Goal: Information Seeking & Learning: Learn about a topic

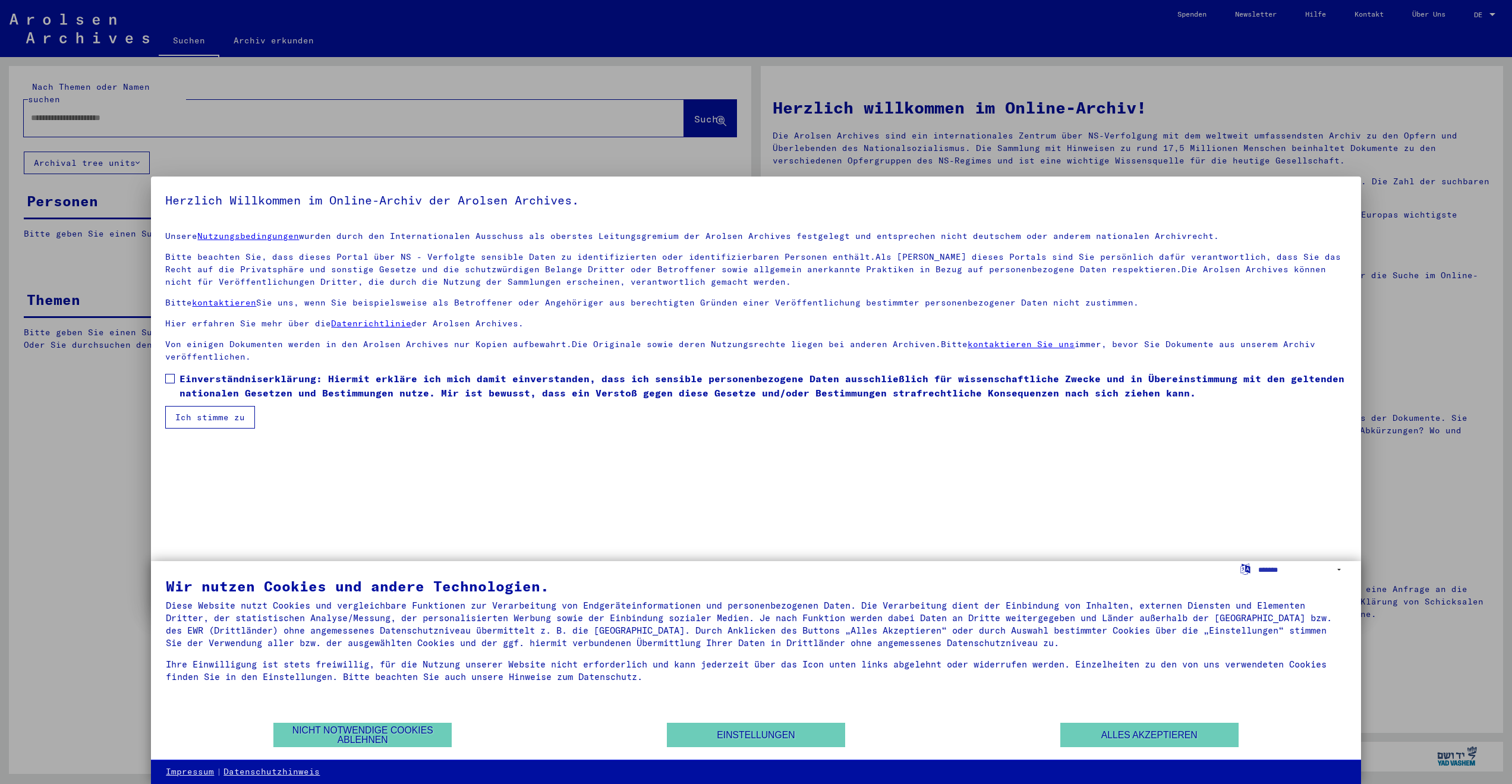
click at [187, 407] on button "Ich stimme zu" at bounding box center [210, 417] width 90 height 23
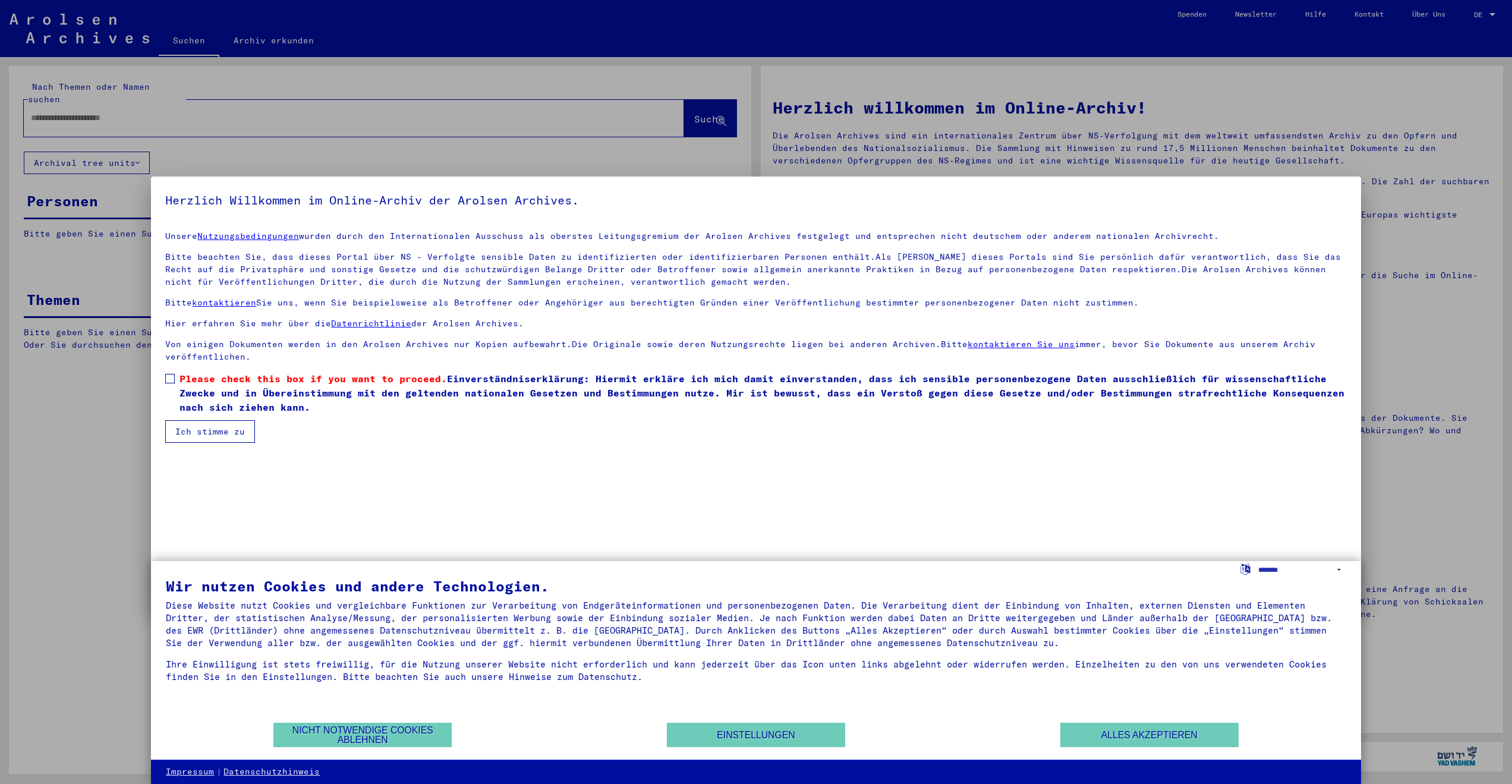
click at [160, 368] on mat-dialog-content "Unsere Nutzungsbedingungen wurden durch den Internationalen Ausschuss als obers…" at bounding box center [756, 332] width 1210 height 221
click at [167, 374] on span at bounding box center [170, 379] width 10 height 10
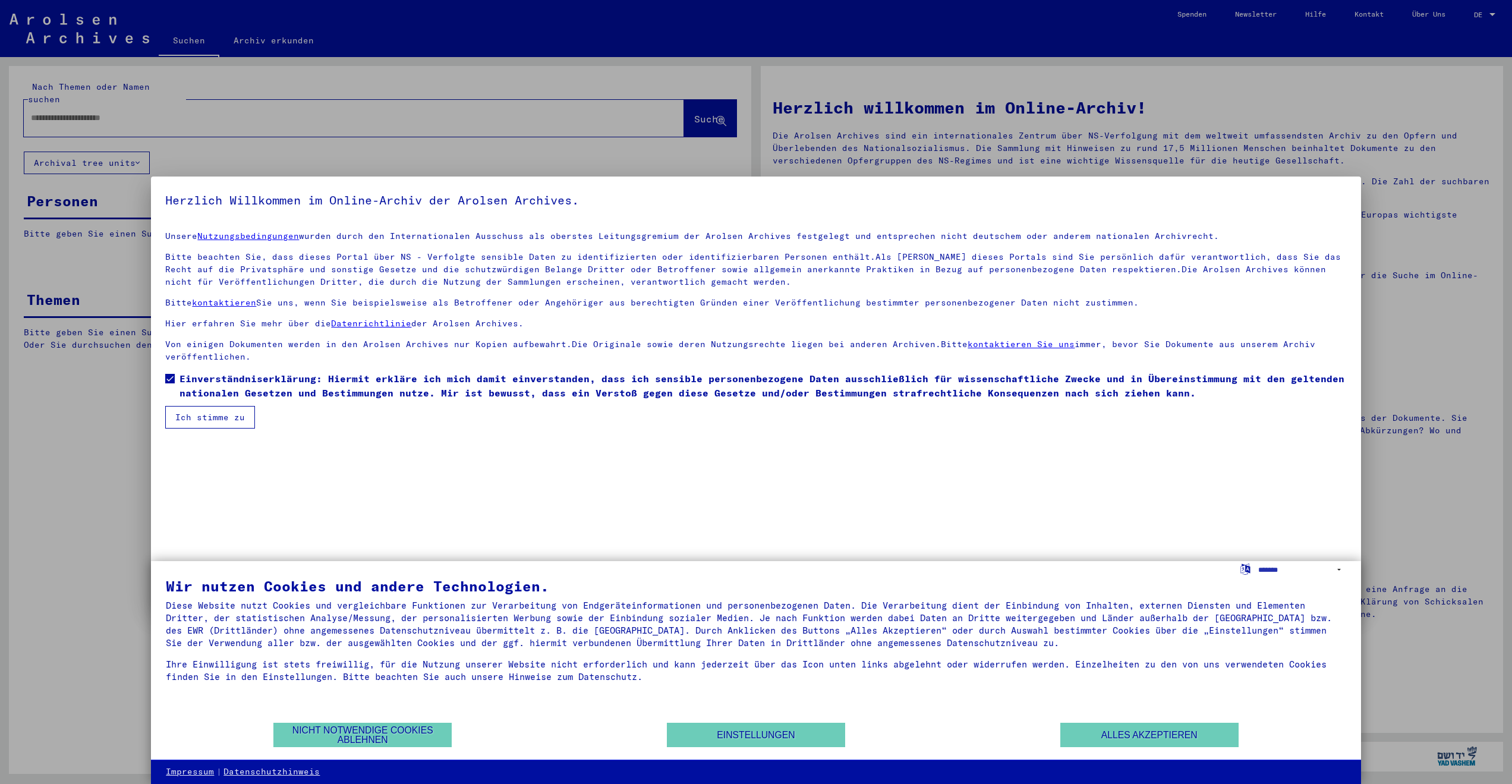
click at [185, 410] on button "Ich stimme zu" at bounding box center [210, 417] width 90 height 23
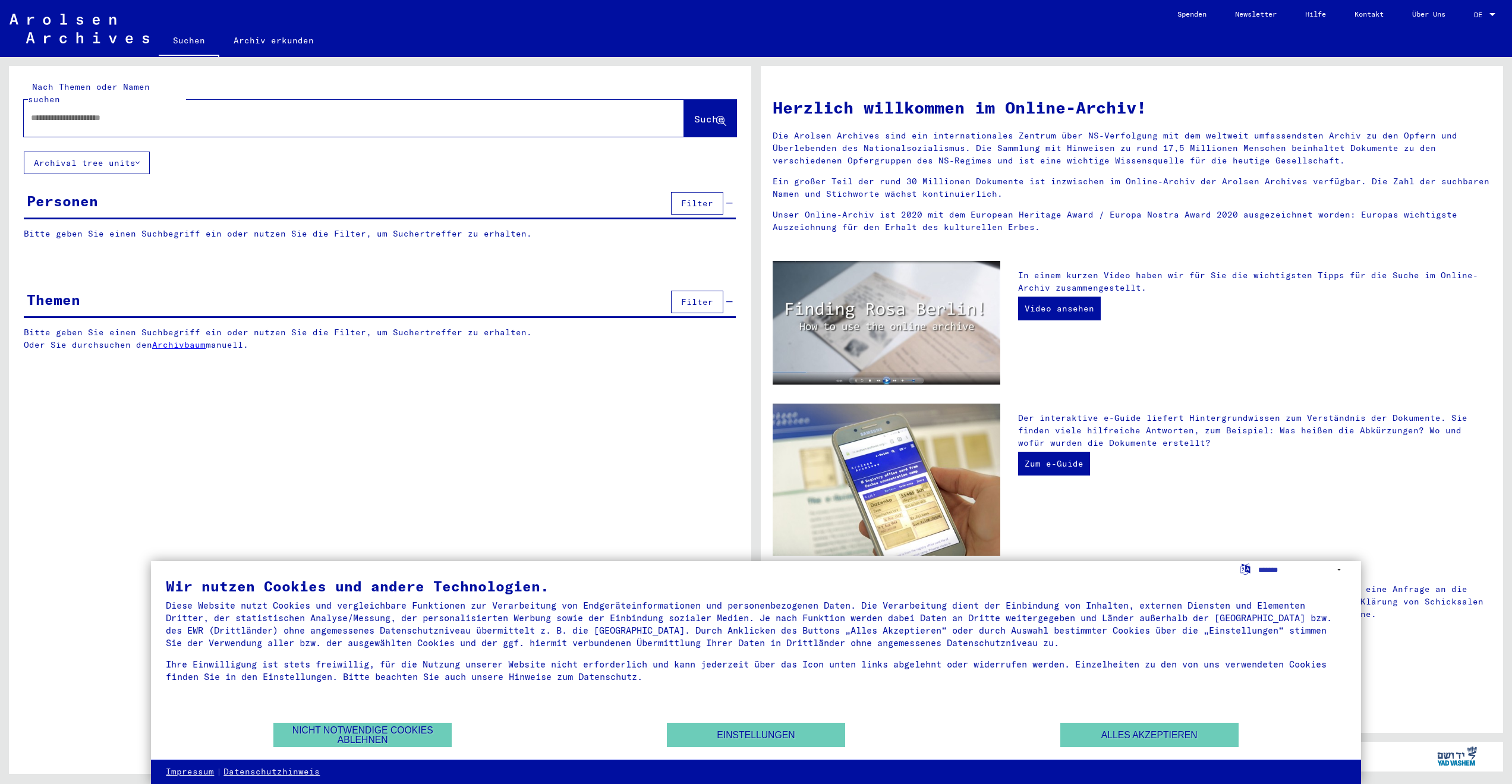
click at [124, 113] on div at bounding box center [336, 118] width 625 height 27
click at [134, 111] on input "text" at bounding box center [340, 117] width 618 height 13
type input "**********"
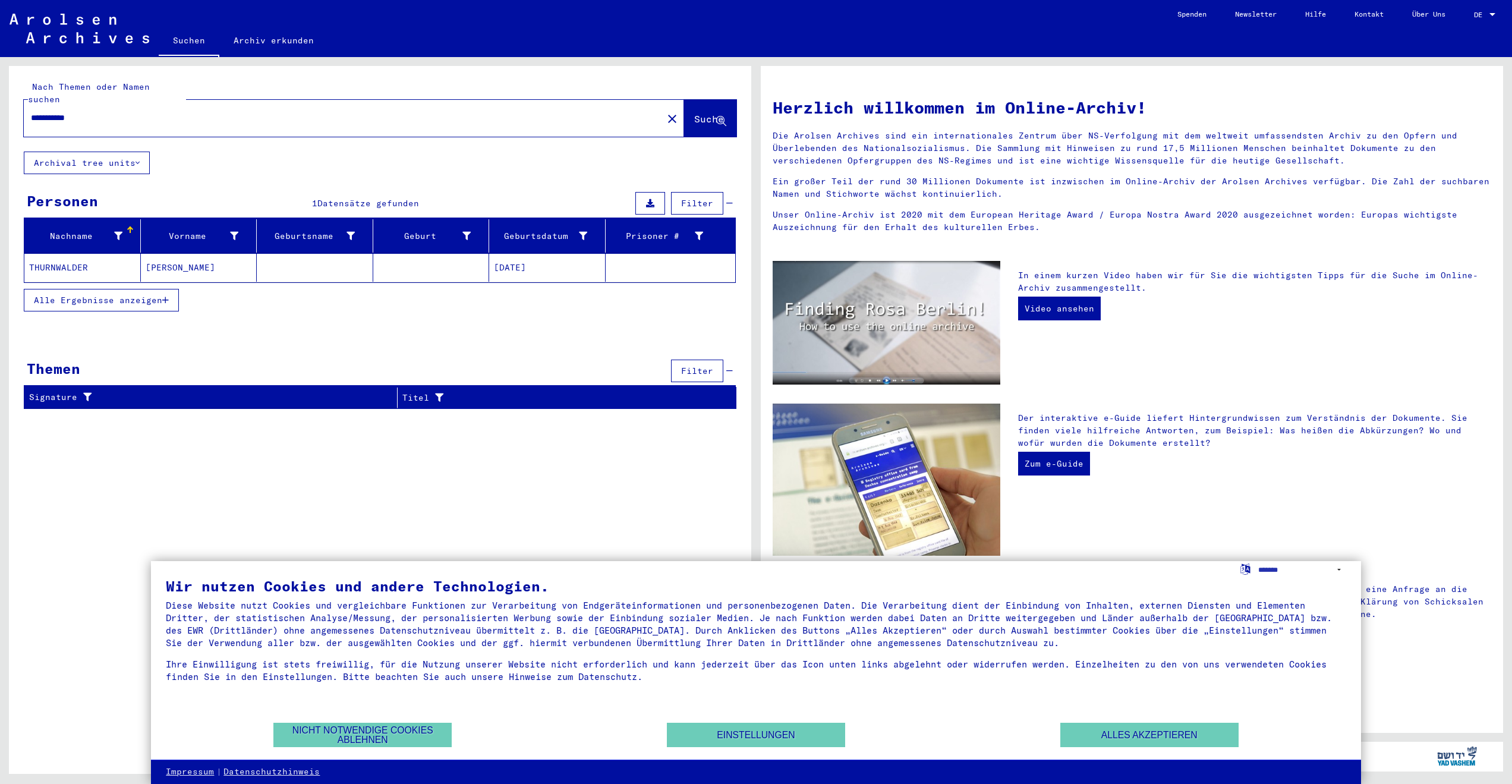
click at [194, 257] on mat-cell "[PERSON_NAME]" at bounding box center [199, 267] width 116 height 29
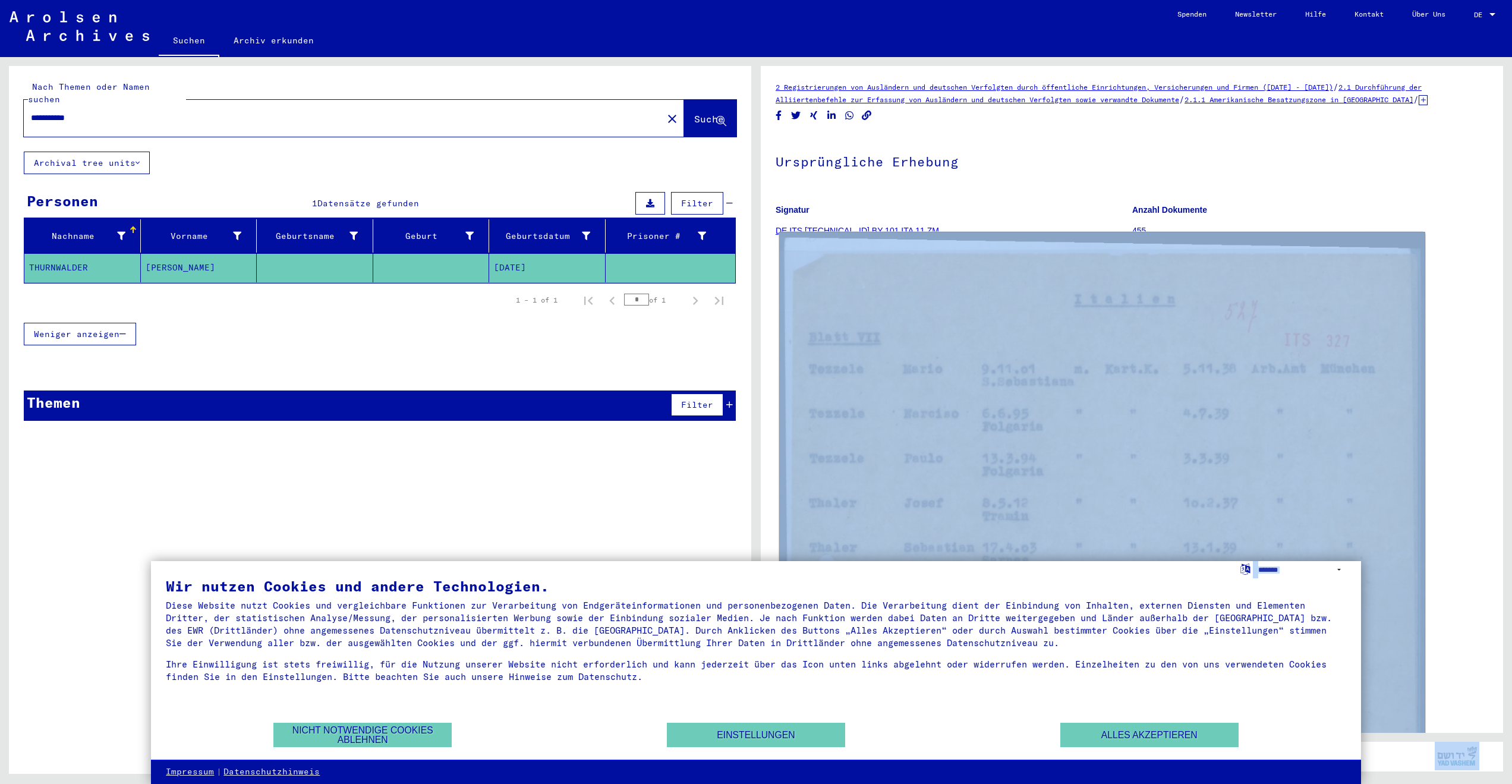
drag, startPoint x: 1085, startPoint y: 576, endPoint x: 899, endPoint y: 524, distance: 193.1
click at [899, 524] on body "**********" at bounding box center [756, 392] width 1512 height 784
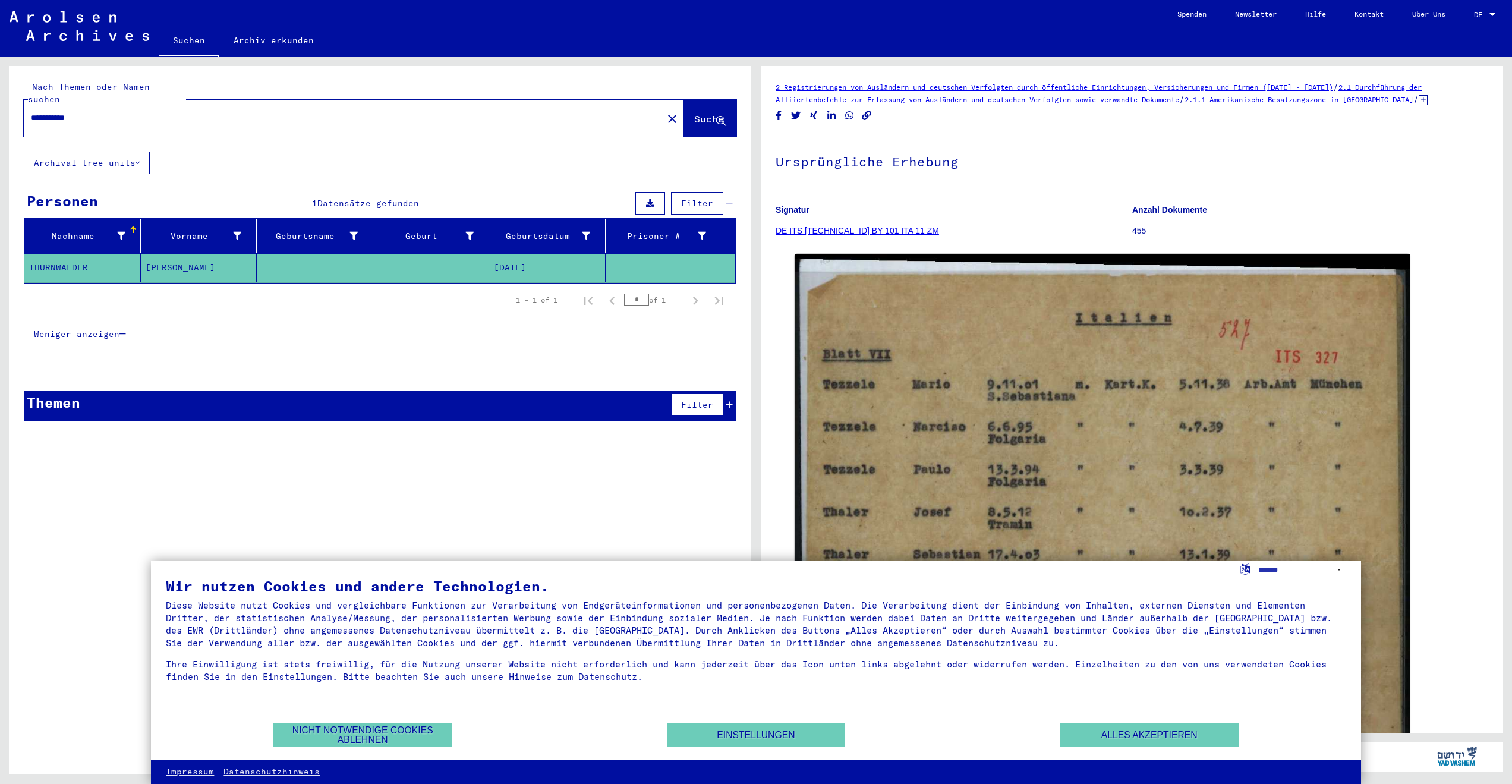
click at [627, 585] on div "Wir nutzen Cookies und andere Technologien." at bounding box center [756, 586] width 1180 height 14
click at [1162, 737] on button "Alles akzeptieren" at bounding box center [1149, 735] width 178 height 25
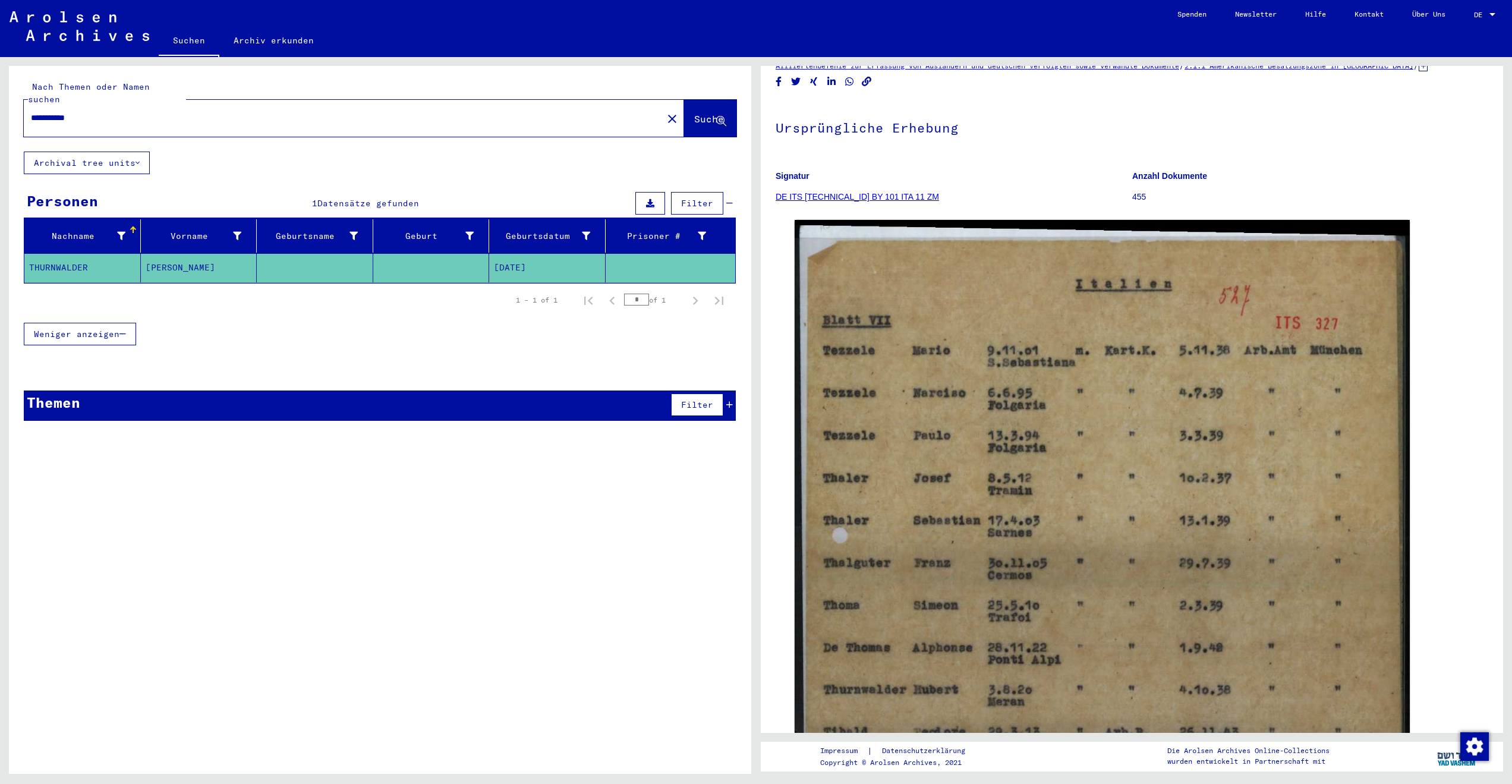
scroll to position [25, 0]
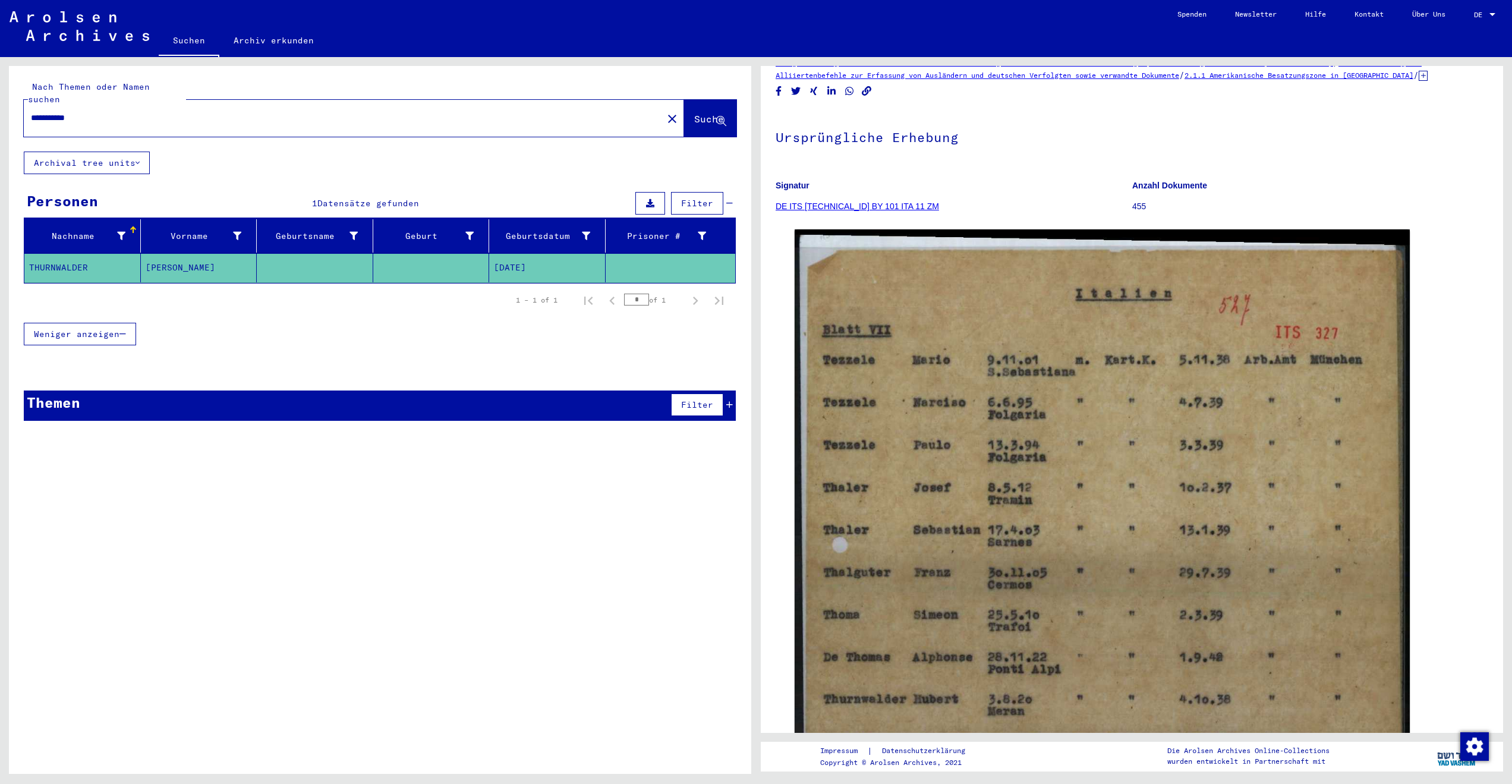
click at [1137, 207] on p "455" at bounding box center [1311, 206] width 356 height 13
click at [812, 211] on link "DE ITS [TECHNICAL_ID] BY 101 ITA 11 ZM" at bounding box center [857, 206] width 164 height 10
click at [812, 209] on link "DE ITS [TECHNICAL_ID] BY 101 ITA 11 ZM" at bounding box center [857, 206] width 164 height 10
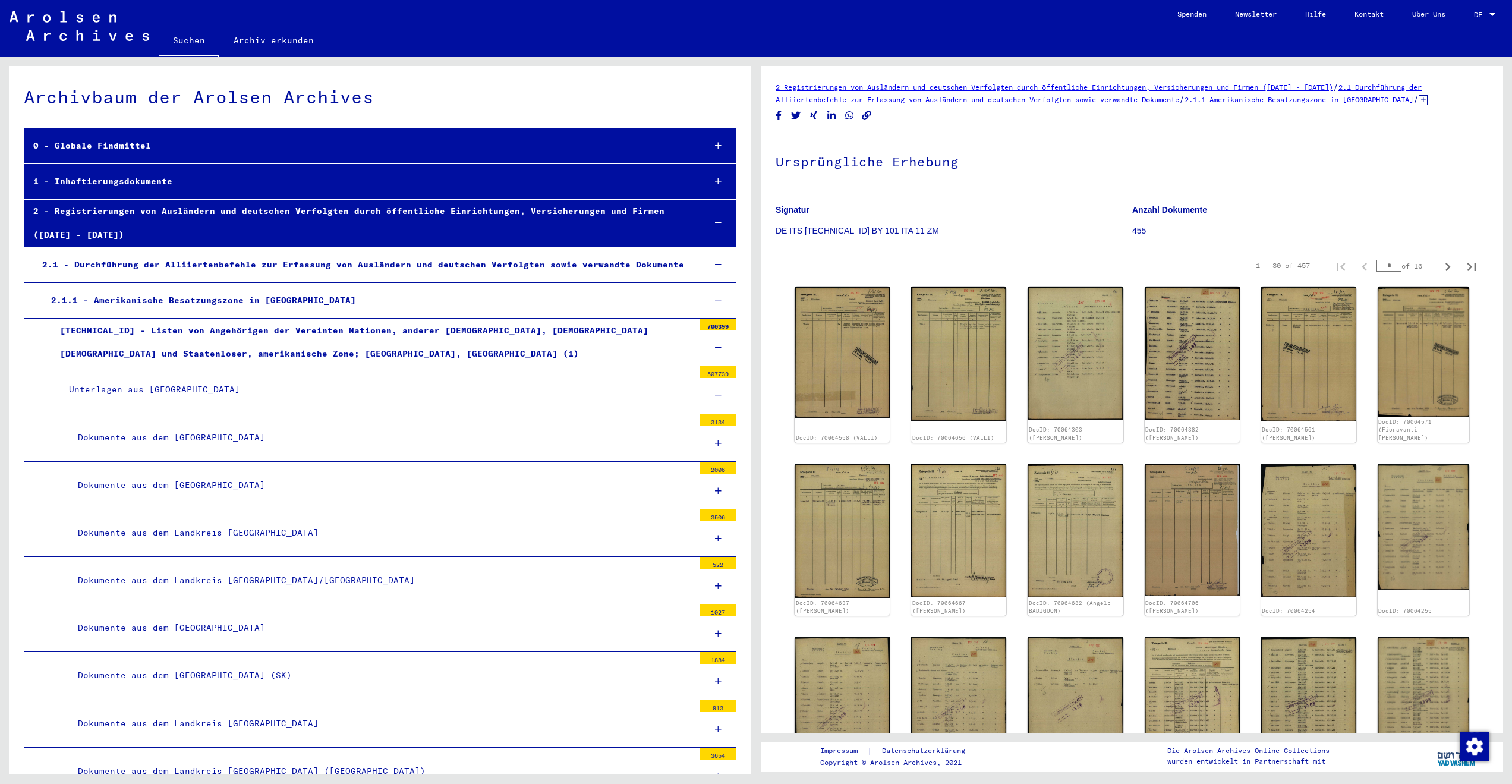
scroll to position [6764, 0]
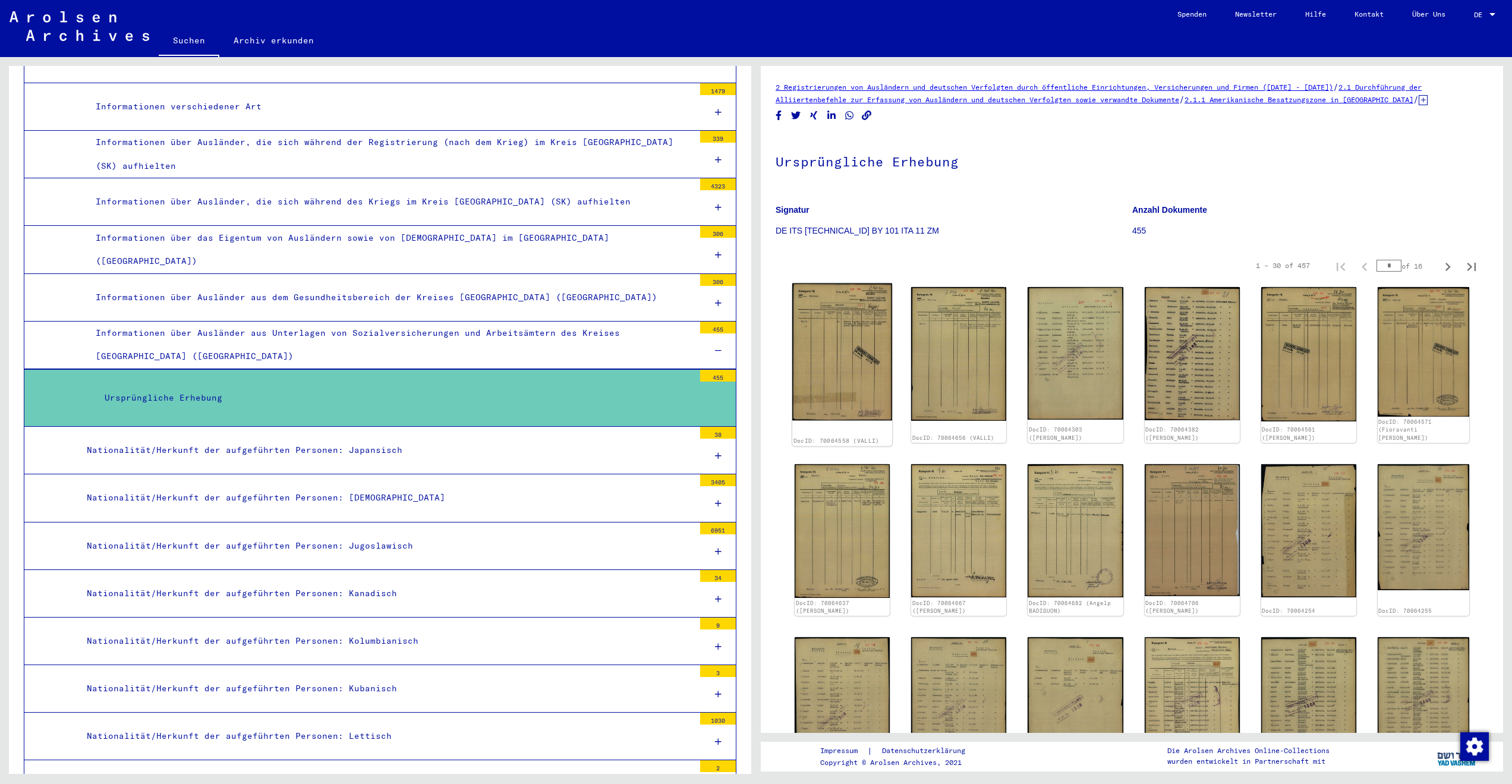
click at [840, 336] on img at bounding box center [842, 352] width 100 height 137
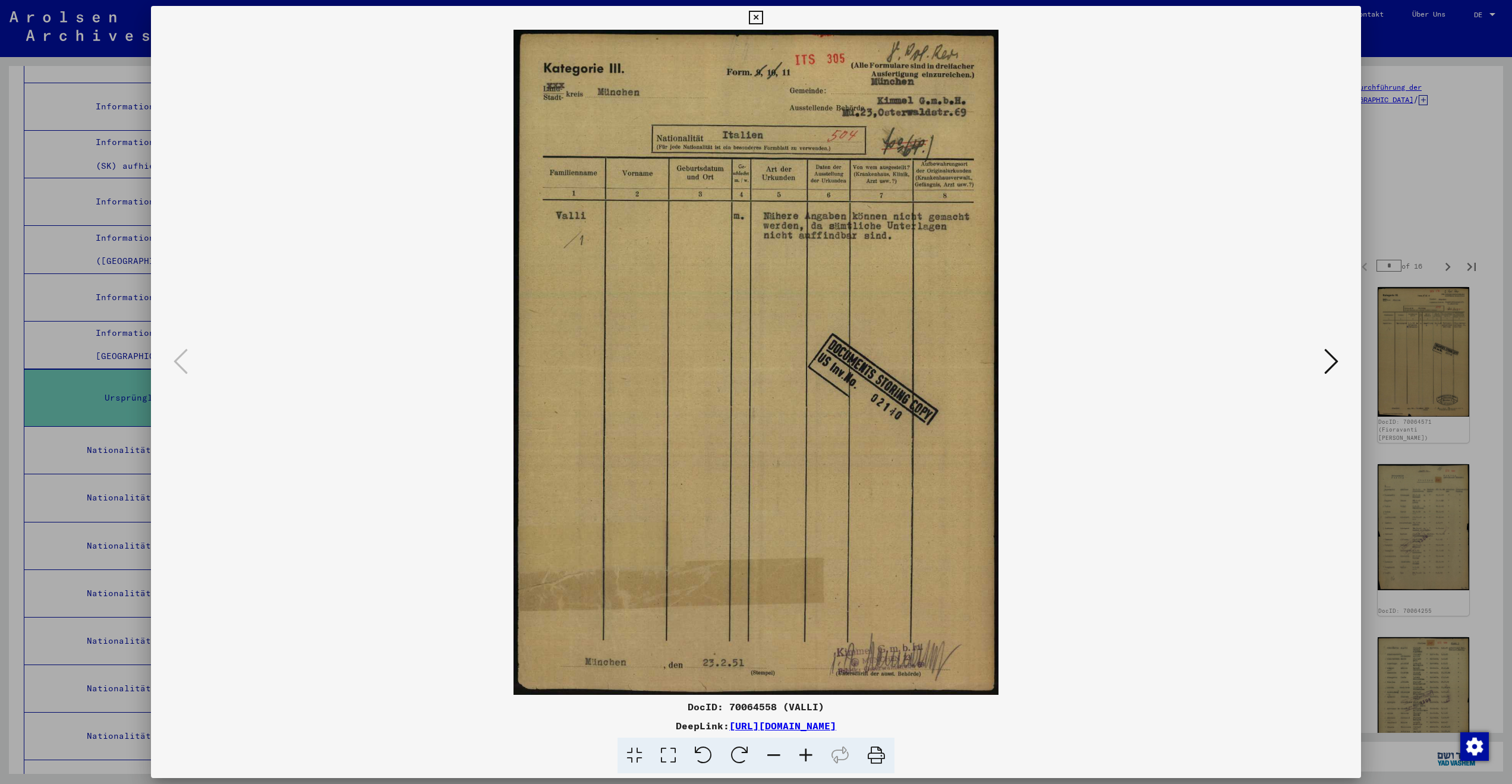
click at [1327, 382] on div at bounding box center [756, 362] width 1210 height 665
click at [1324, 352] on icon at bounding box center [1332, 361] width 14 height 29
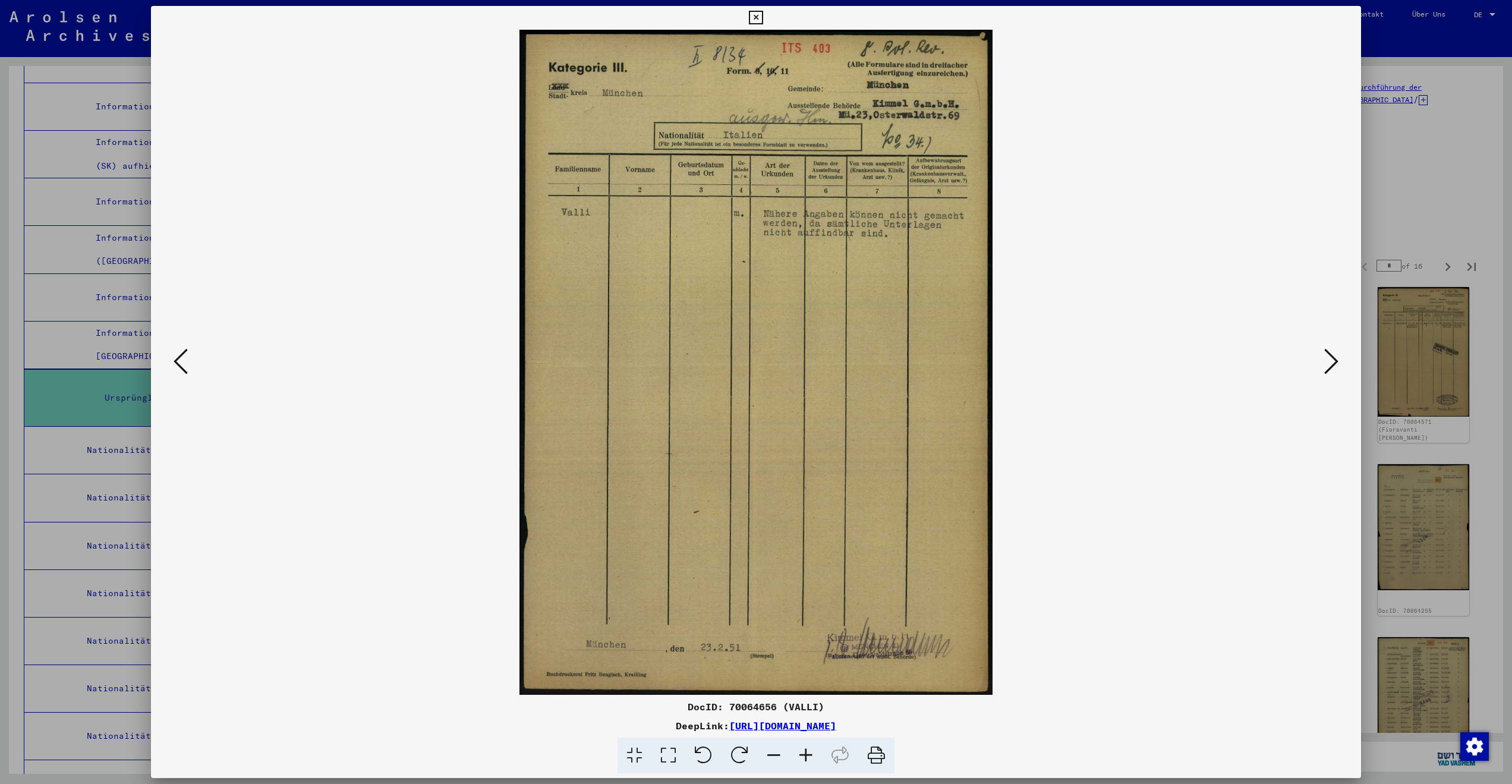
click at [1324, 355] on icon at bounding box center [1332, 361] width 14 height 29
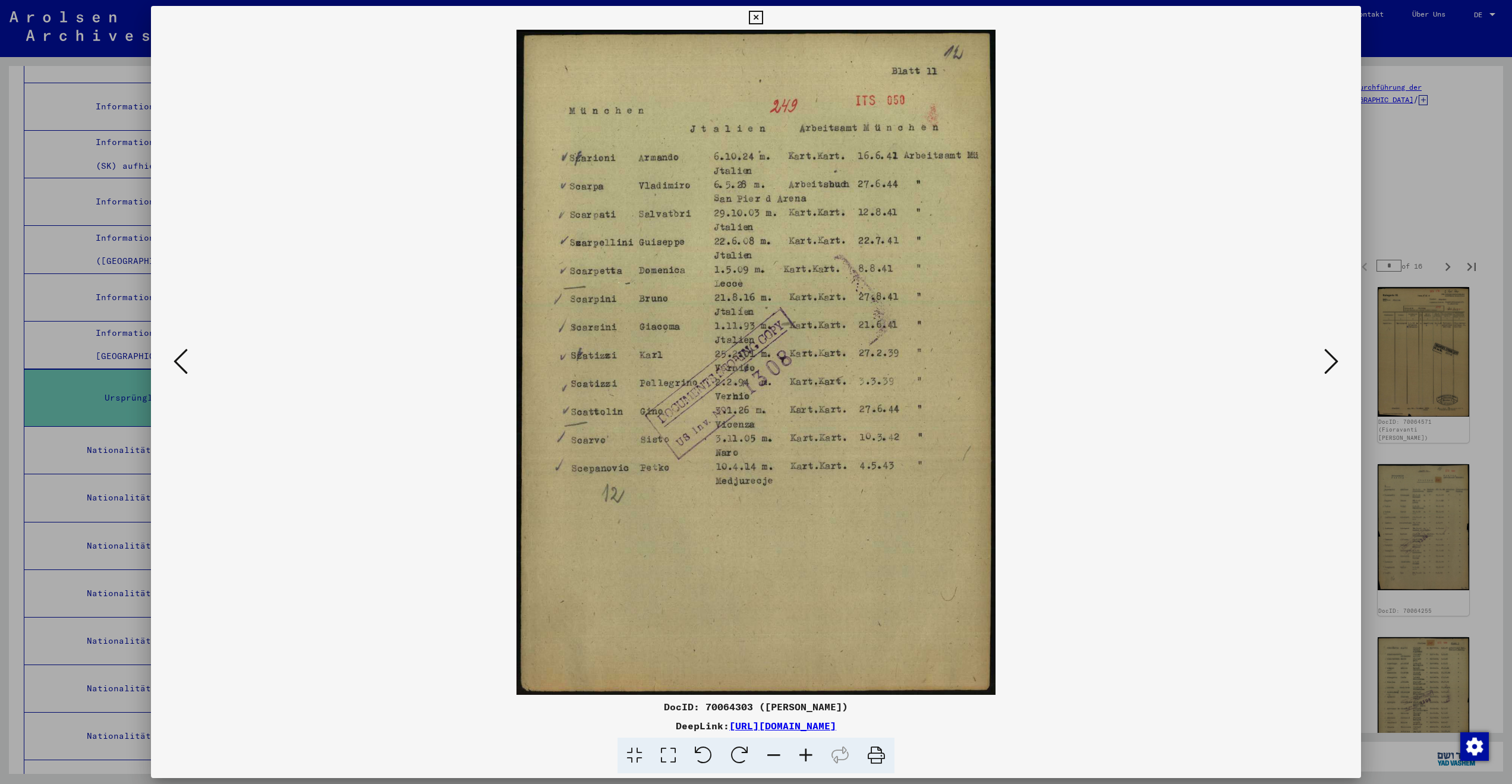
click at [1324, 355] on icon at bounding box center [1332, 361] width 14 height 29
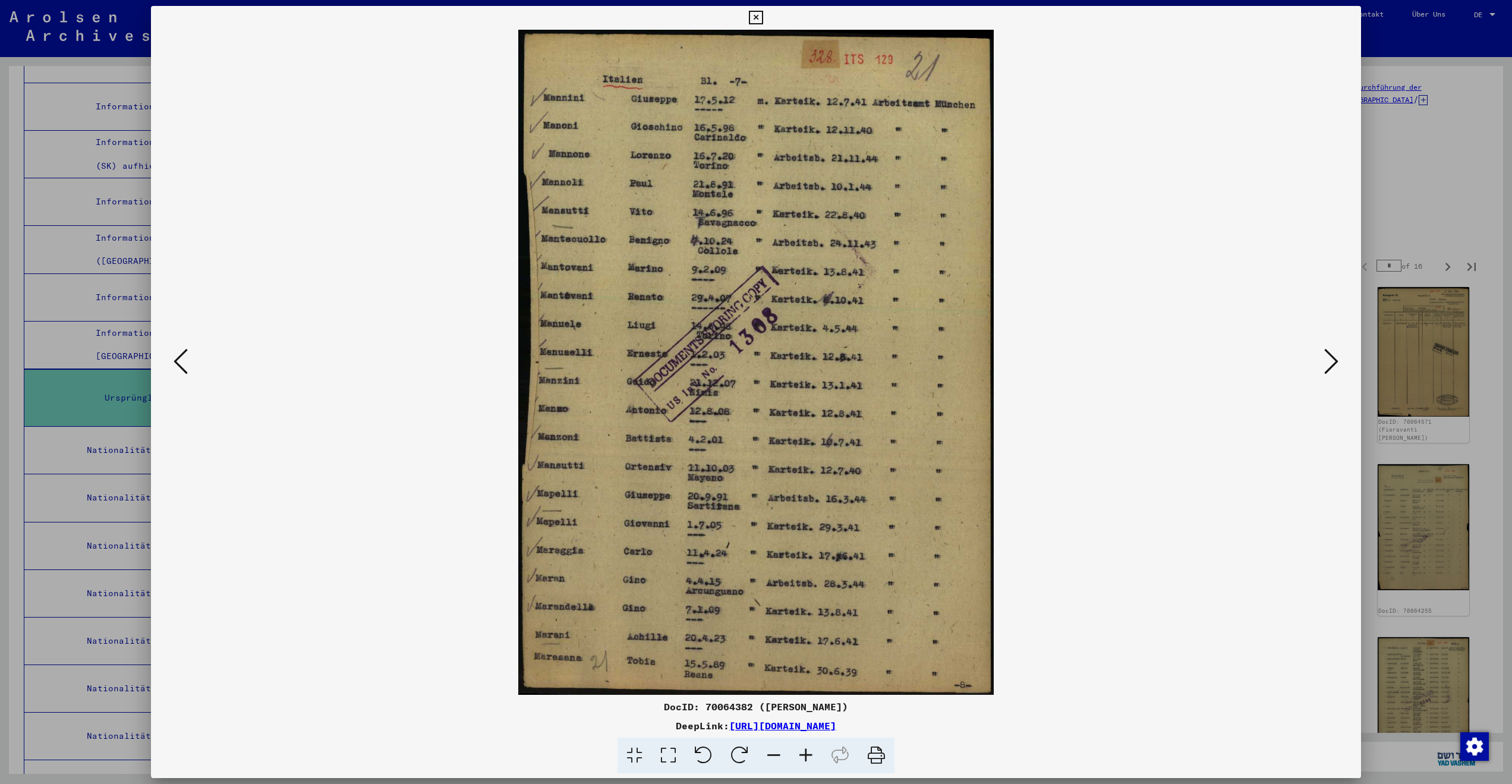
click at [1324, 355] on icon at bounding box center [1332, 361] width 14 height 29
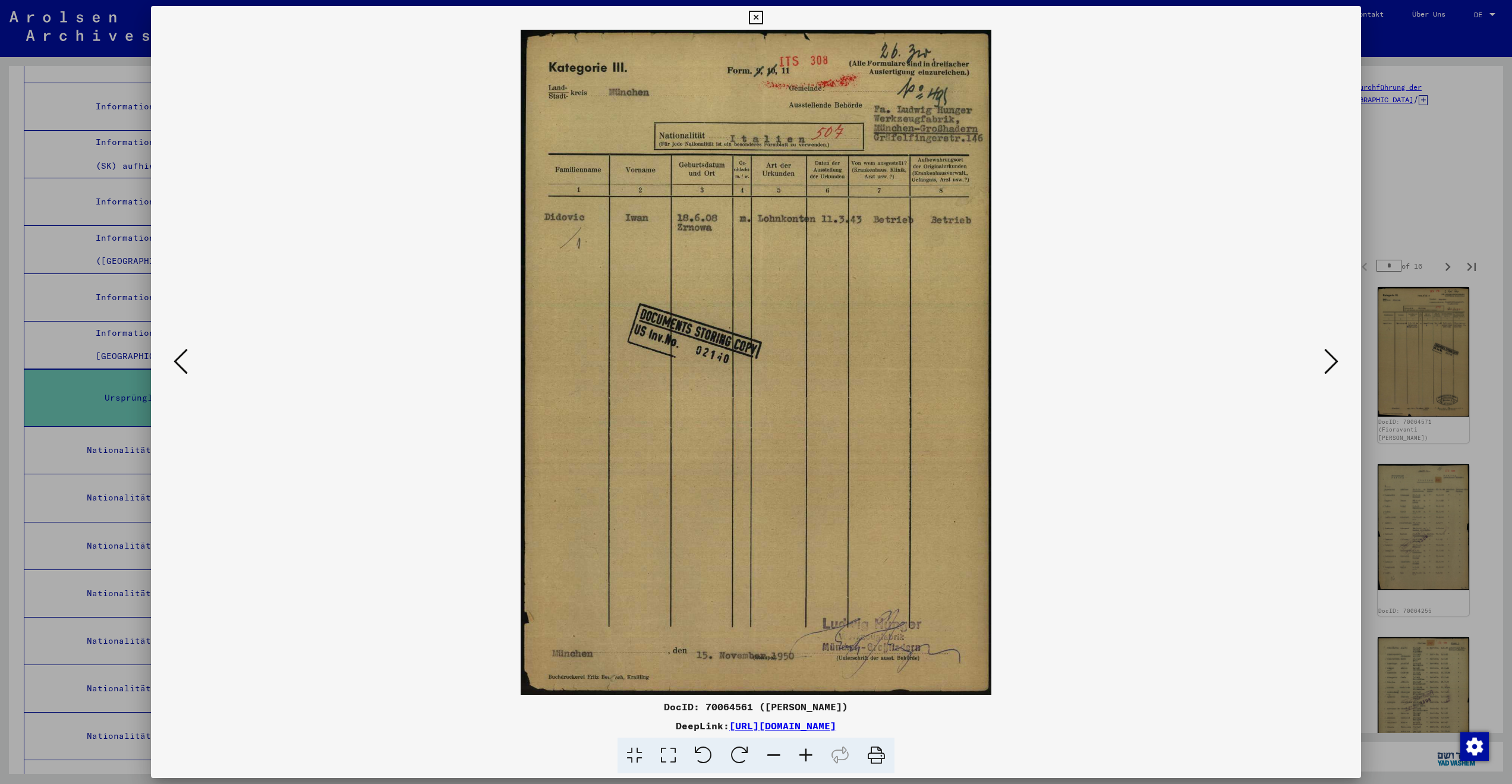
click at [1324, 355] on icon at bounding box center [1332, 361] width 14 height 29
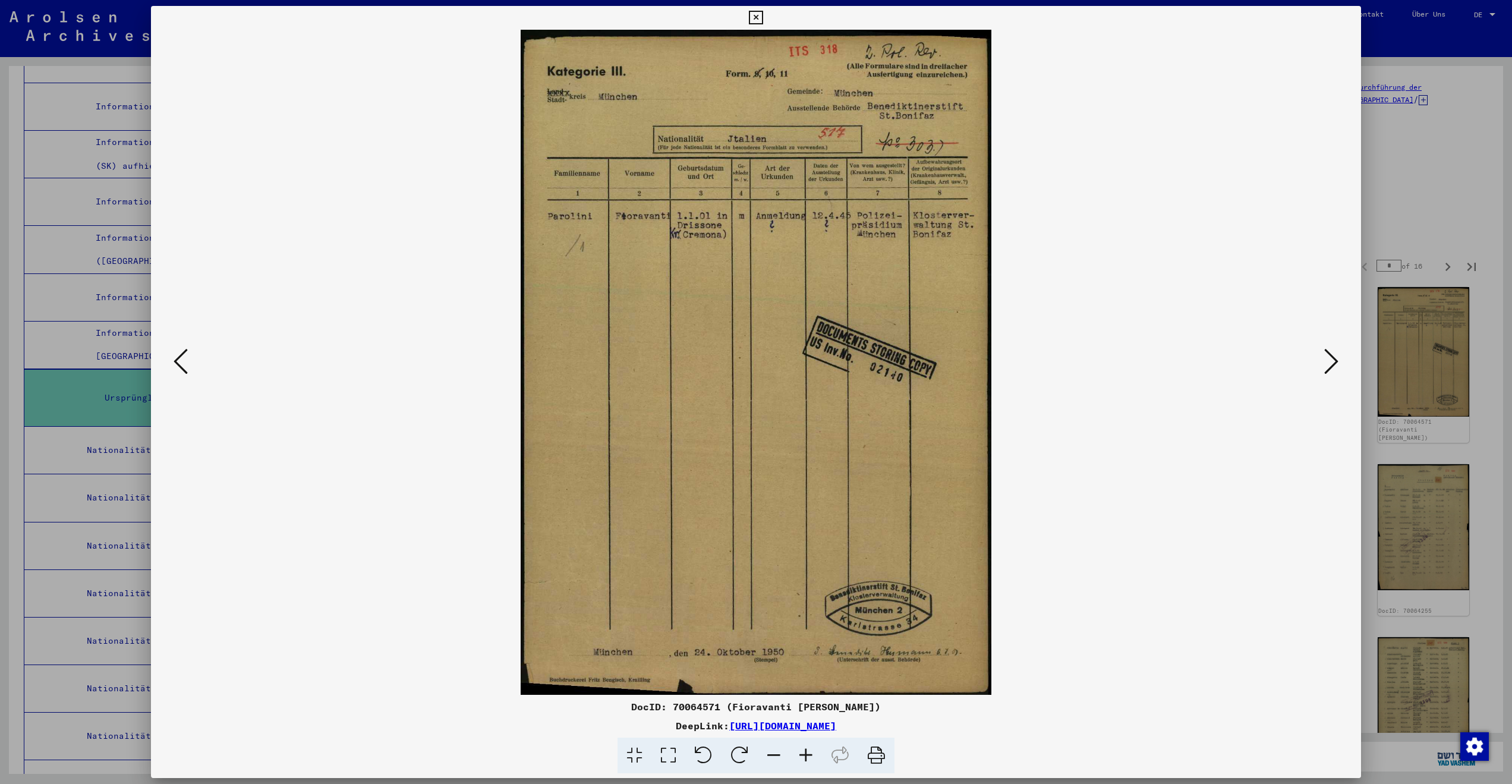
click at [1324, 355] on icon at bounding box center [1332, 361] width 14 height 29
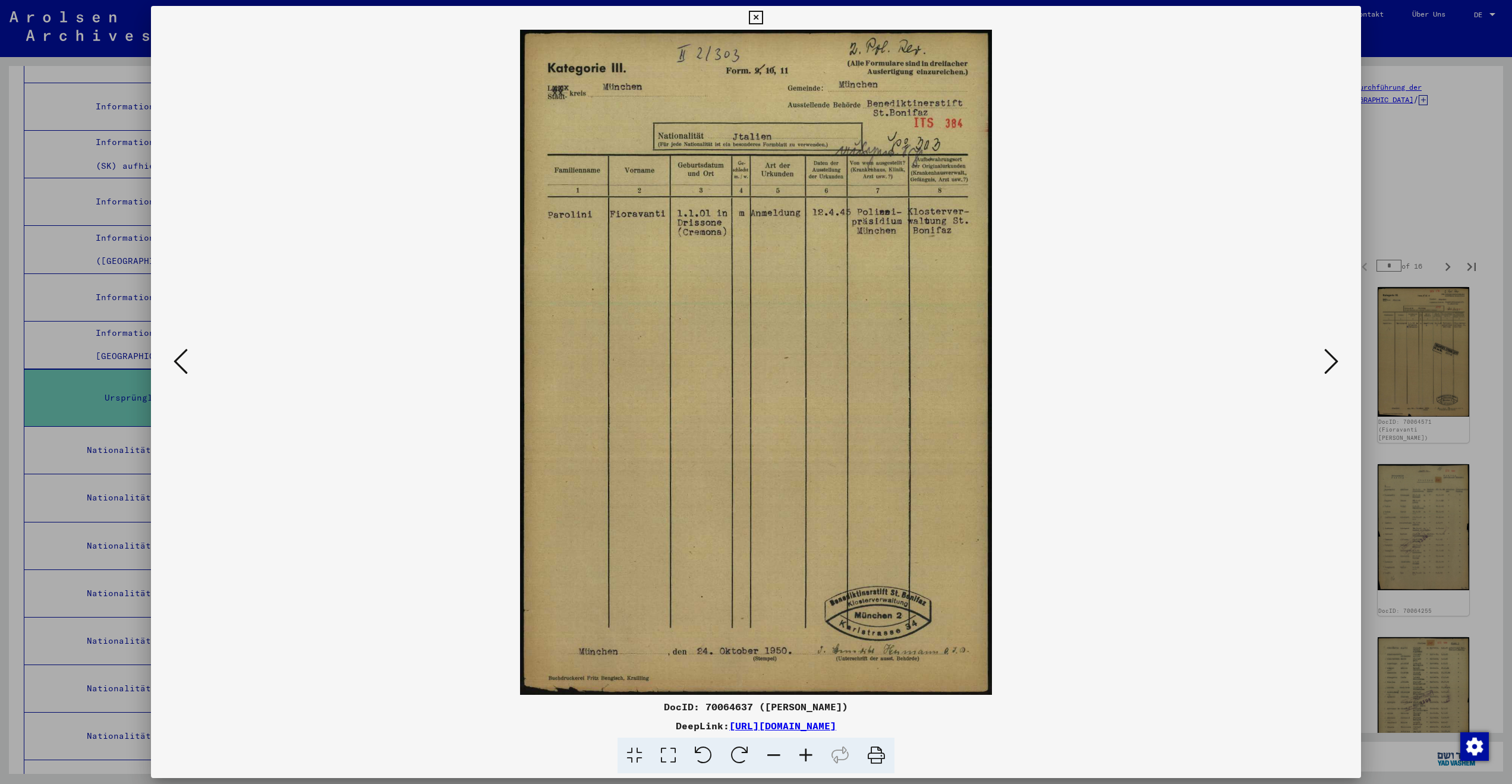
click at [1324, 355] on icon at bounding box center [1332, 361] width 14 height 29
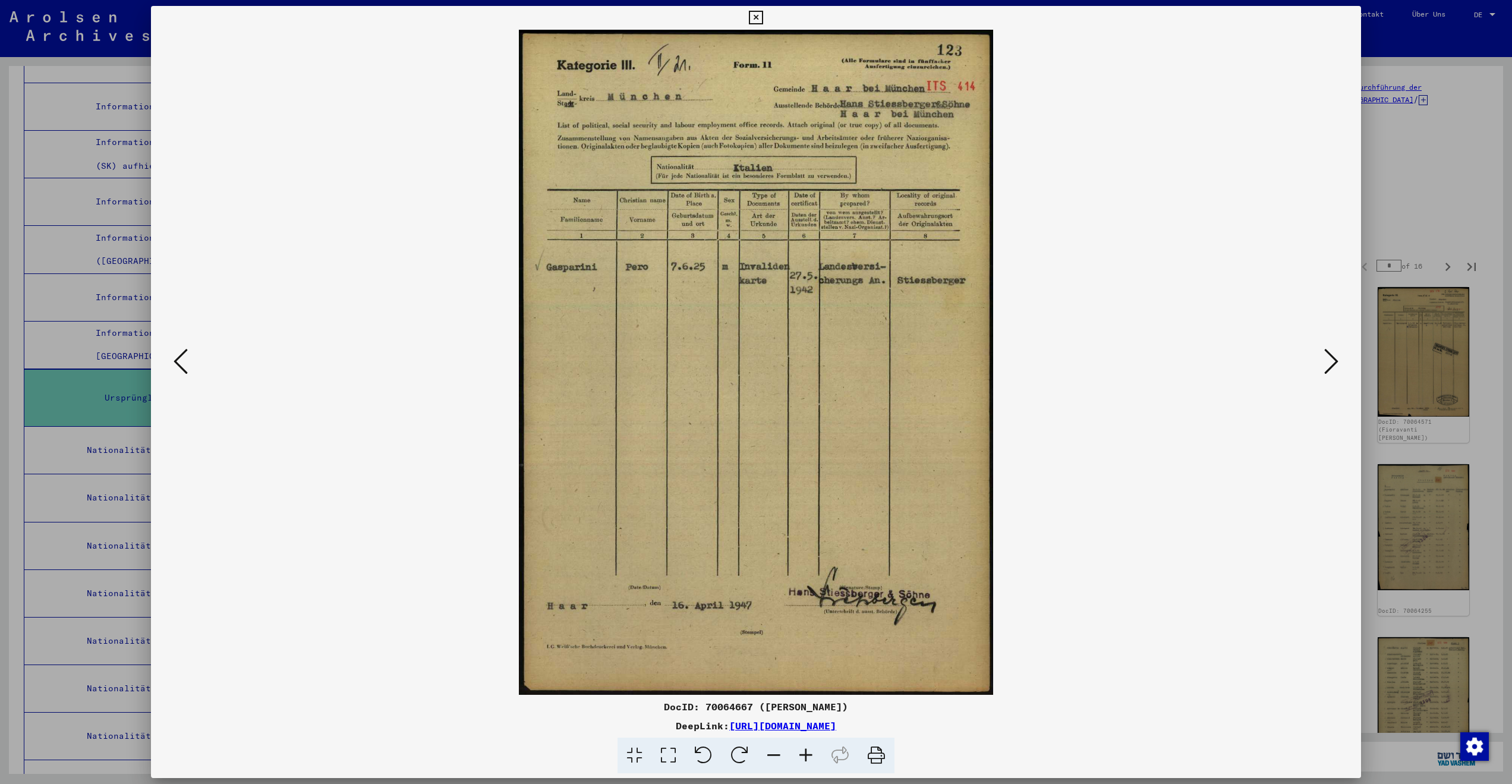
click at [1324, 355] on icon at bounding box center [1332, 361] width 14 height 29
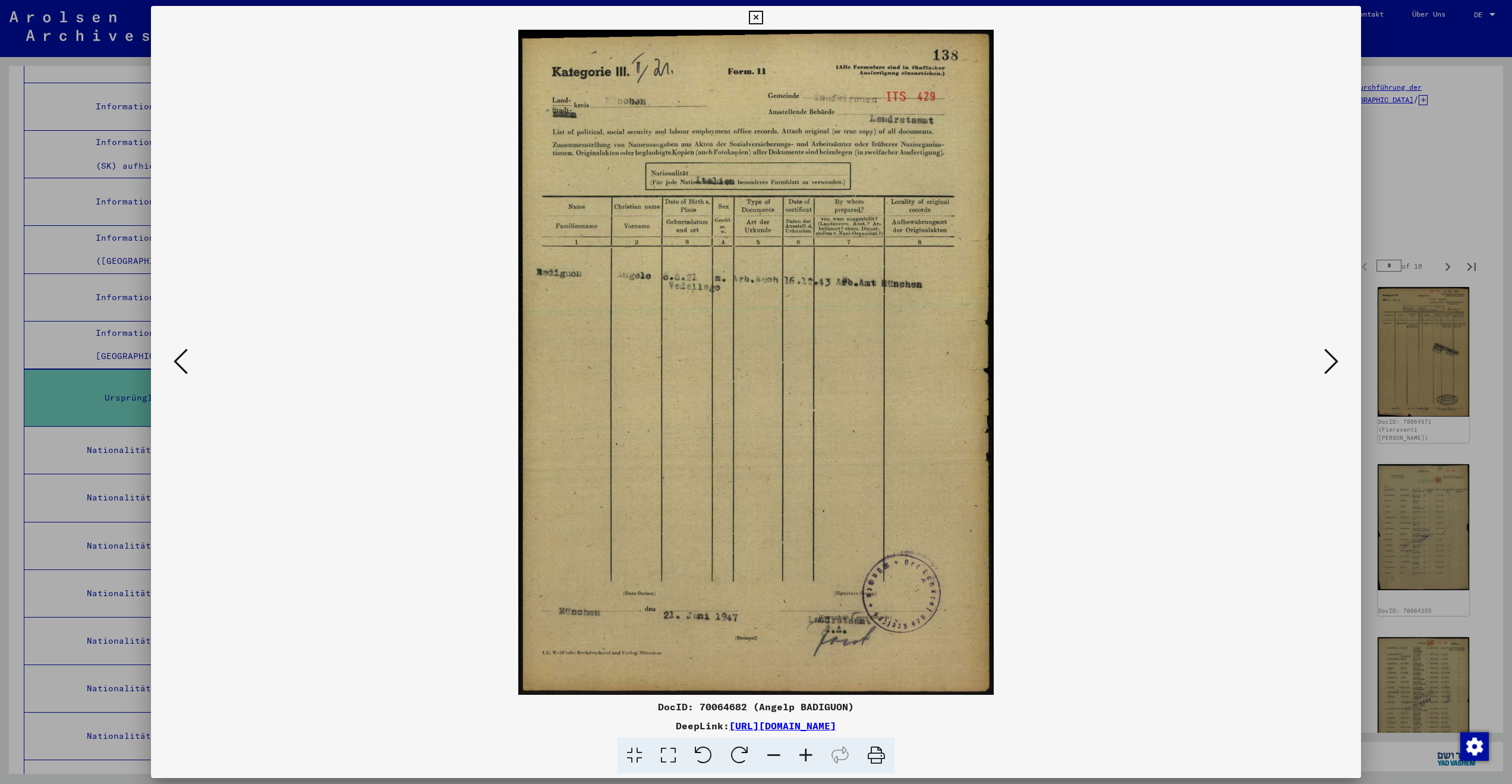
click at [1324, 355] on icon at bounding box center [1332, 361] width 14 height 29
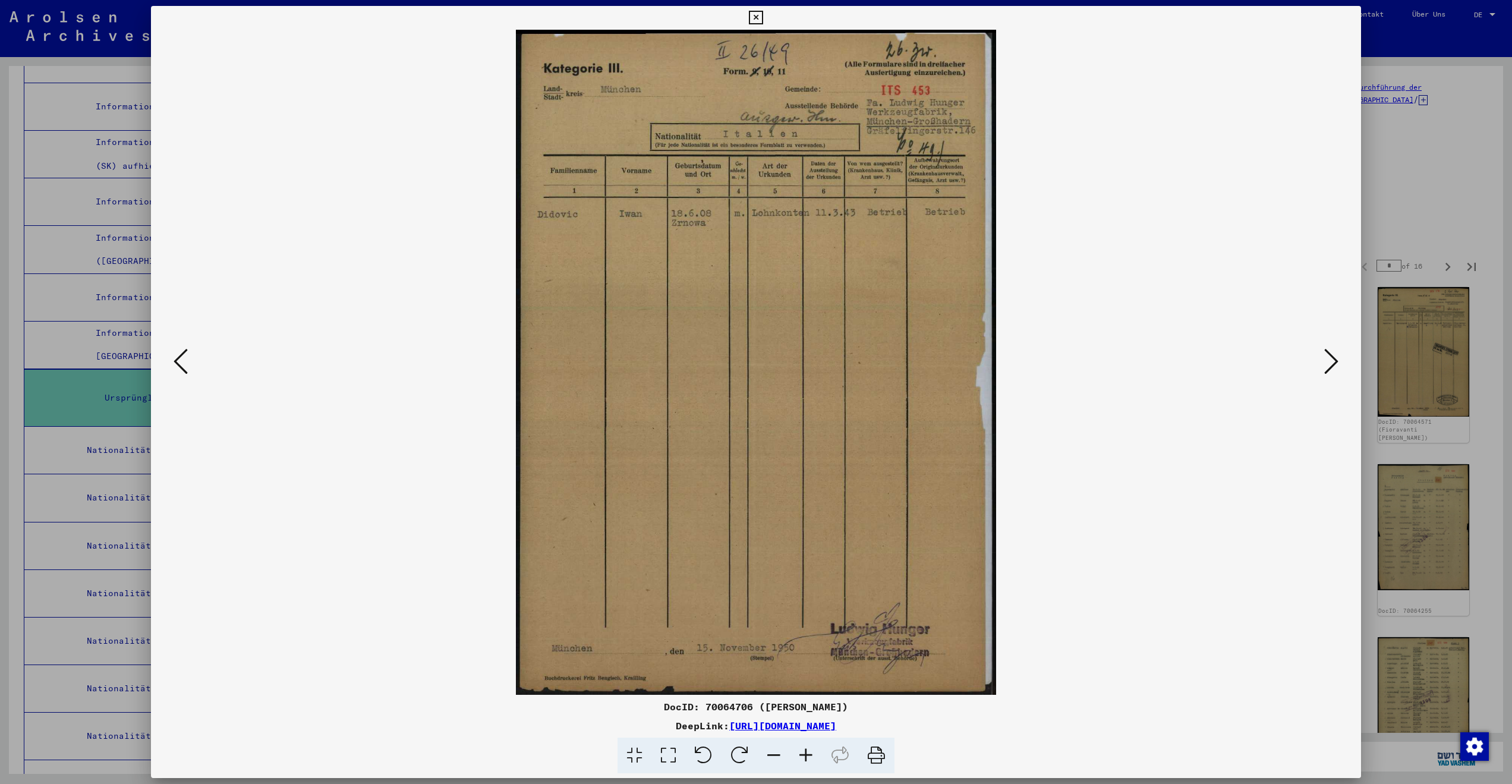
click at [1324, 355] on icon at bounding box center [1332, 361] width 14 height 29
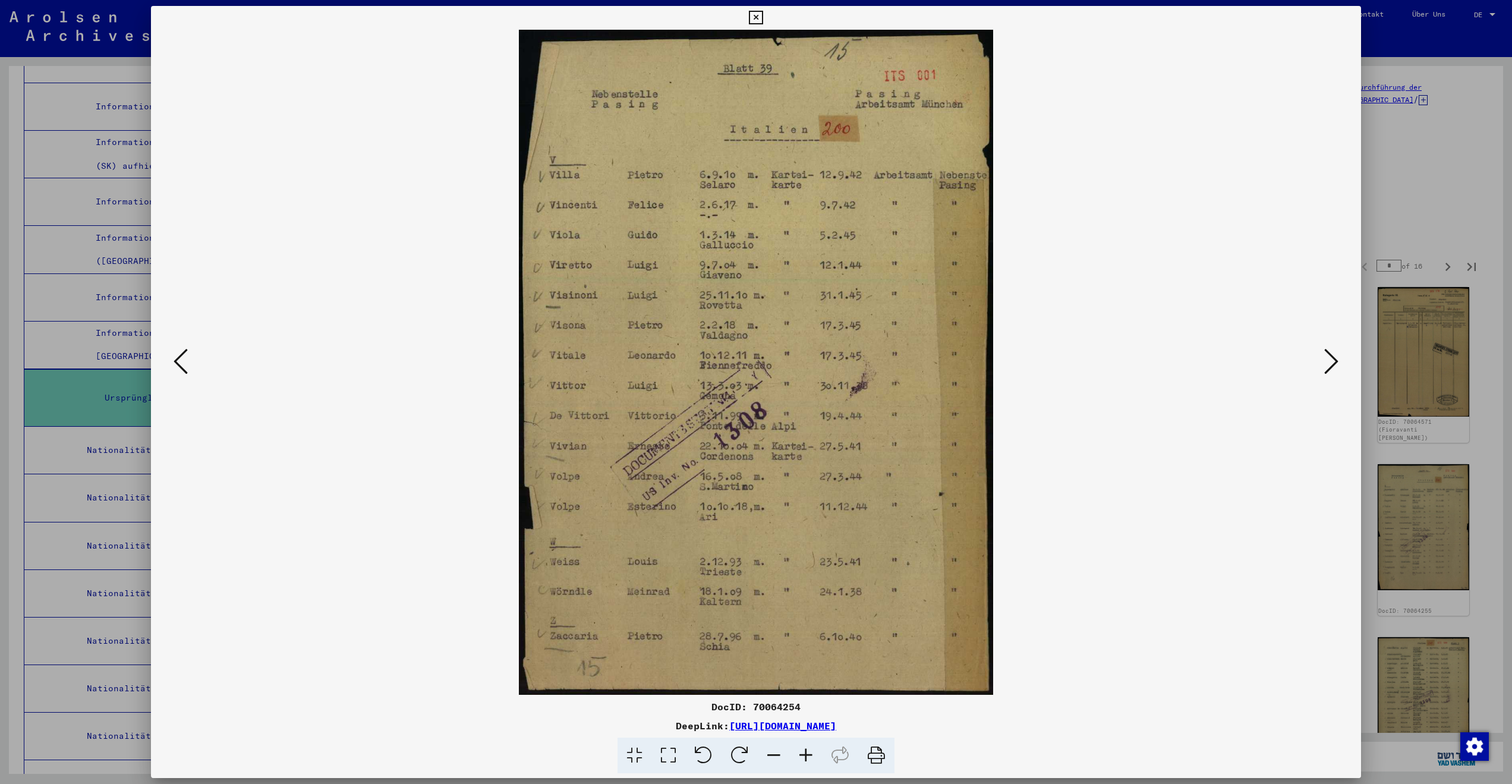
click at [1324, 355] on icon at bounding box center [1332, 361] width 14 height 29
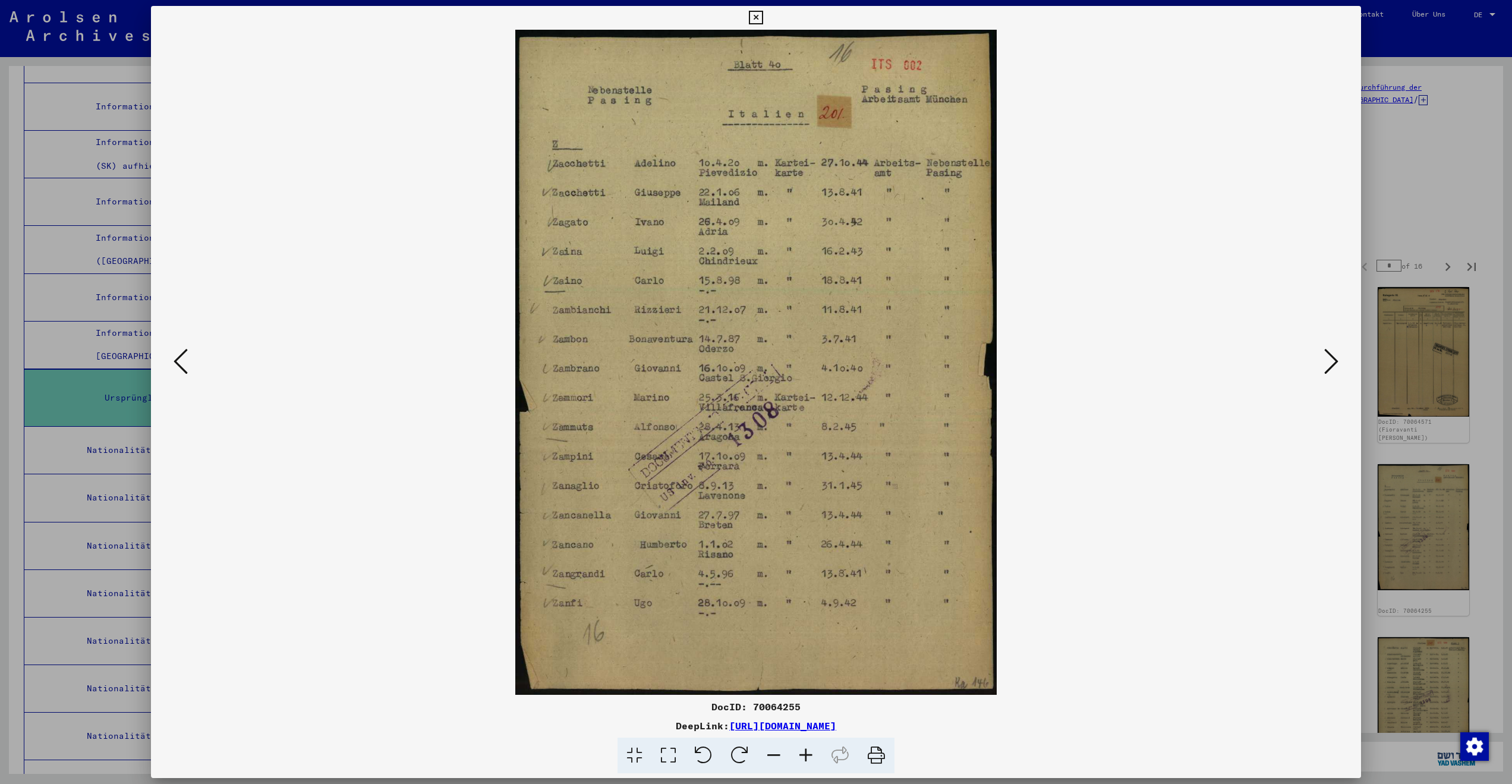
click at [1324, 355] on icon at bounding box center [1332, 361] width 14 height 29
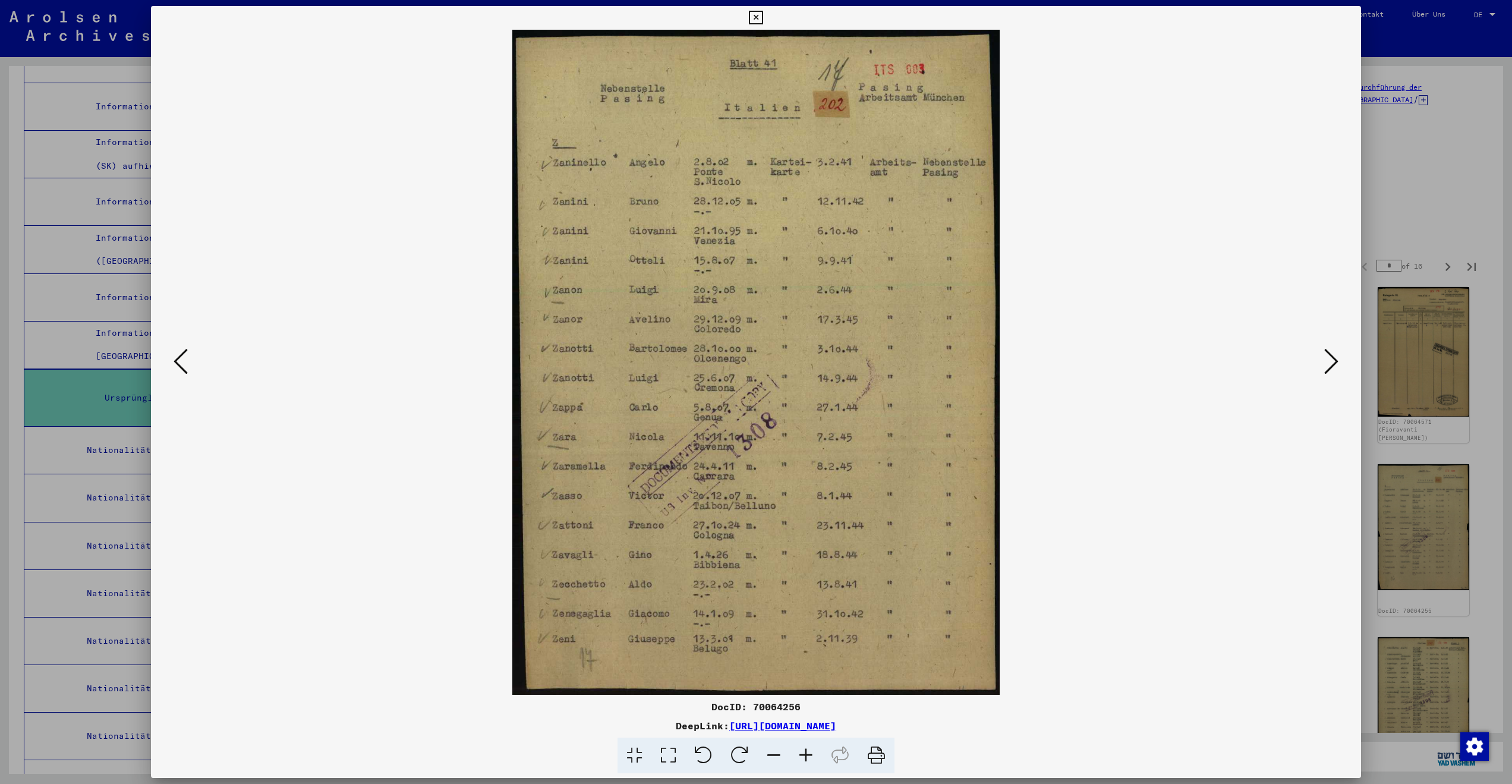
click at [1324, 355] on icon at bounding box center [1332, 361] width 14 height 29
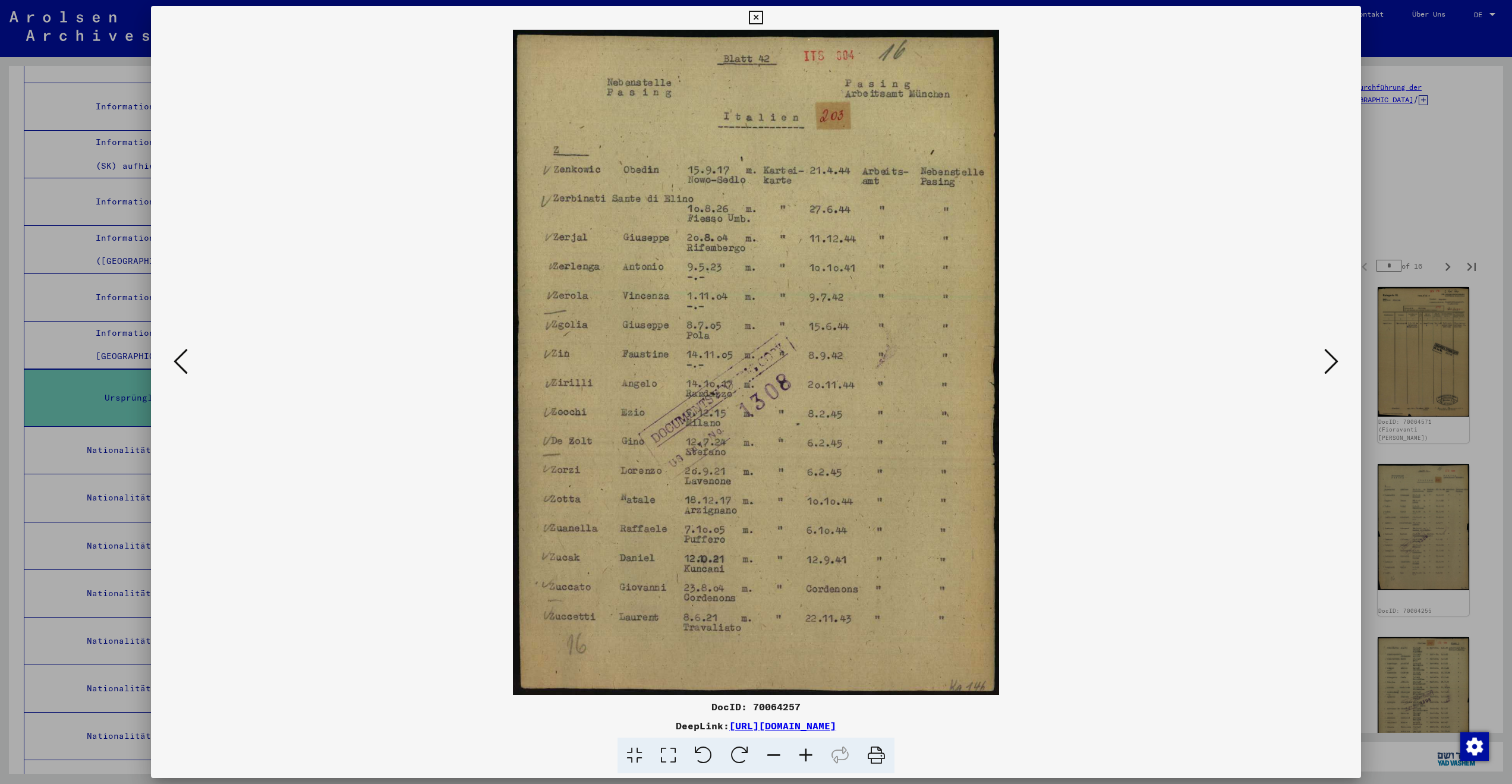
click at [1324, 355] on icon at bounding box center [1332, 361] width 14 height 29
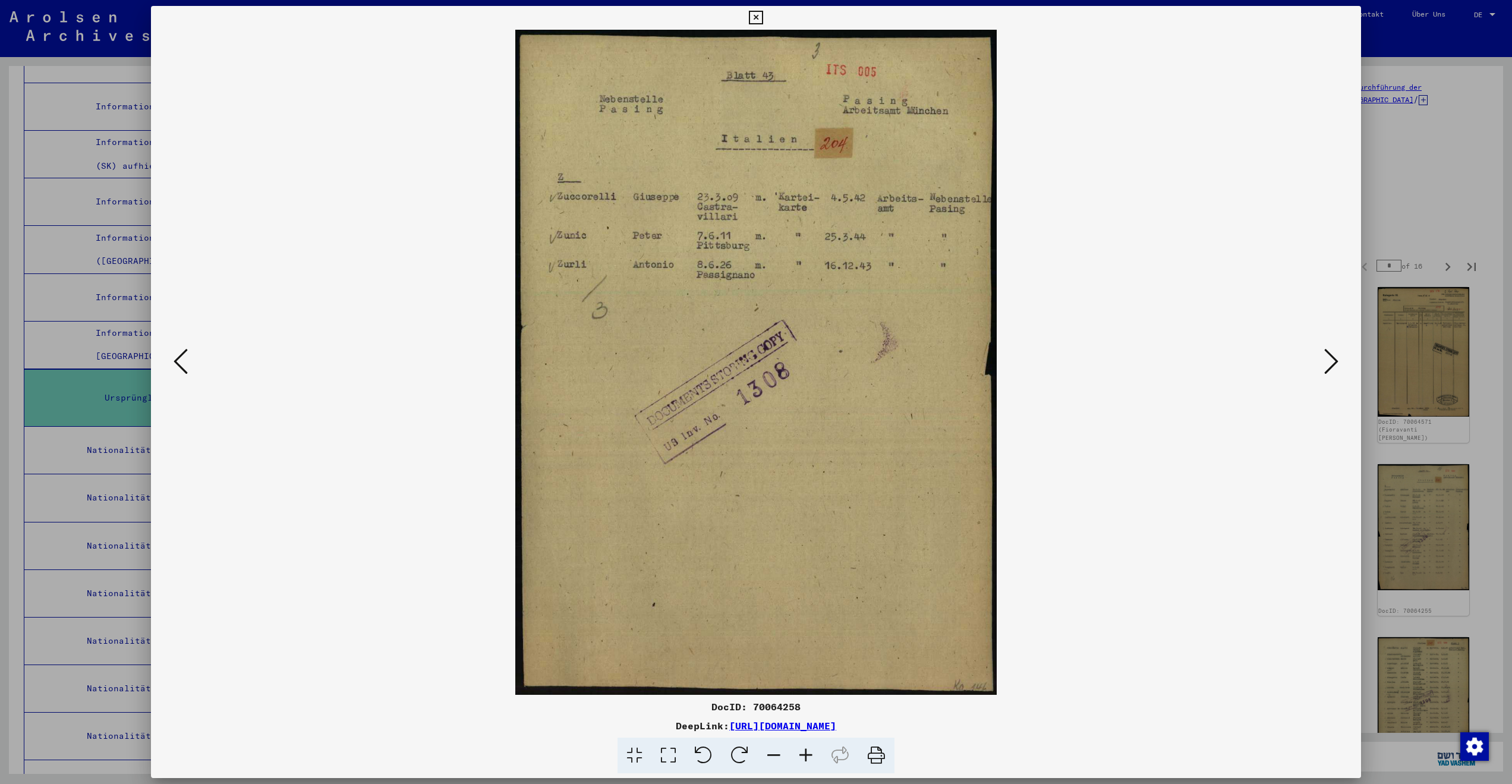
click at [1324, 355] on icon at bounding box center [1332, 361] width 14 height 29
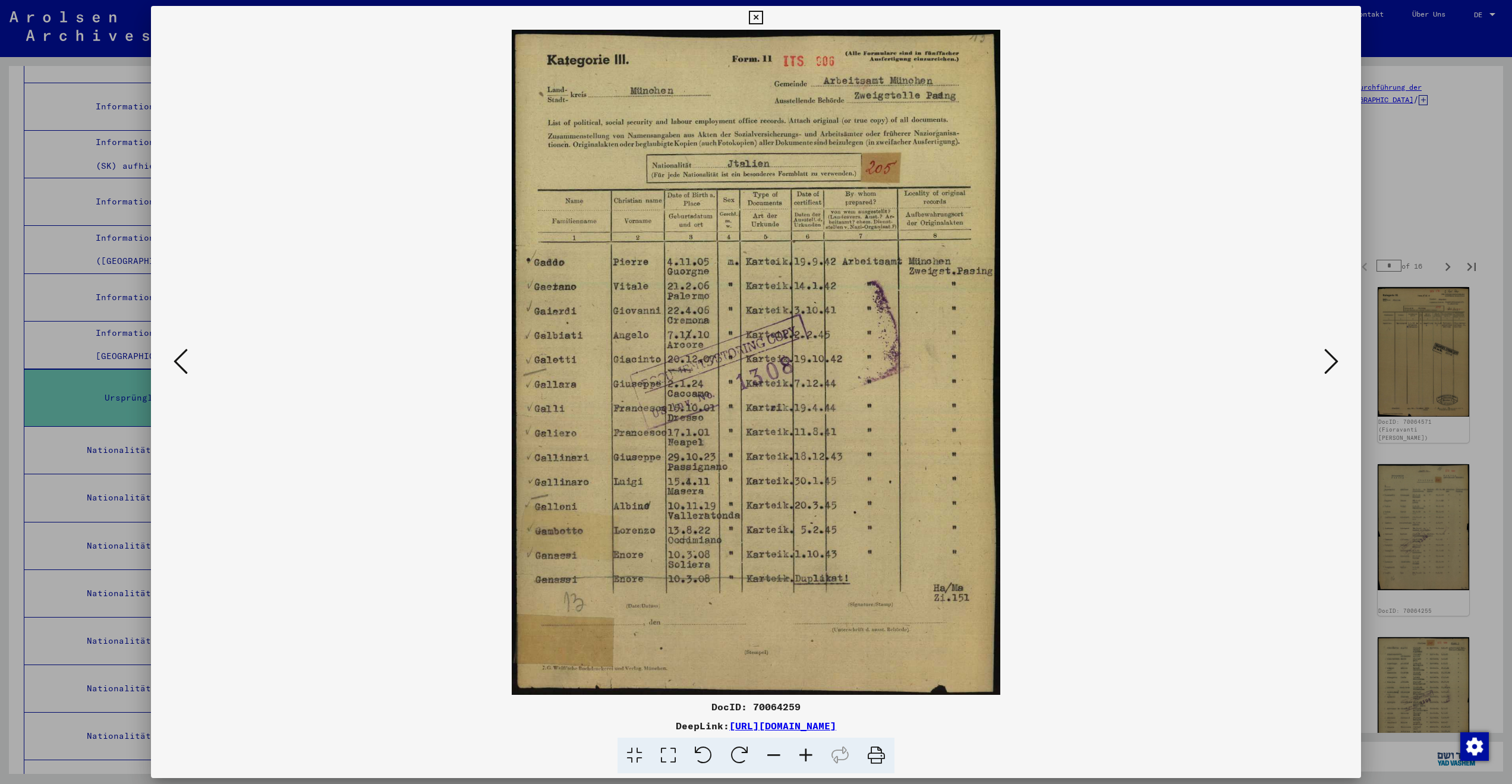
click at [1324, 355] on icon at bounding box center [1332, 361] width 14 height 29
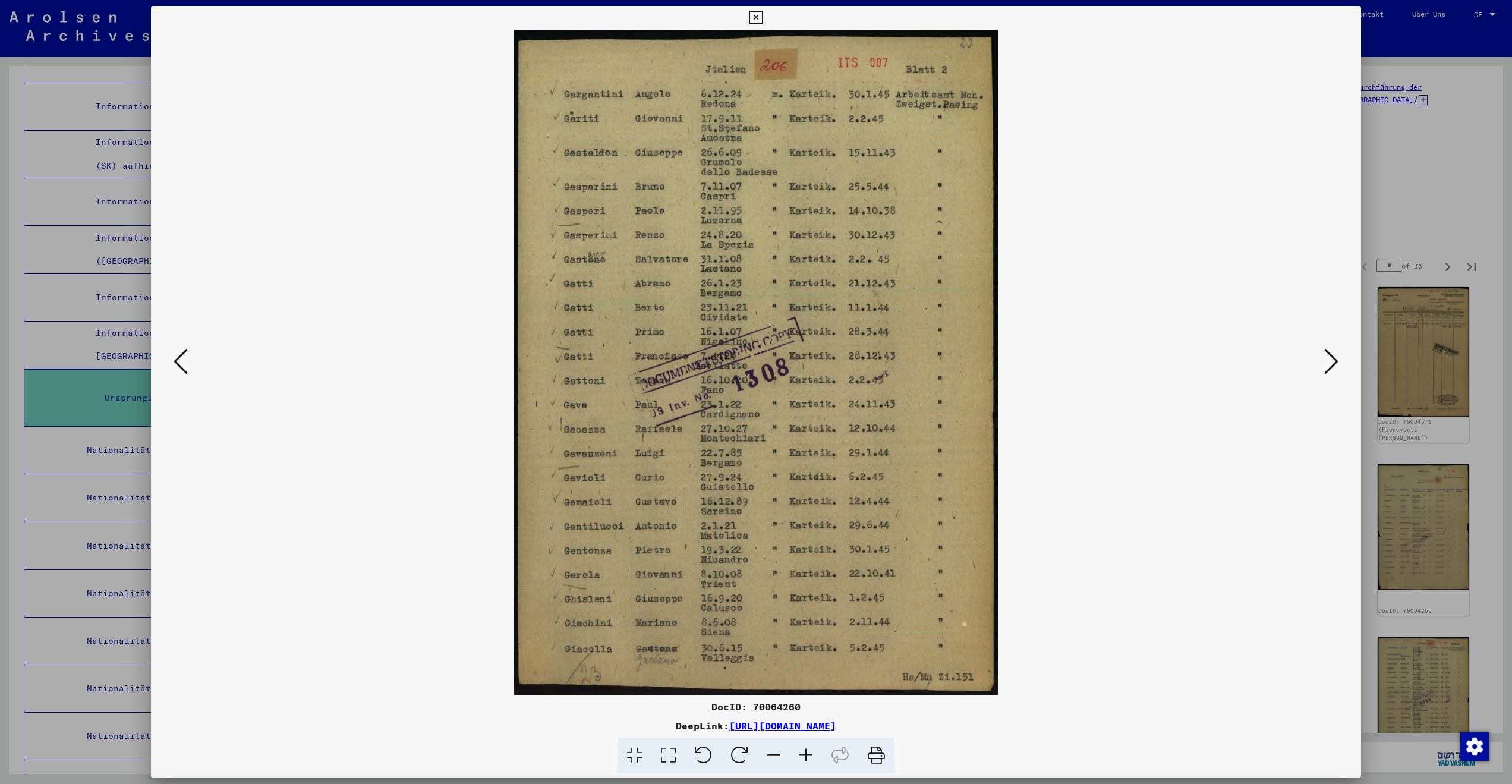
click at [1324, 355] on icon at bounding box center [1332, 361] width 14 height 29
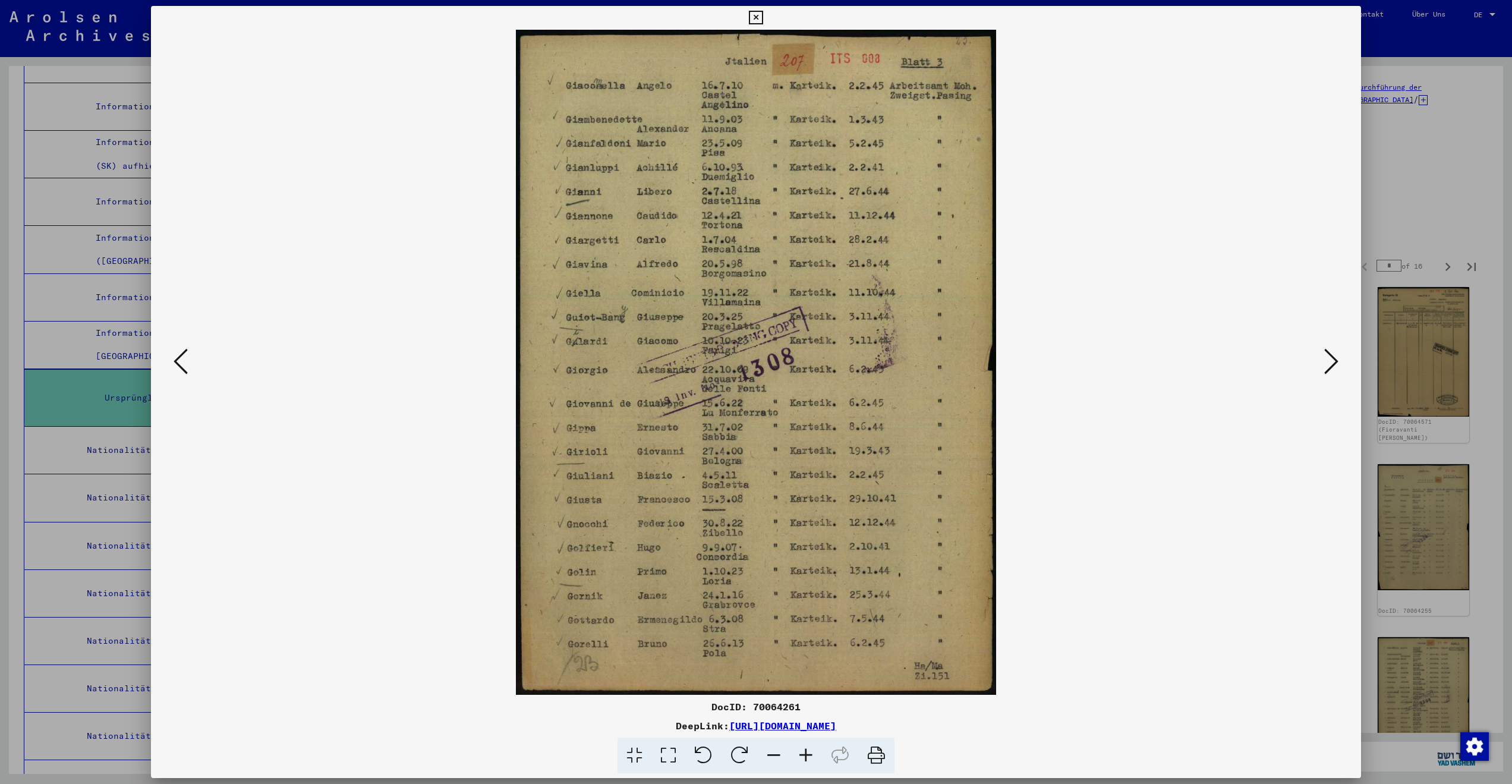
click at [1324, 355] on icon at bounding box center [1332, 361] width 14 height 29
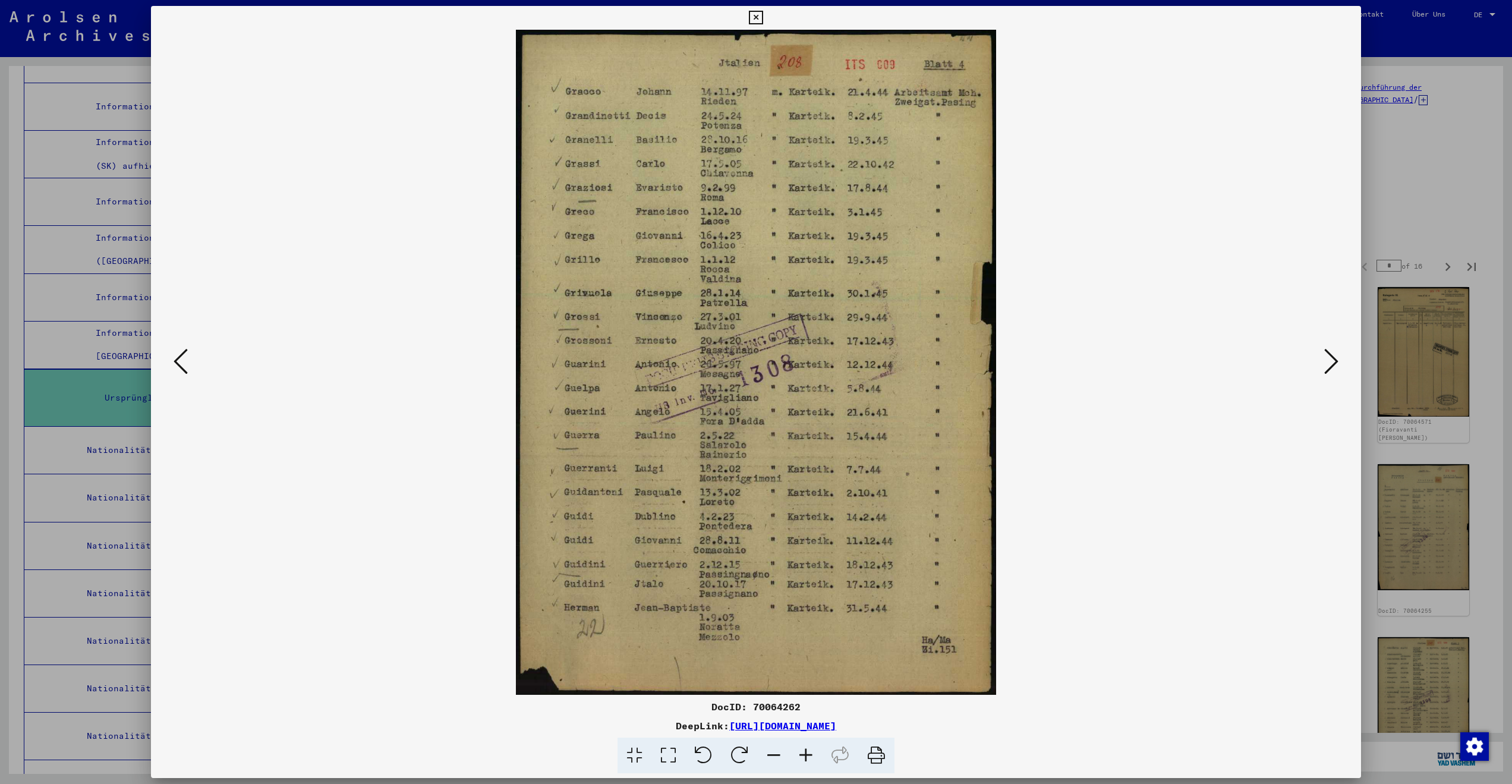
click at [1324, 355] on icon at bounding box center [1332, 361] width 14 height 29
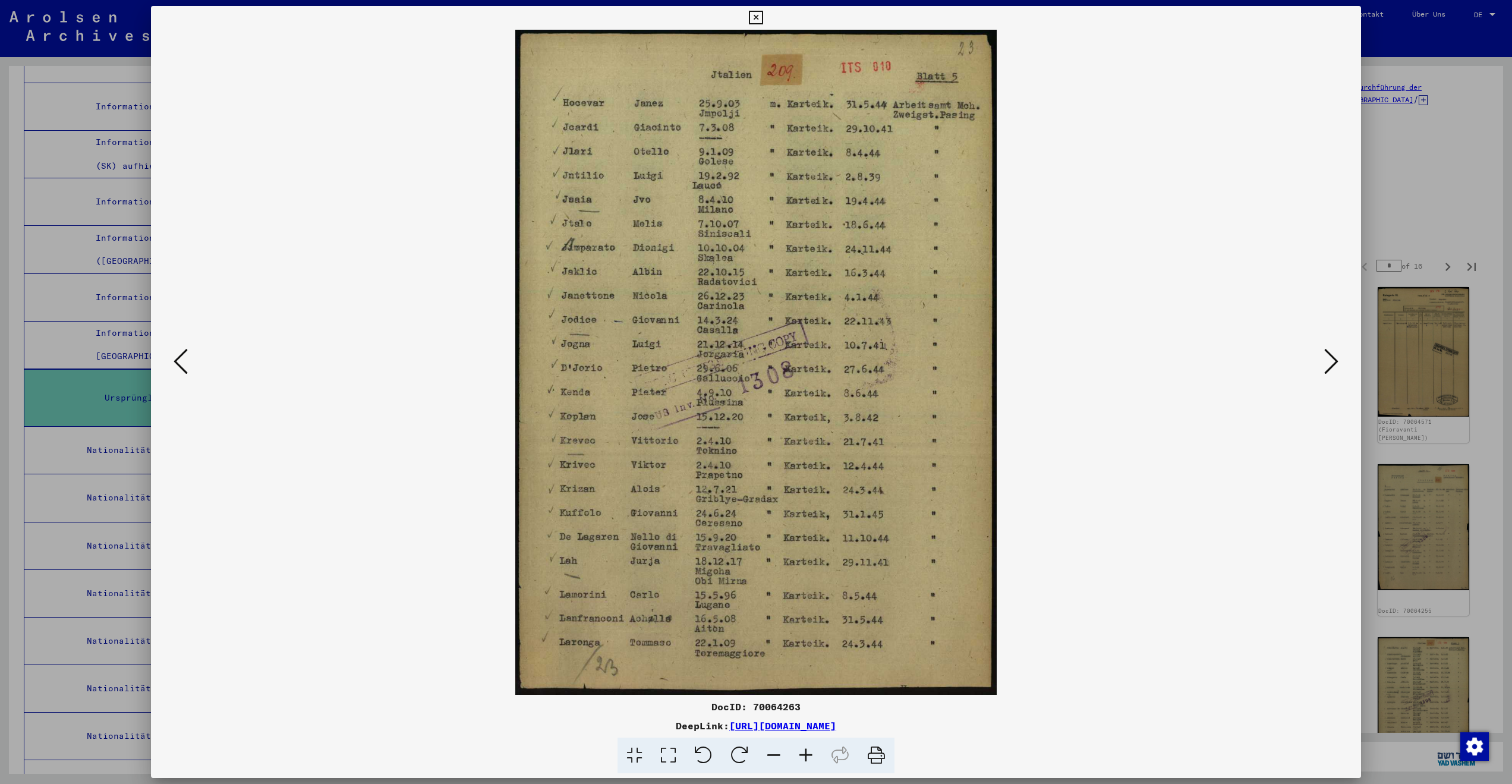
click at [1324, 355] on icon at bounding box center [1332, 361] width 14 height 29
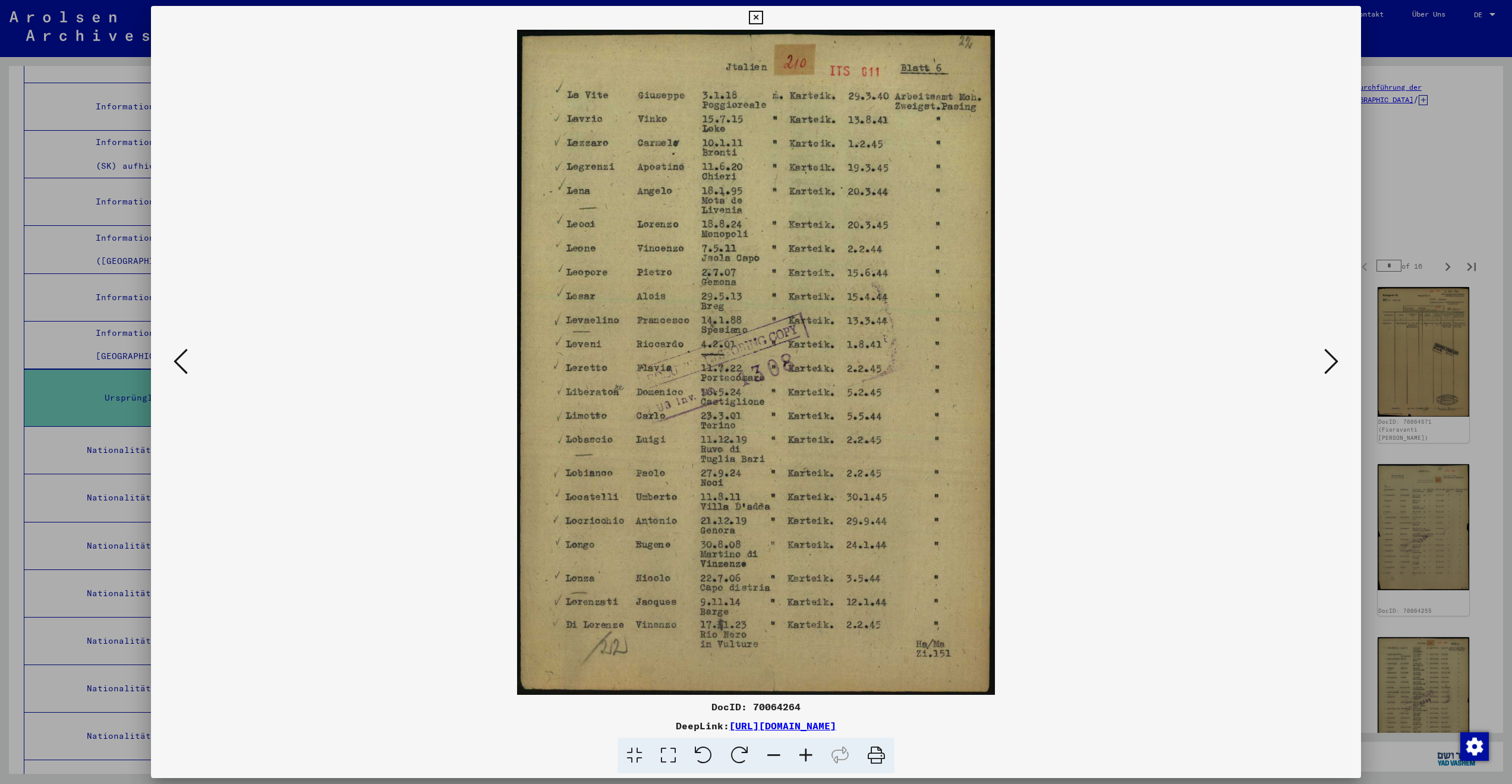
click at [1324, 355] on icon at bounding box center [1332, 361] width 14 height 29
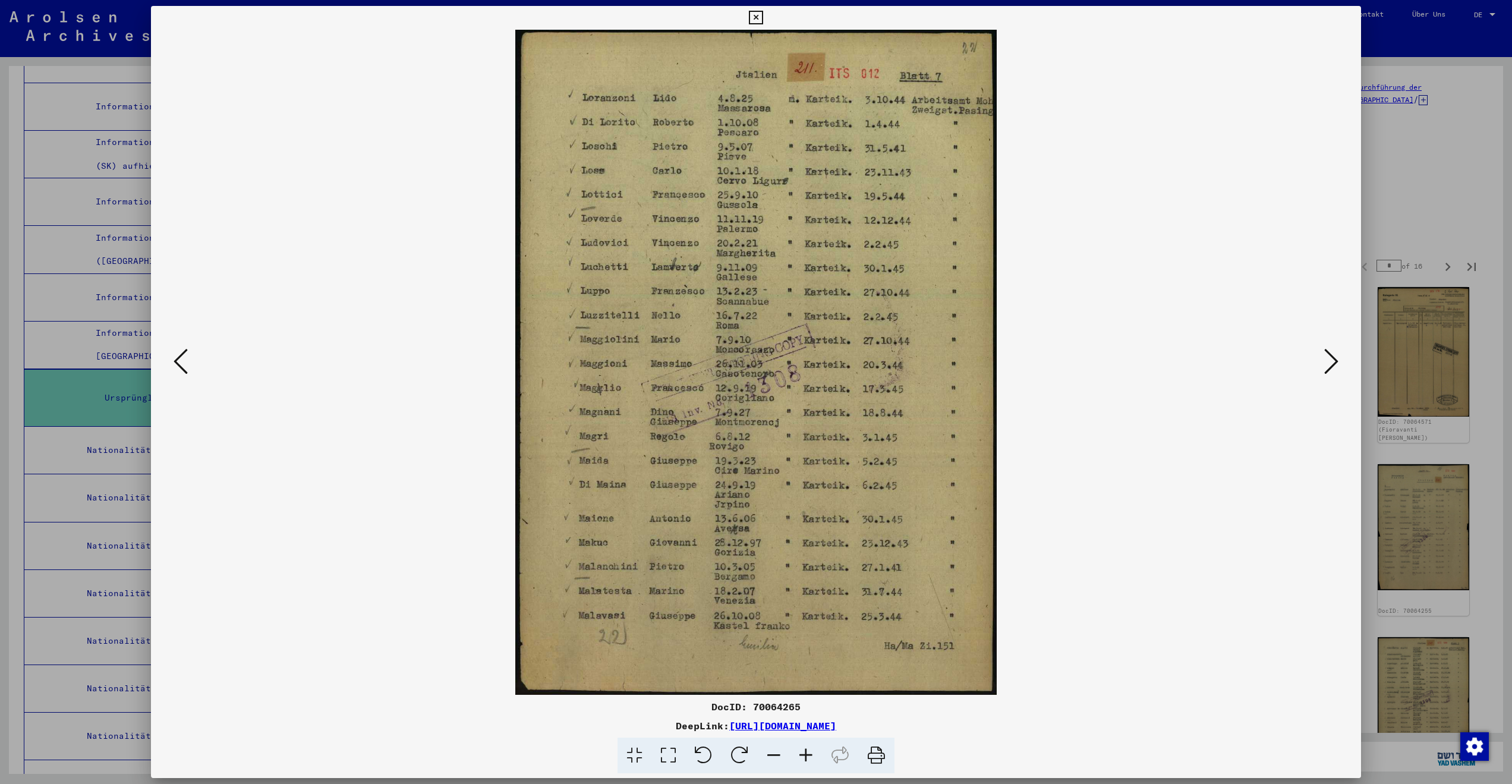
click at [1324, 355] on icon at bounding box center [1332, 361] width 14 height 29
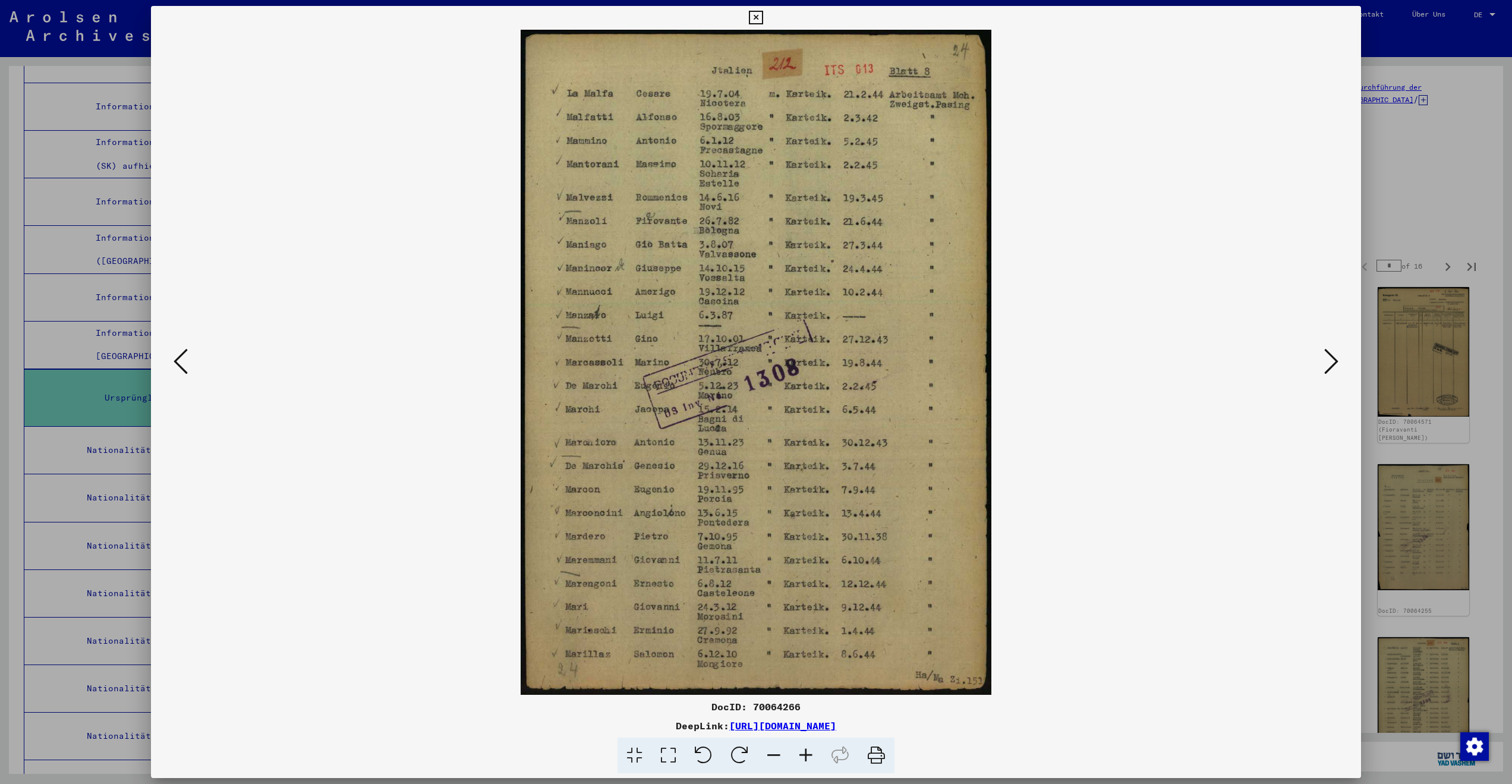
click at [1324, 355] on icon at bounding box center [1332, 361] width 14 height 29
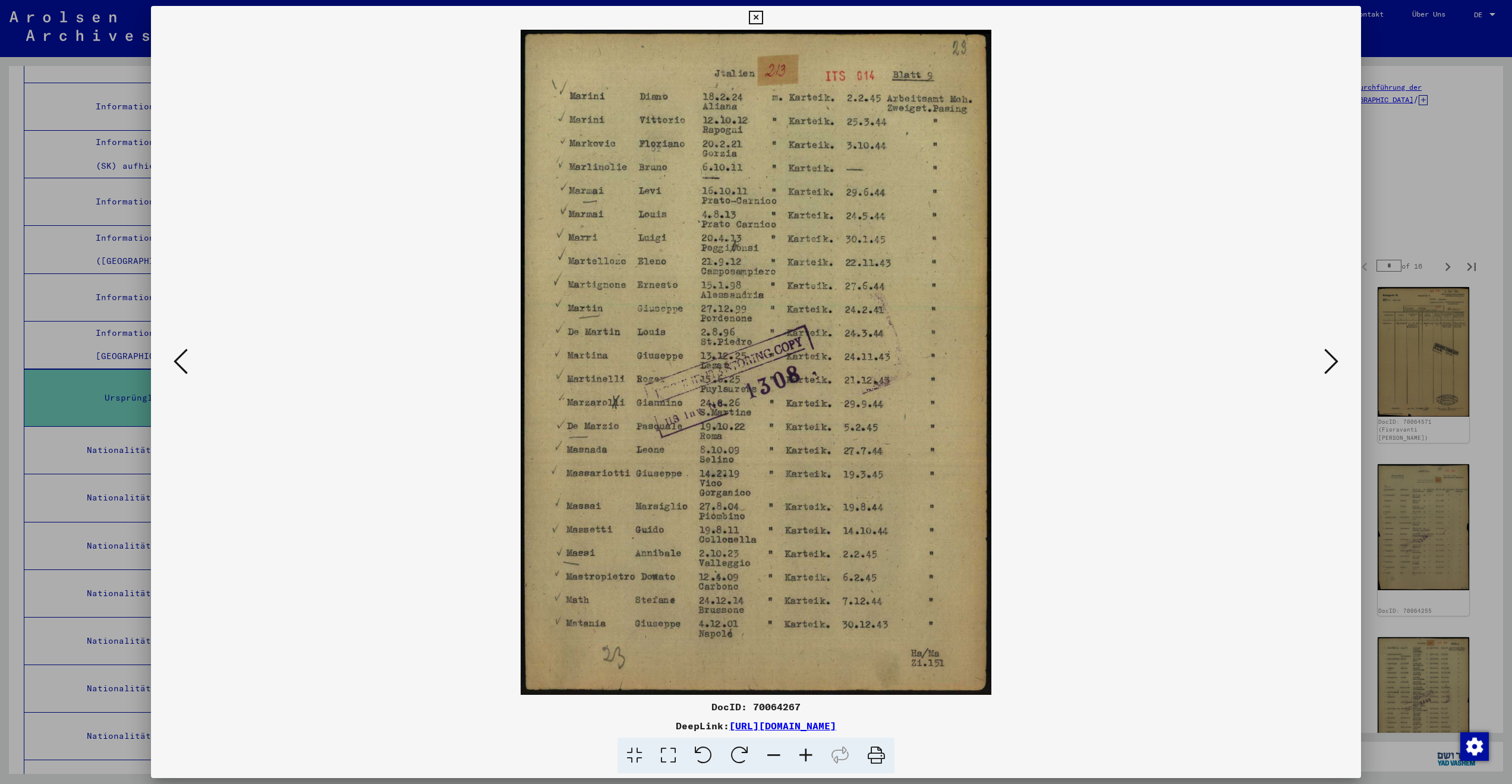
click at [1324, 355] on icon at bounding box center [1332, 361] width 14 height 29
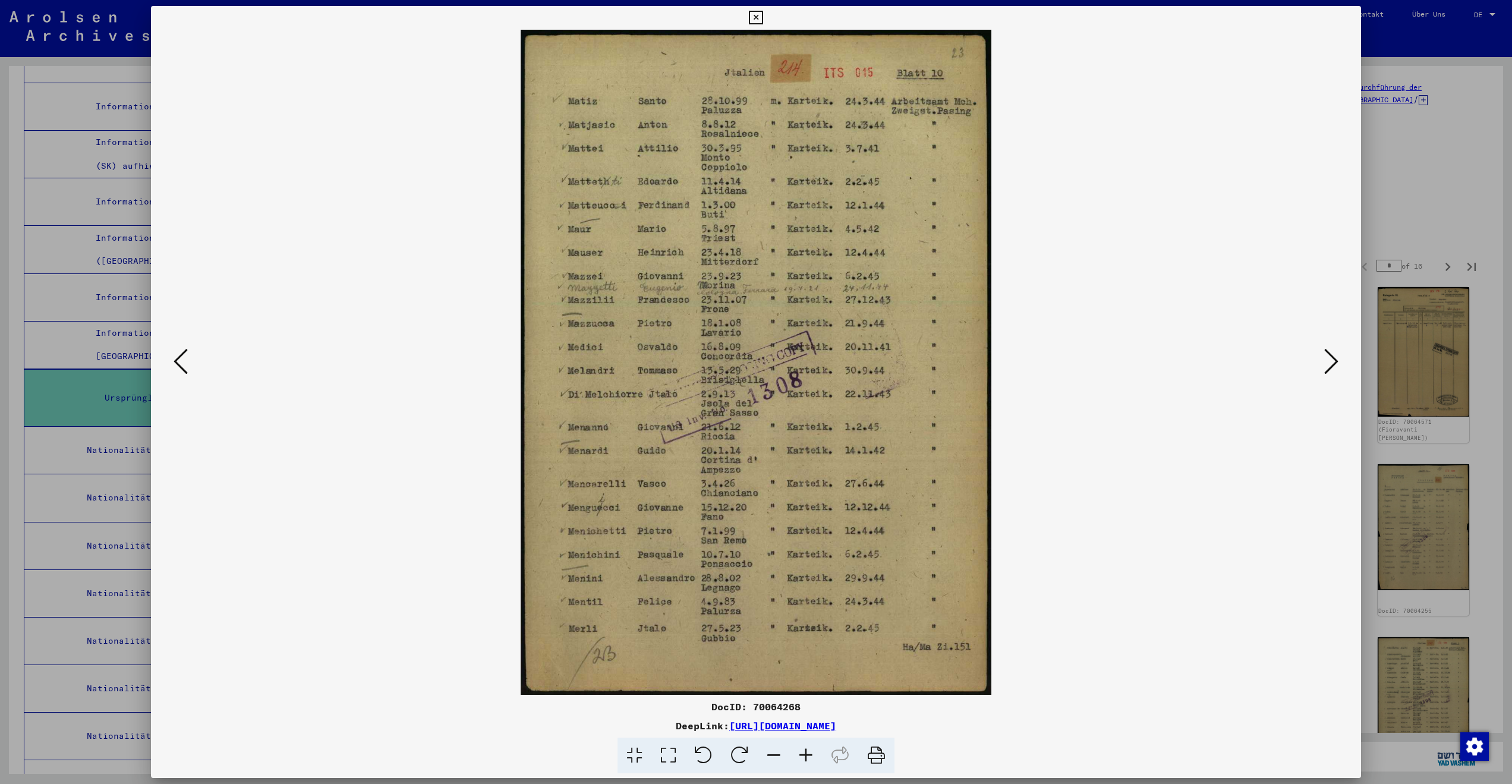
click at [1324, 355] on icon at bounding box center [1332, 361] width 14 height 29
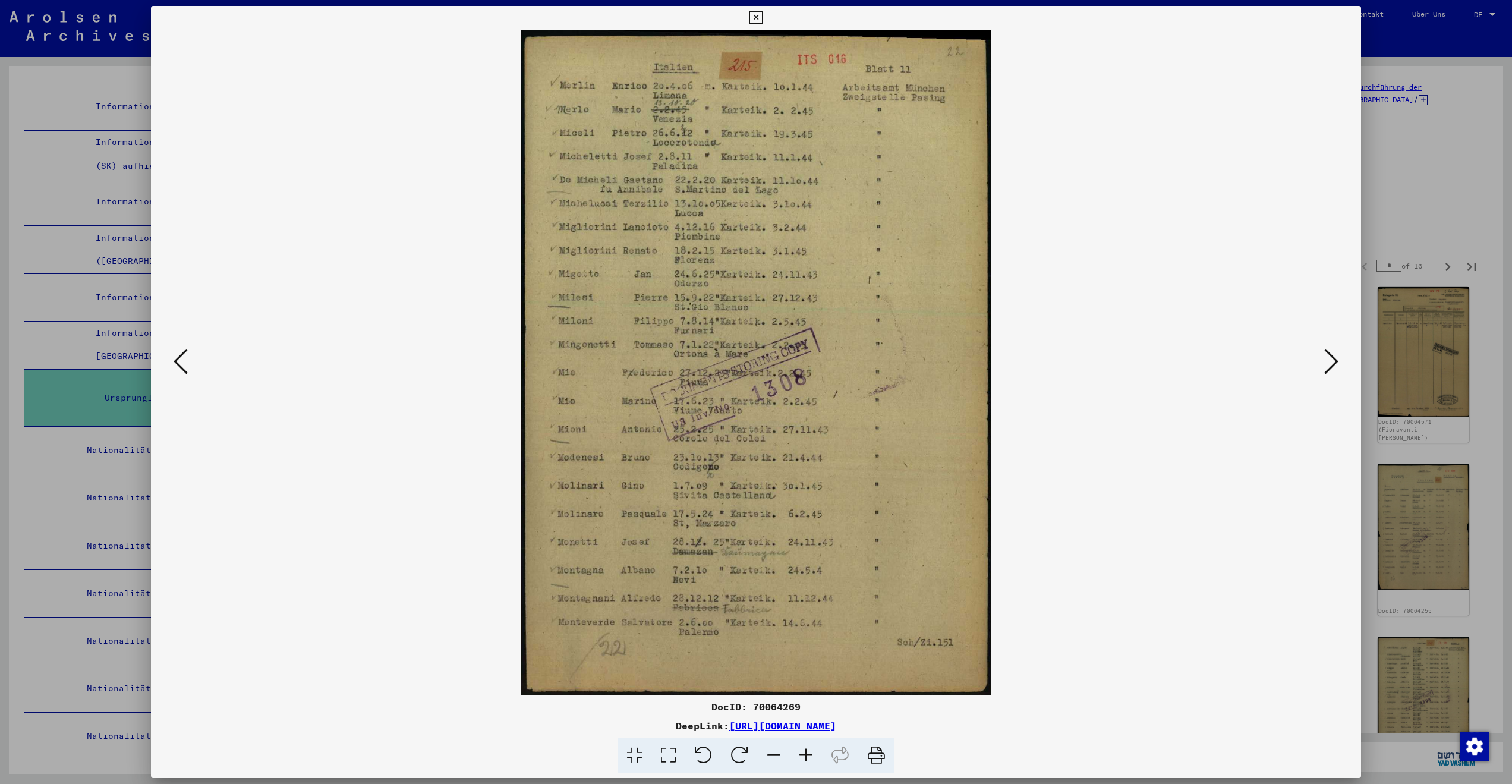
click at [1324, 355] on icon at bounding box center [1332, 361] width 14 height 29
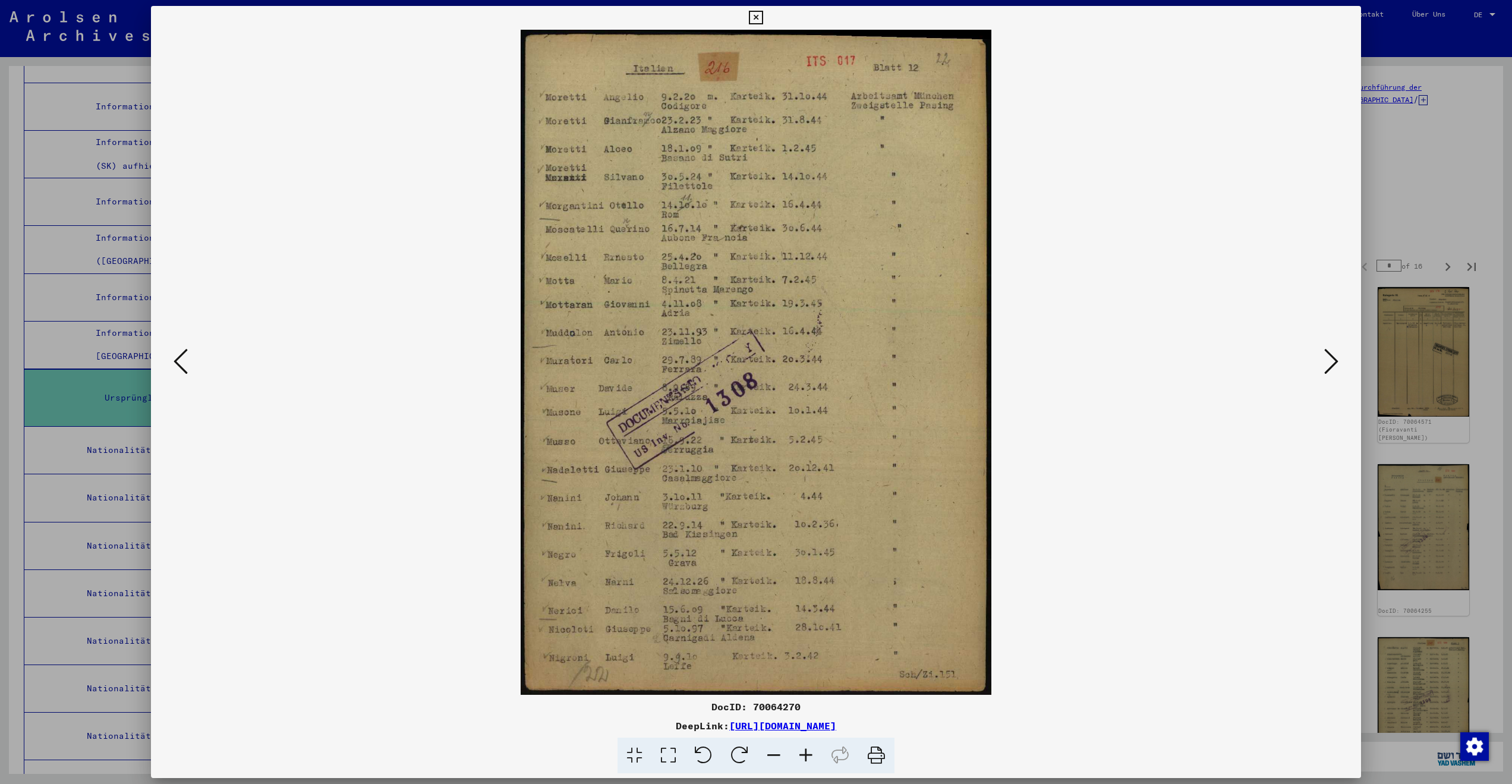
click at [1324, 355] on icon at bounding box center [1332, 361] width 14 height 29
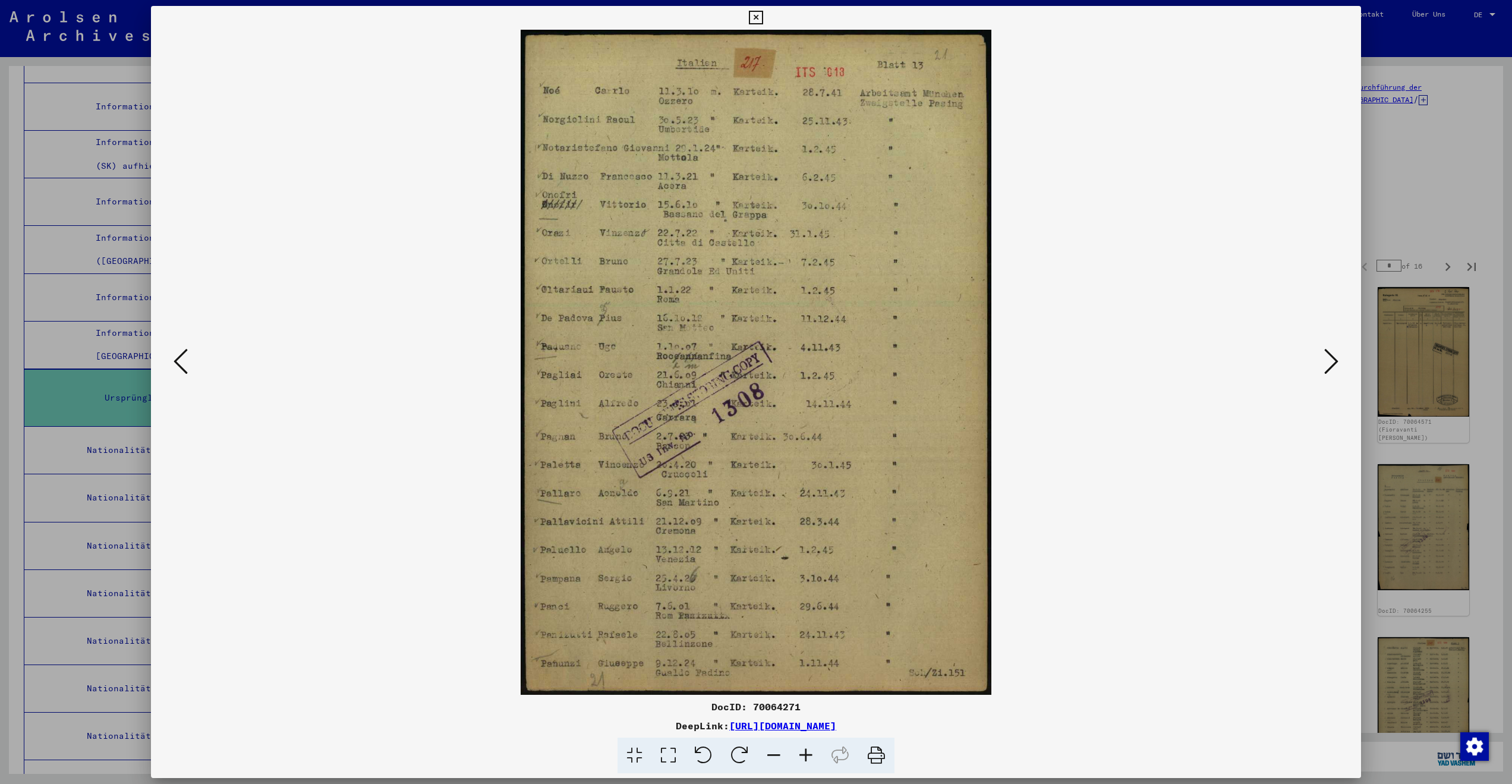
click at [1324, 355] on icon at bounding box center [1332, 361] width 14 height 29
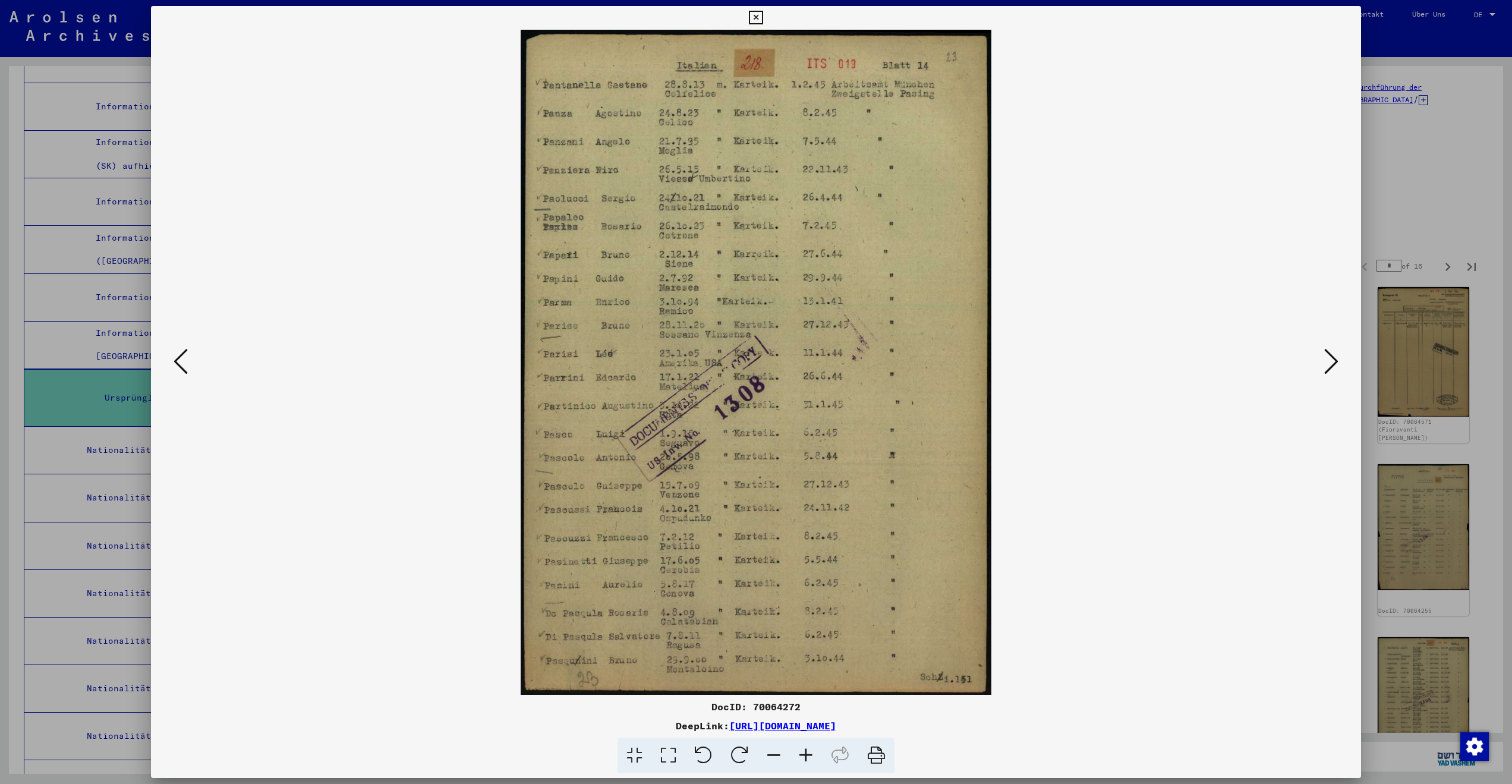
click at [1324, 355] on icon at bounding box center [1332, 361] width 14 height 29
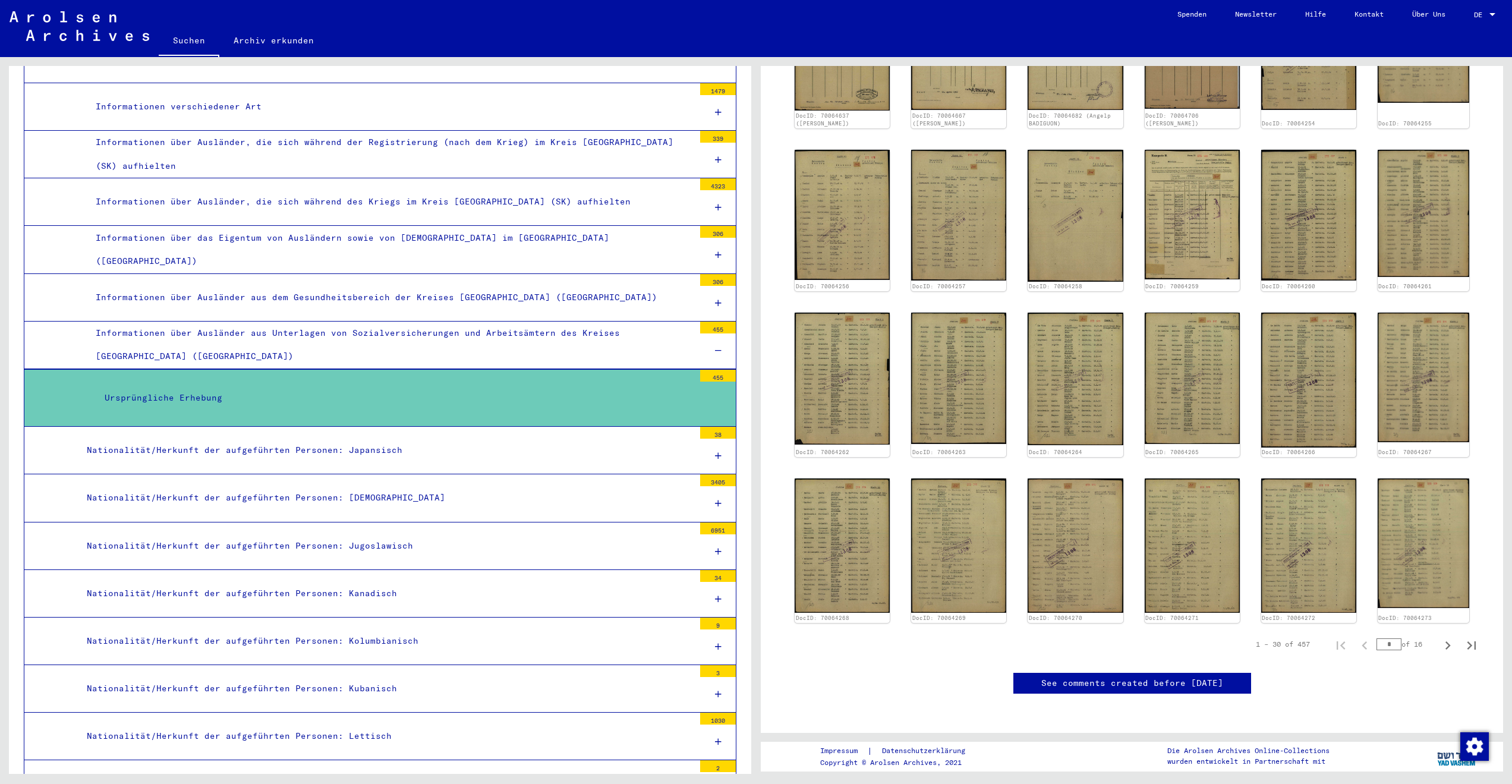
scroll to position [879, 0]
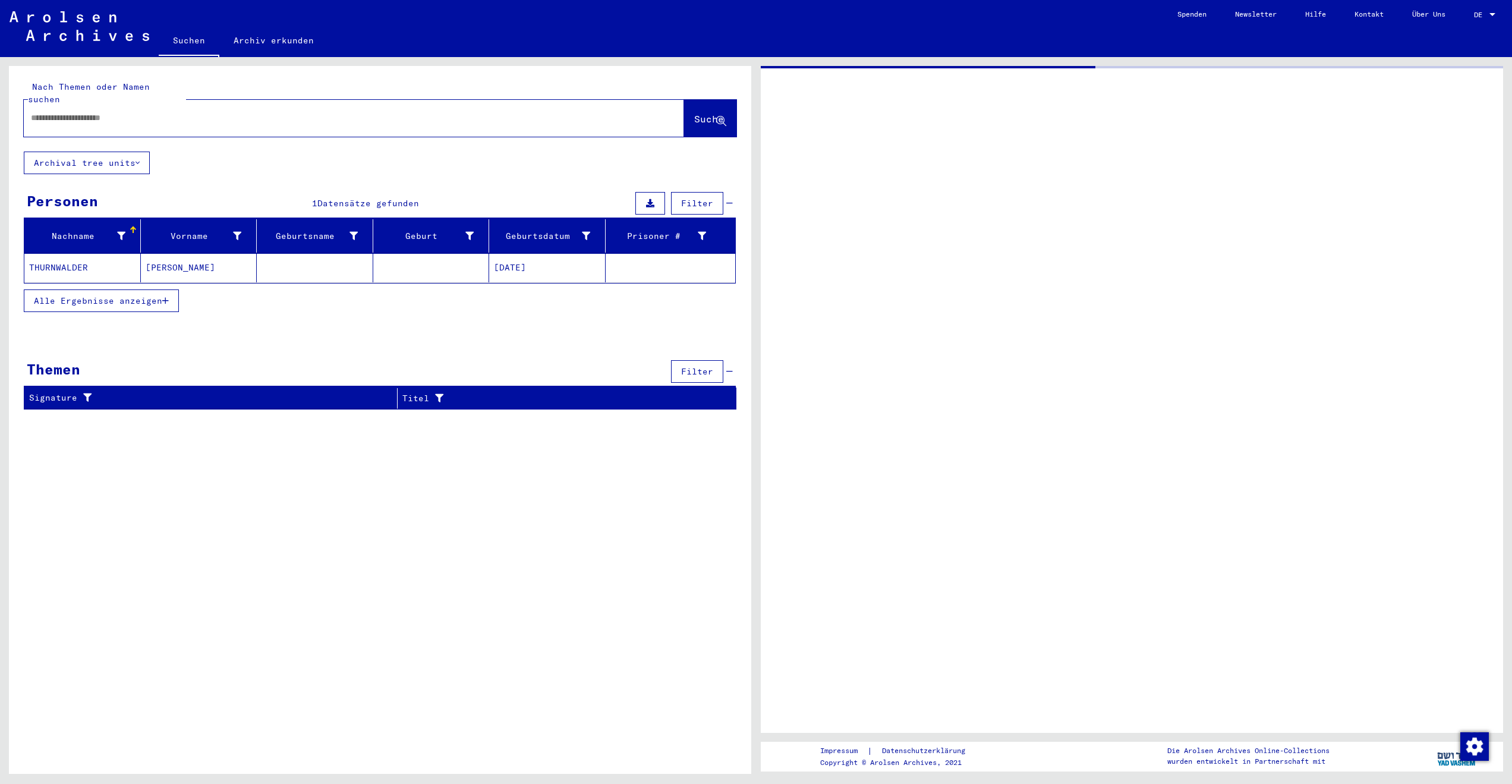
type input "********"
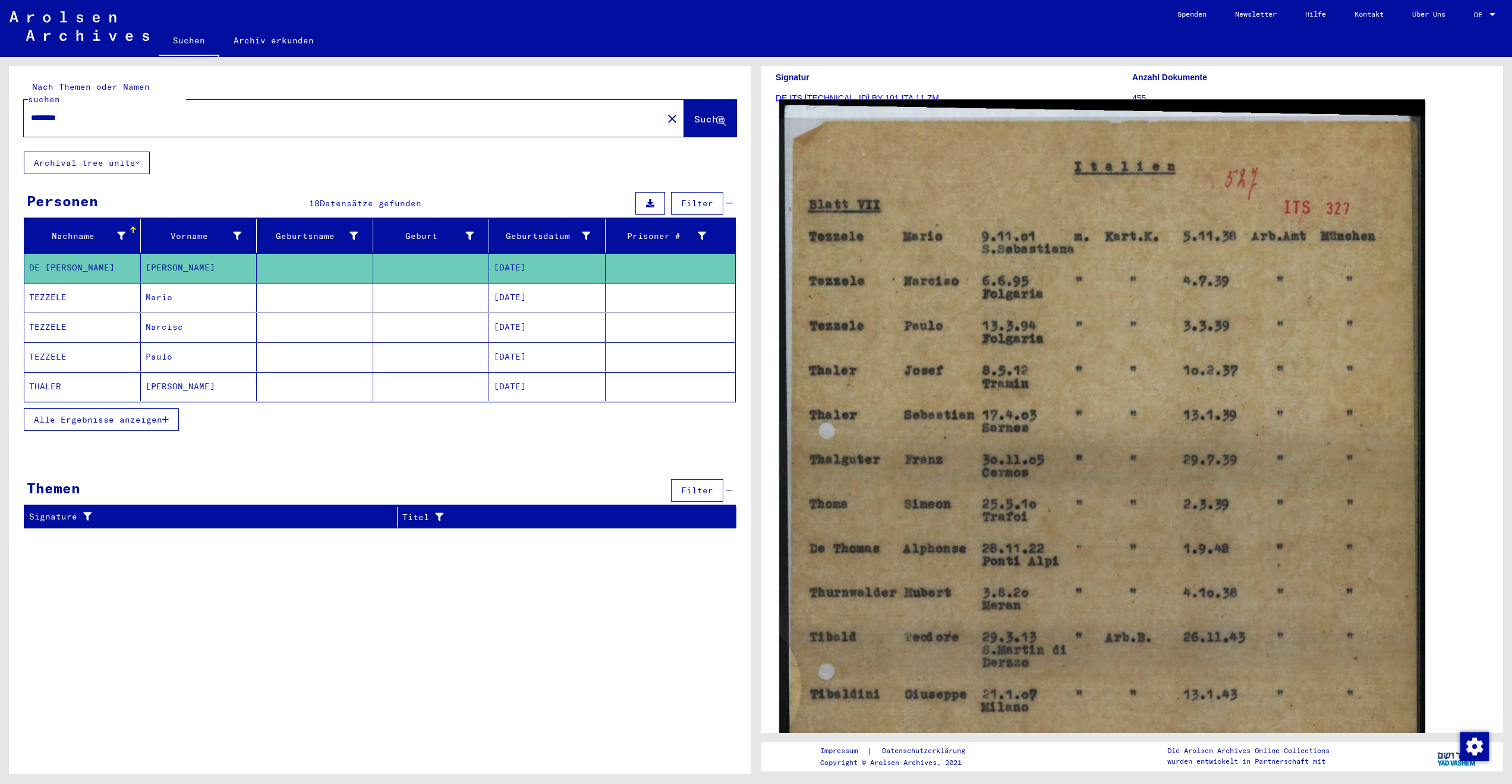
scroll to position [137, 0]
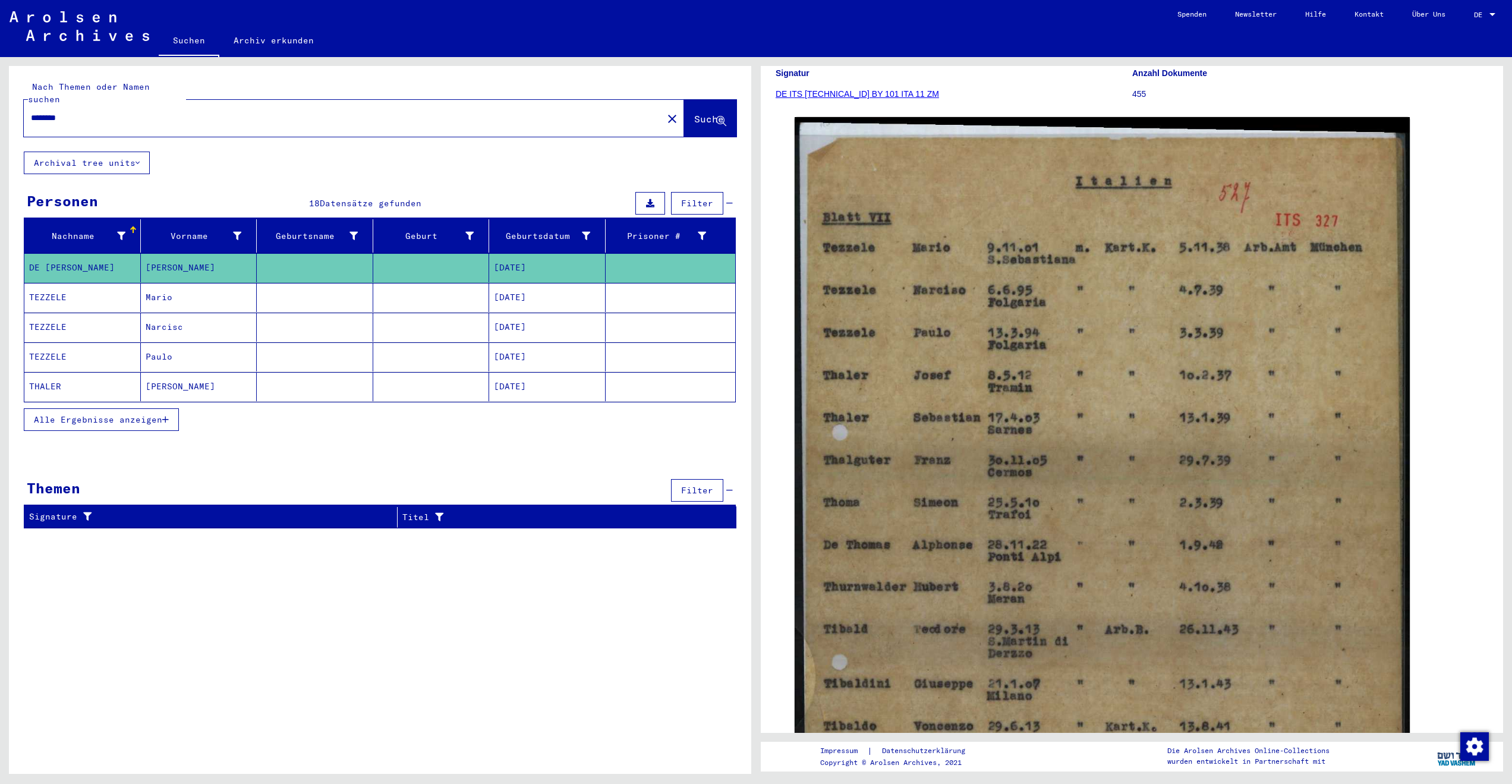
drag, startPoint x: 108, startPoint y: 95, endPoint x: 43, endPoint y: 96, distance: 65.0
click at [43, 105] on div "********" at bounding box center [340, 118] width 632 height 27
drag, startPoint x: 91, startPoint y: 111, endPoint x: -5, endPoint y: 106, distance: 96.1
click at [0, 106] on html "Suchen Archiv erkunden Spenden Newsletter Hilfe Kontakt Über Uns Suchen Archiv …" at bounding box center [756, 392] width 1512 height 784
click at [502, 111] on input "********" at bounding box center [344, 117] width 625 height 13
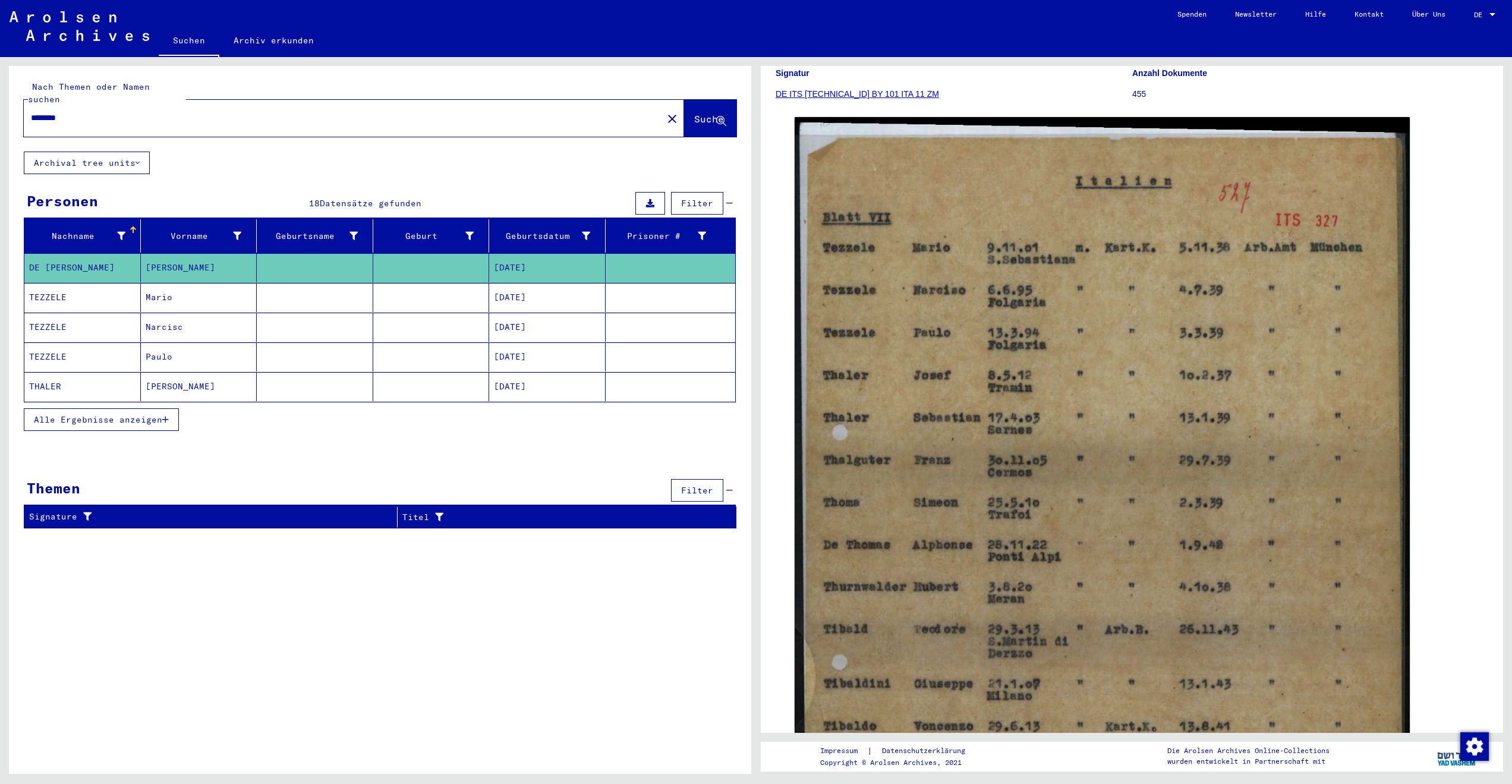
click at [661, 106] on button "close" at bounding box center [673, 118] width 24 height 24
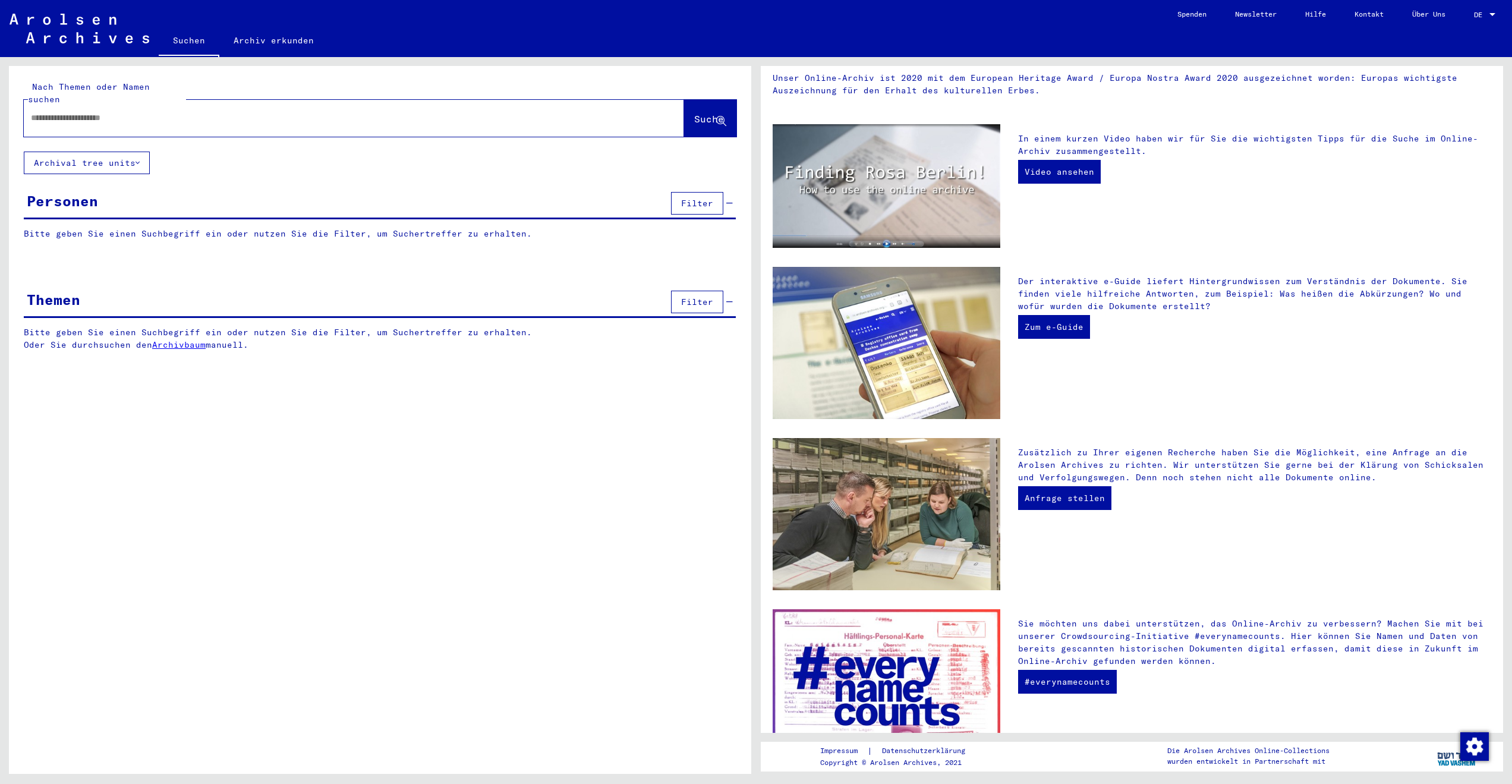
click at [471, 134] on div "Nach Themen oder Namen suchen Suche" at bounding box center [380, 108] width 742 height 86
click at [474, 117] on div at bounding box center [336, 118] width 625 height 27
click at [480, 111] on input "text" at bounding box center [340, 117] width 618 height 13
type input "**********"
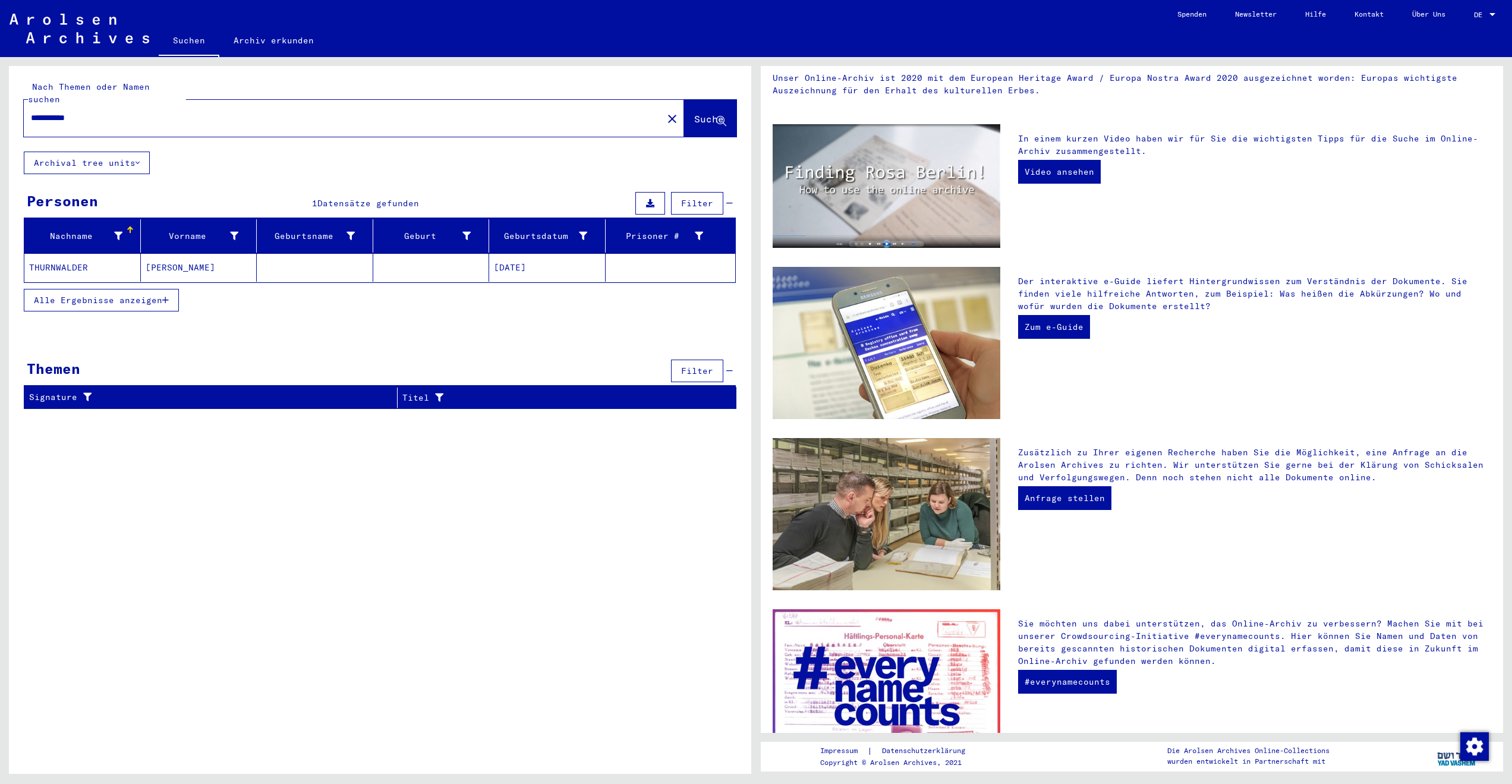
click at [61, 255] on mat-cell "THURNWALDER" at bounding box center [83, 267] width 116 height 29
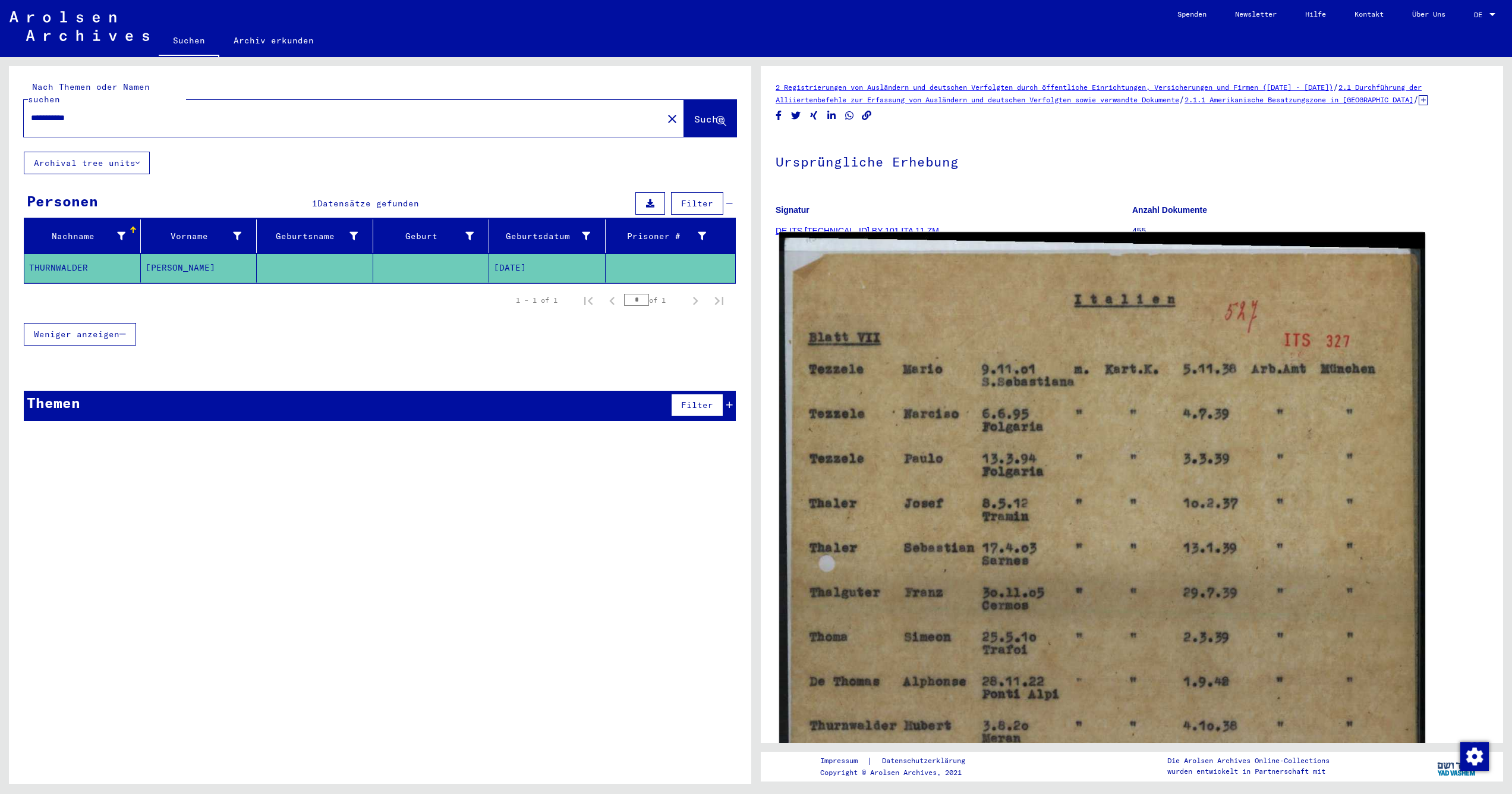
scroll to position [11, 0]
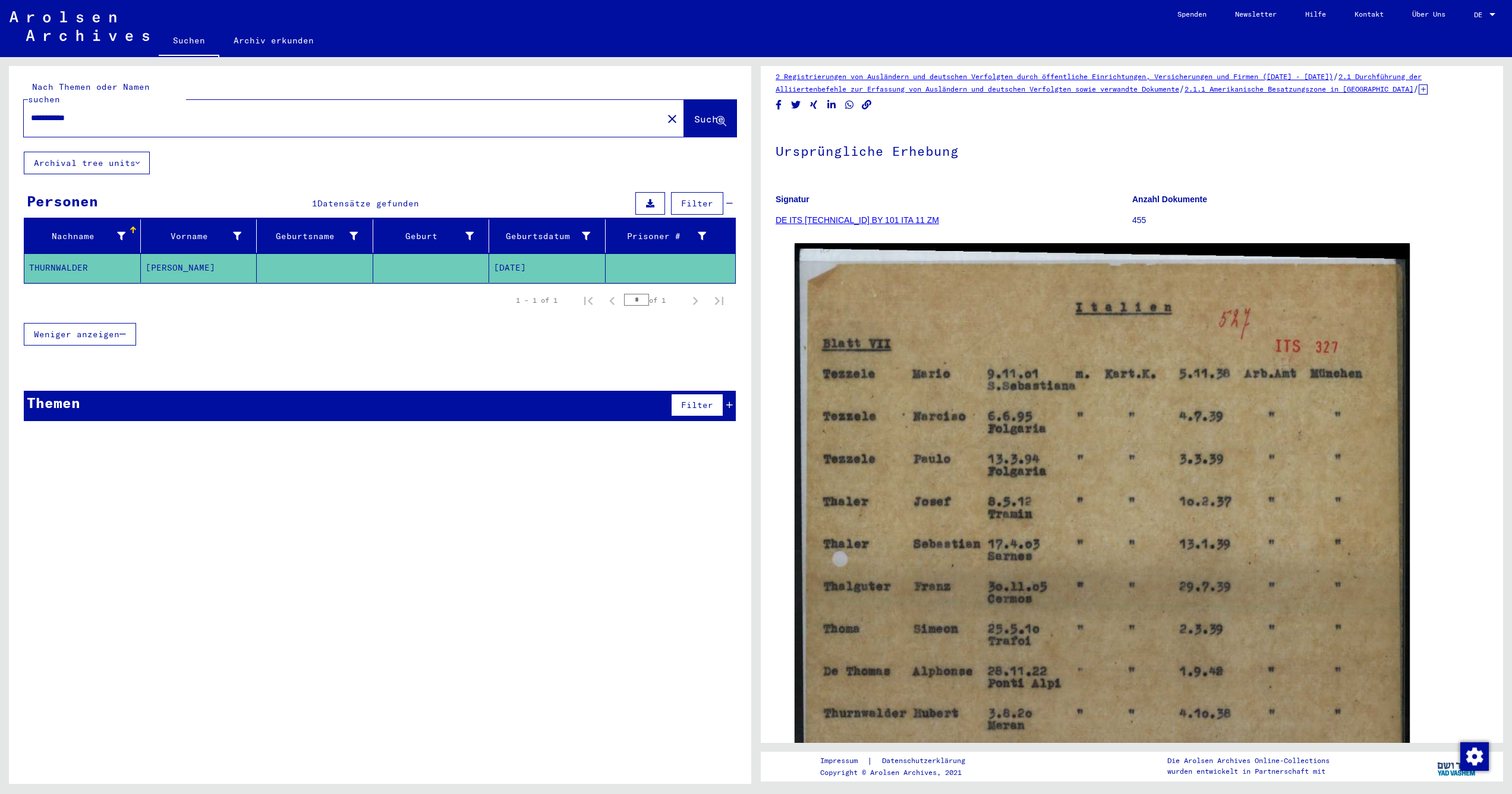
click at [848, 213] on figure "Signatur DE ITS [TECHNICAL_ID] BY 101 ITA 11 ZM" at bounding box center [954, 211] width 356 height 53
click at [880, 220] on link "DE ITS [TECHNICAL_ID] BY 101 ITA 11 ZM" at bounding box center [857, 220] width 164 height 10
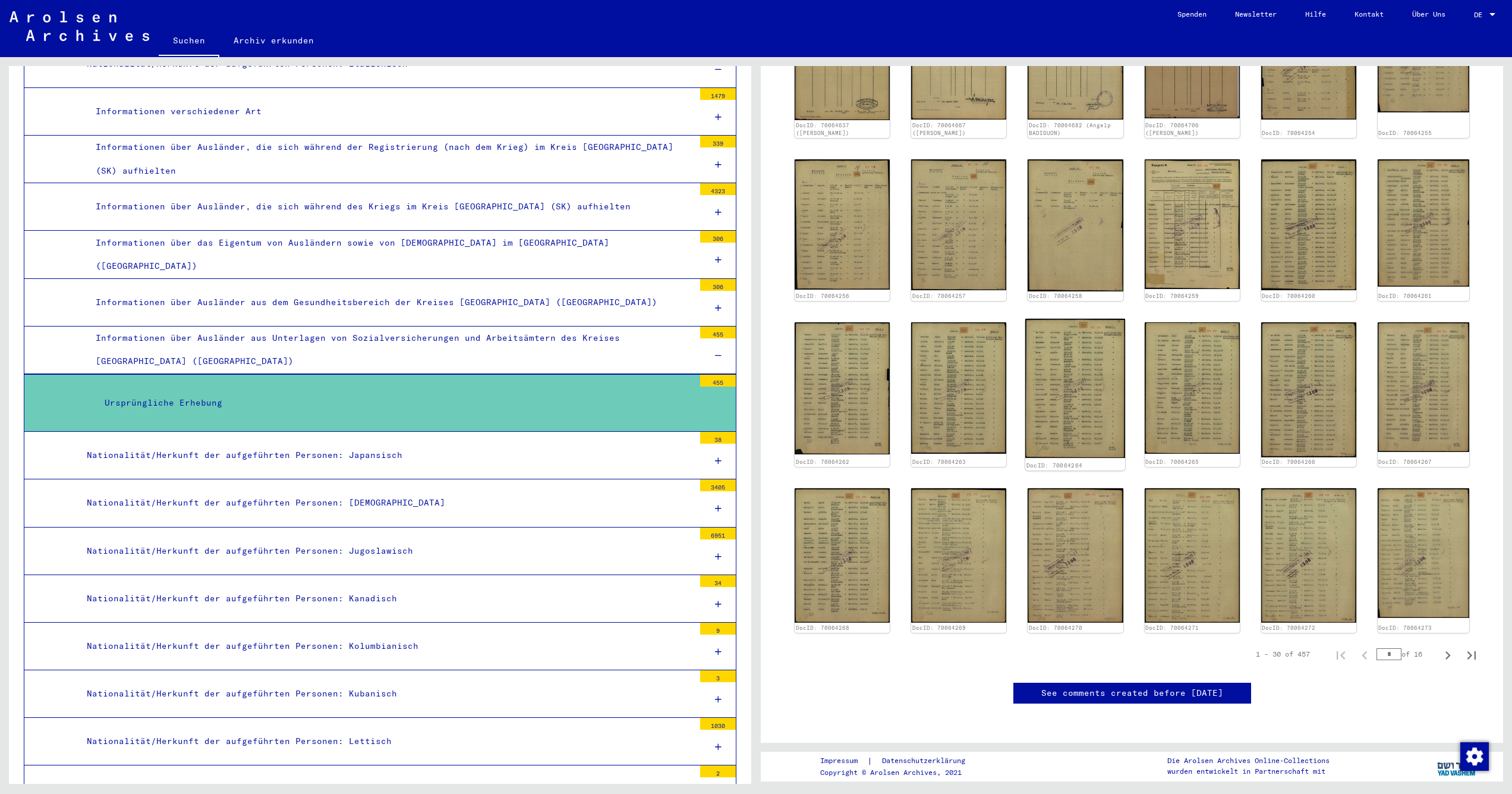
scroll to position [507, 0]
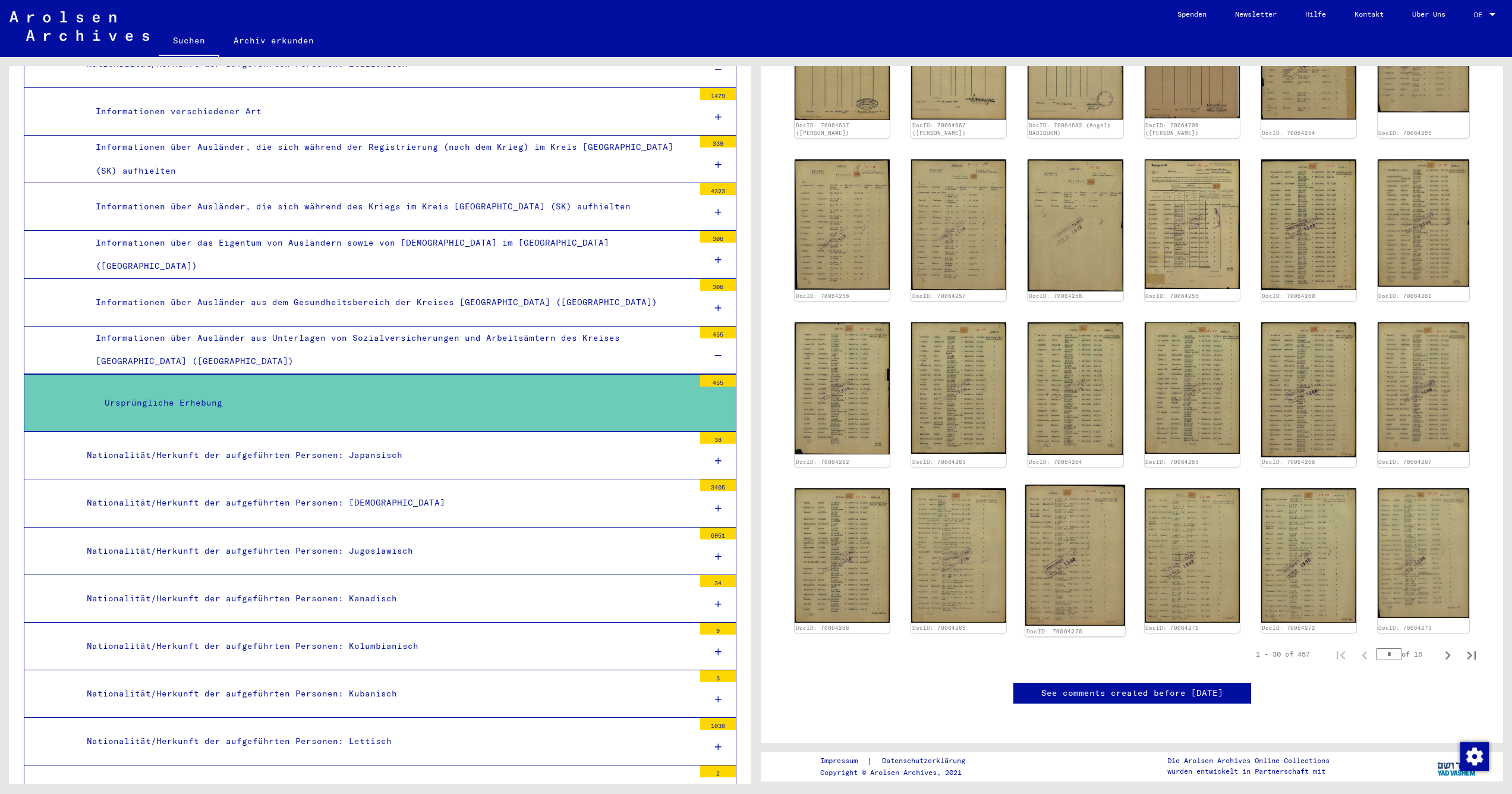
click at [1082, 546] on img at bounding box center [1075, 555] width 100 height 141
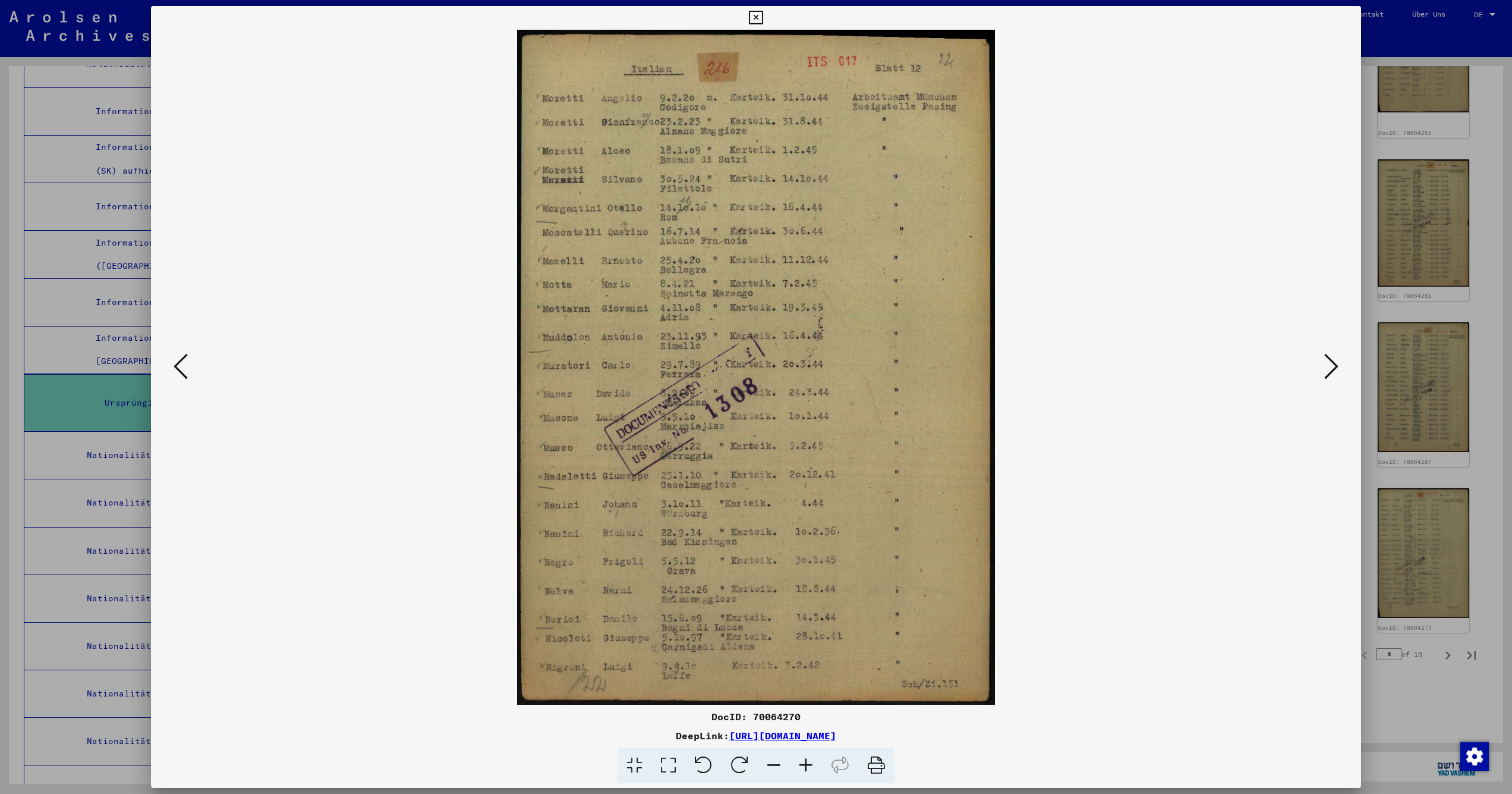
click at [179, 362] on icon at bounding box center [181, 366] width 14 height 29
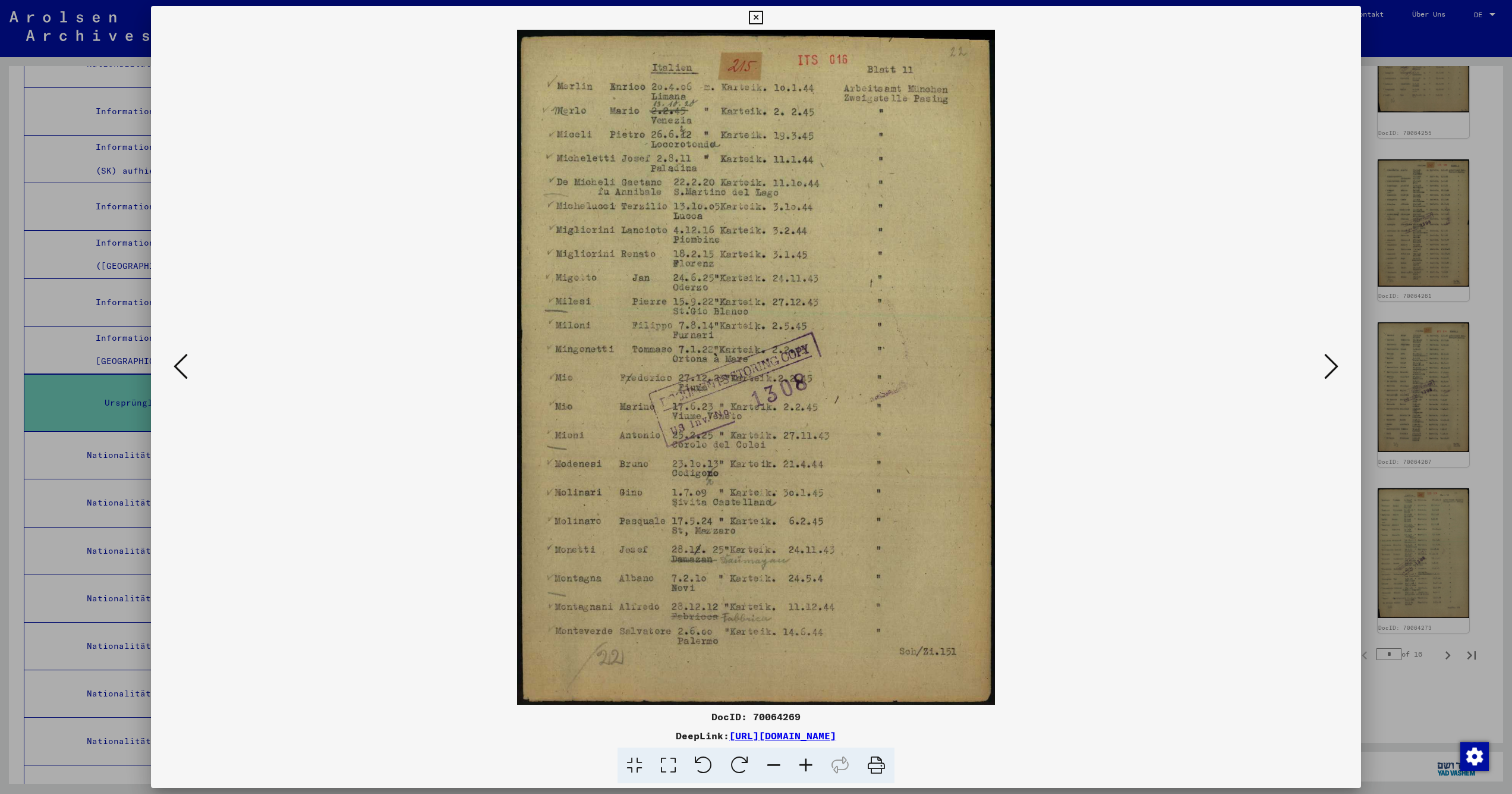
click at [179, 362] on icon at bounding box center [181, 366] width 14 height 29
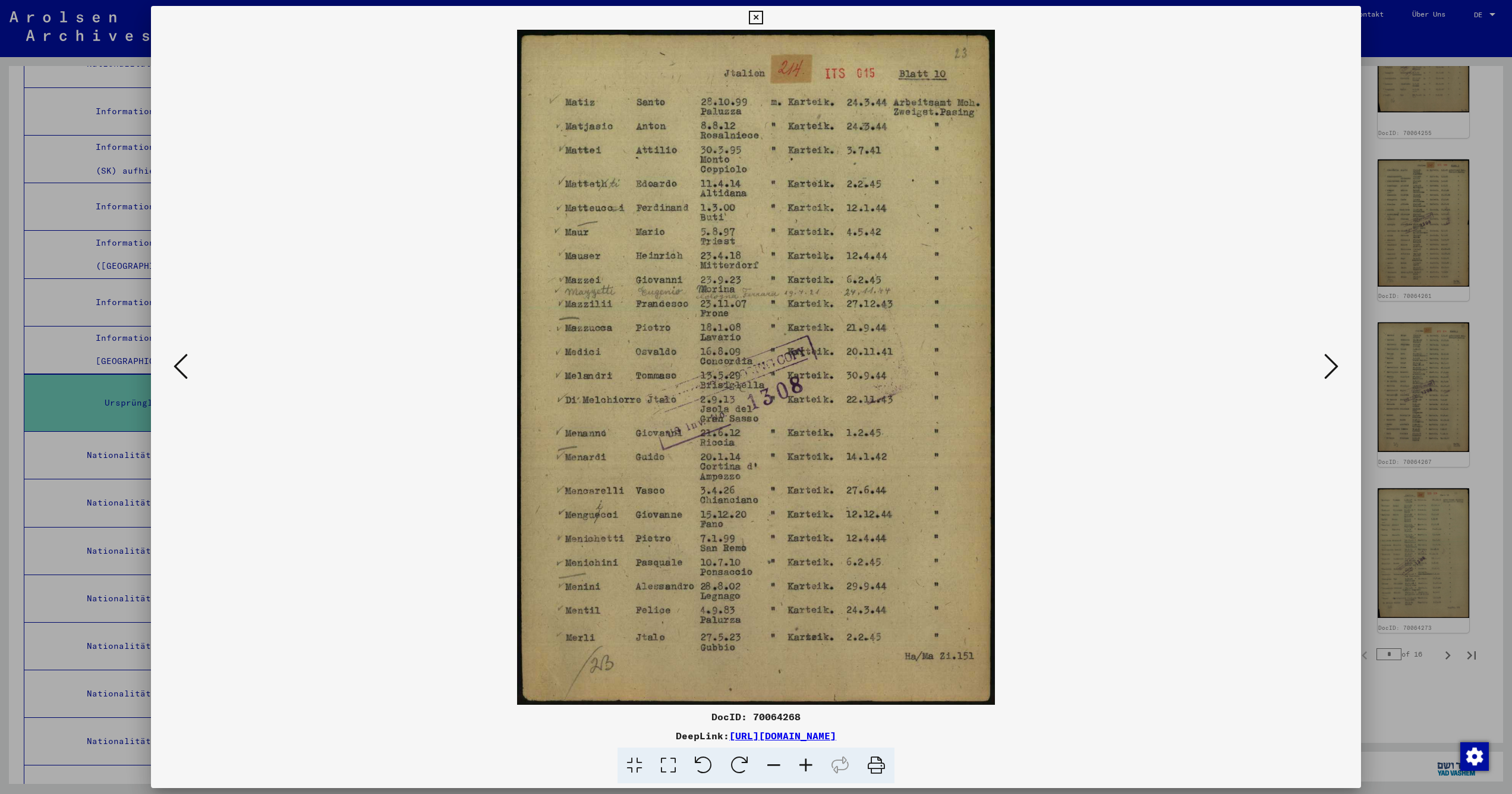
click at [179, 362] on icon at bounding box center [181, 366] width 14 height 29
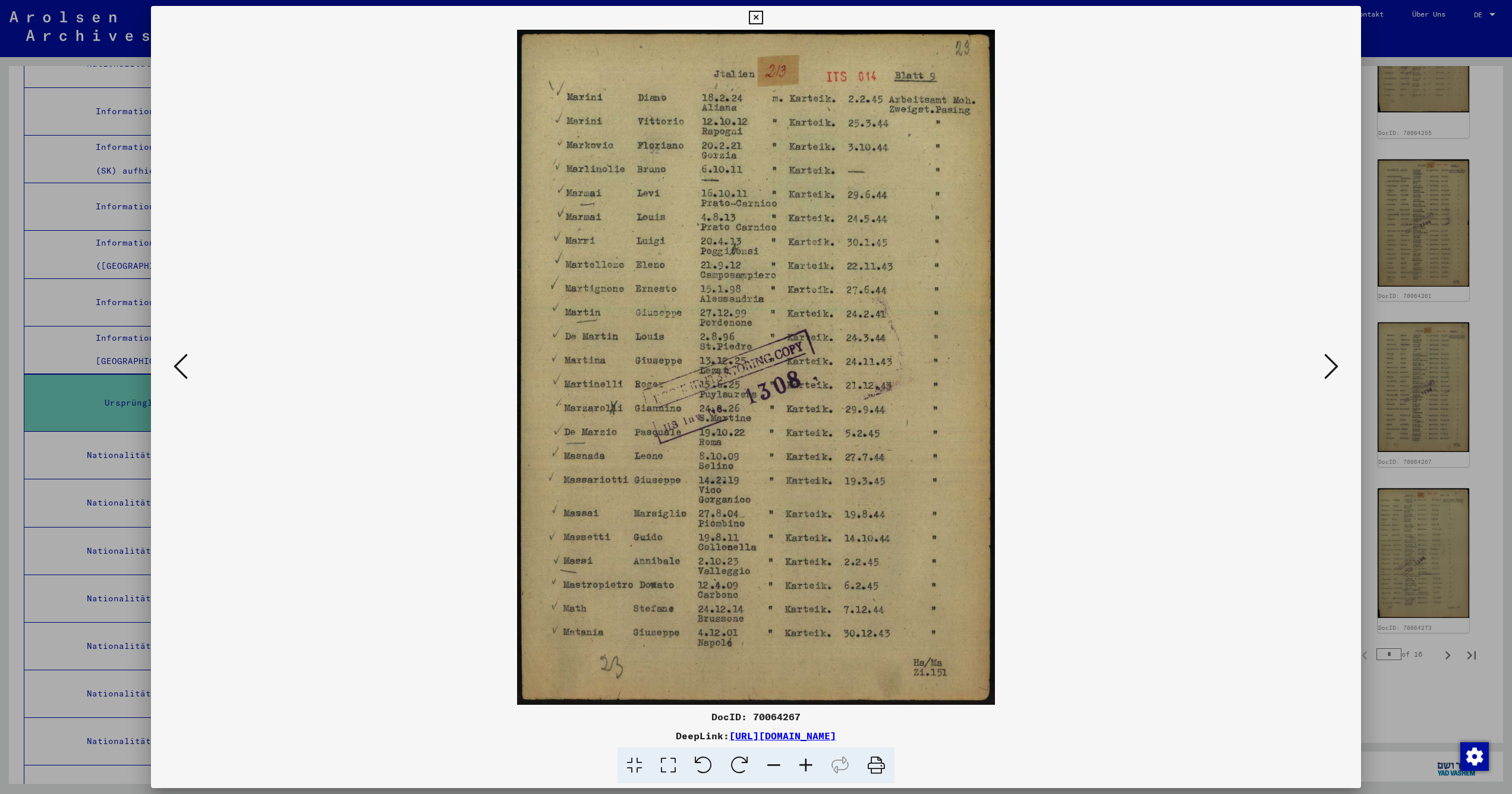
click at [179, 362] on icon at bounding box center [181, 366] width 14 height 29
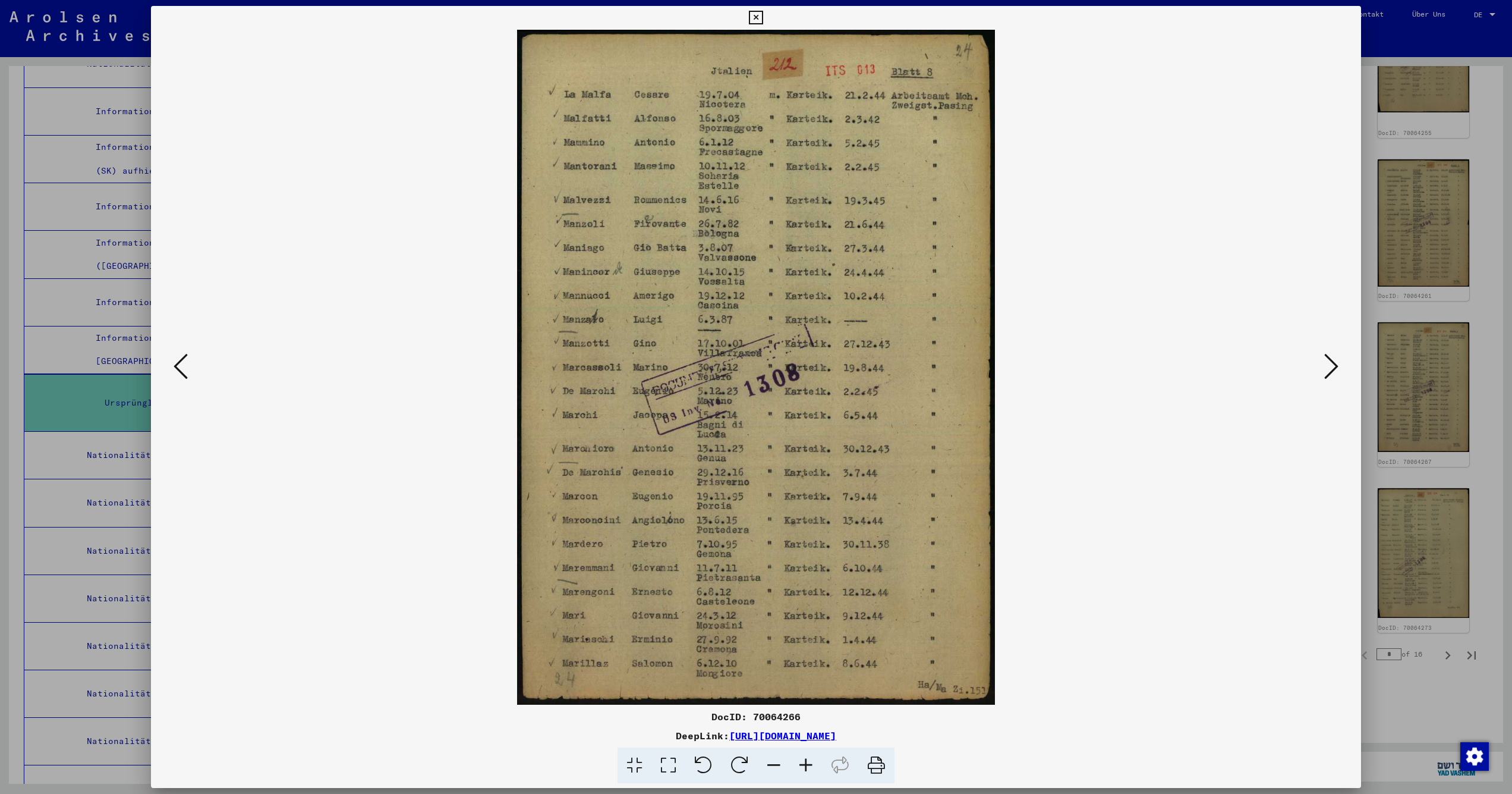
click at [179, 362] on icon at bounding box center [181, 366] width 14 height 29
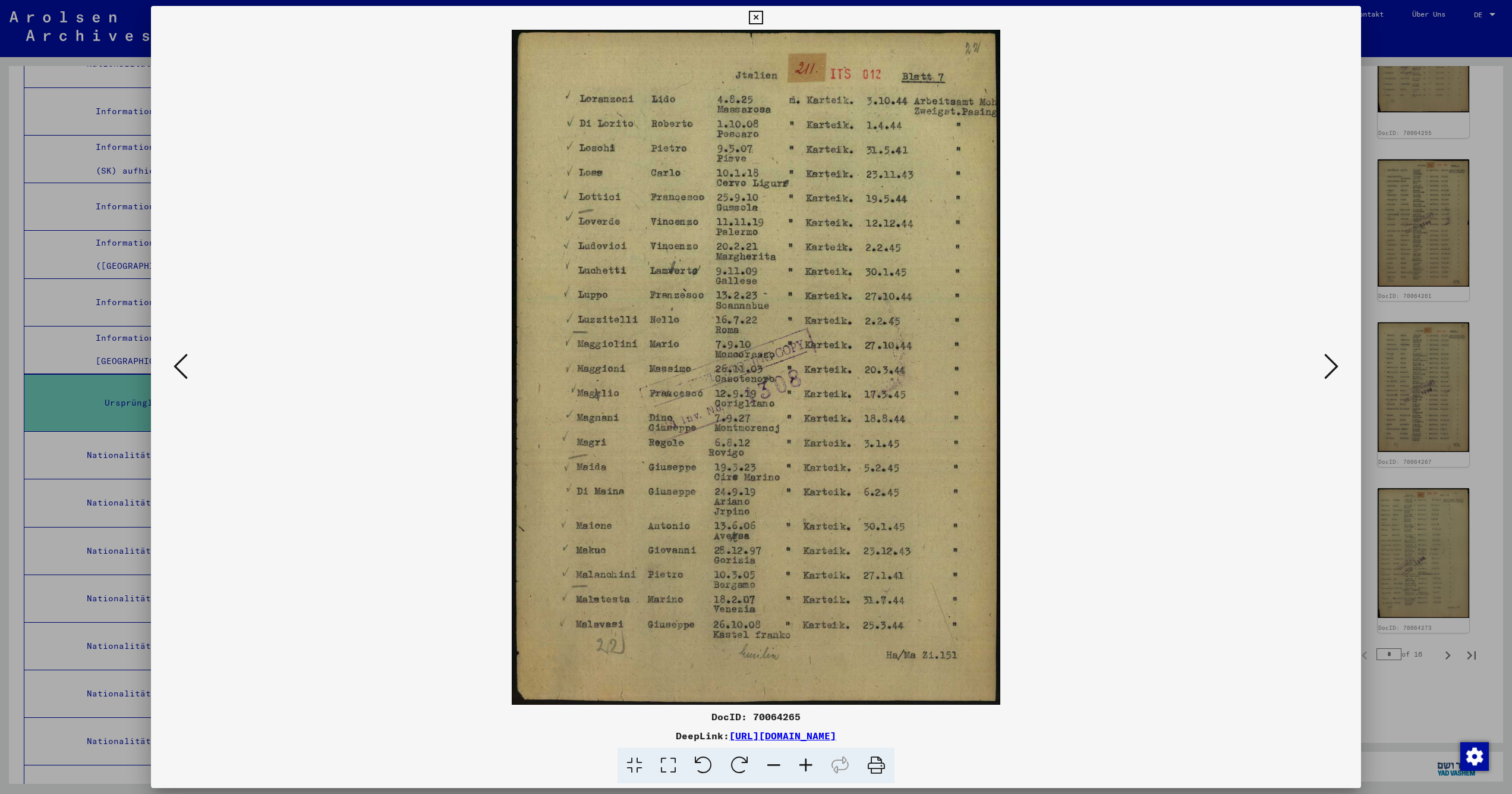
click at [179, 362] on icon at bounding box center [181, 366] width 14 height 29
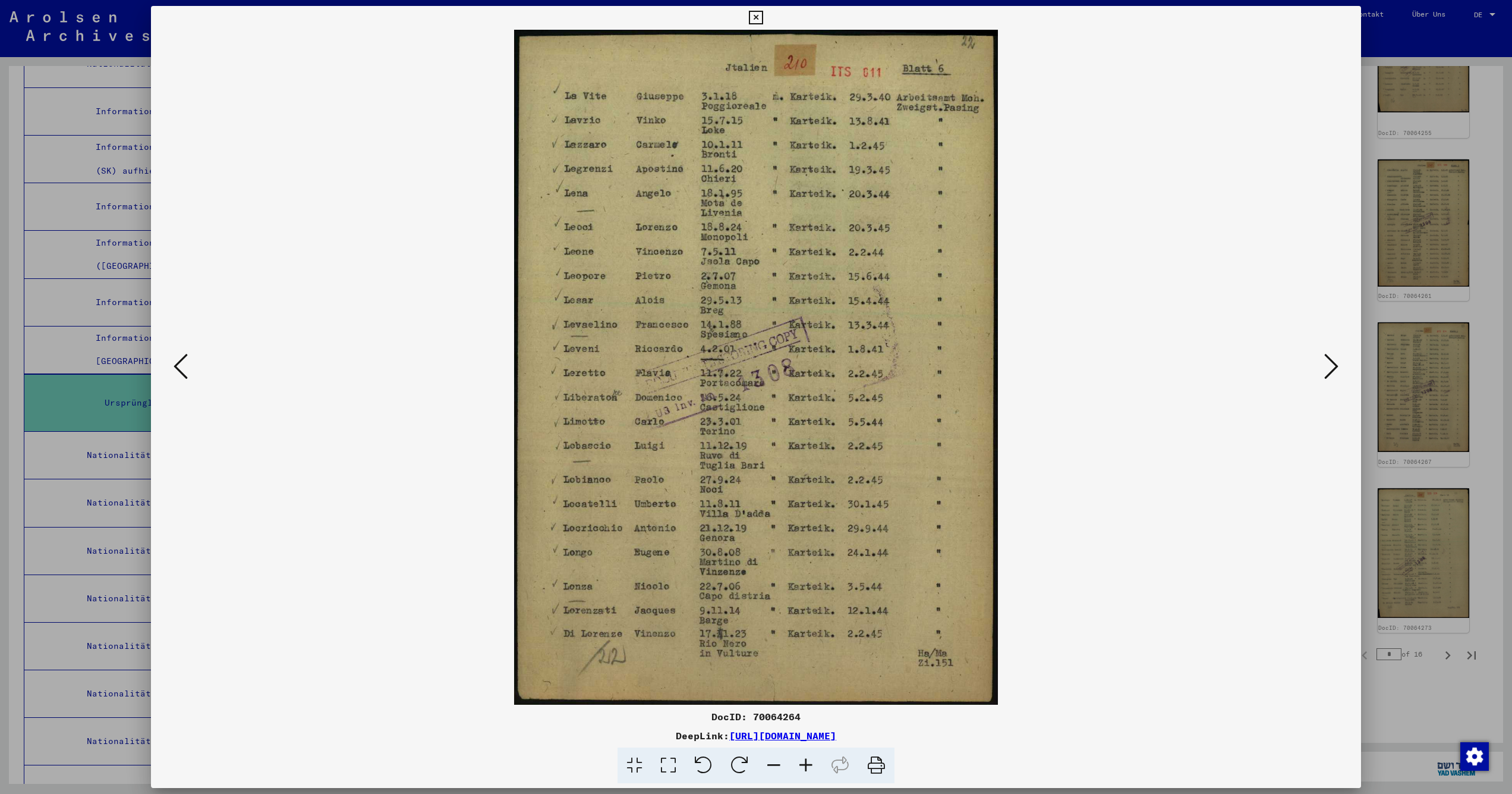
click at [179, 362] on icon at bounding box center [181, 366] width 14 height 29
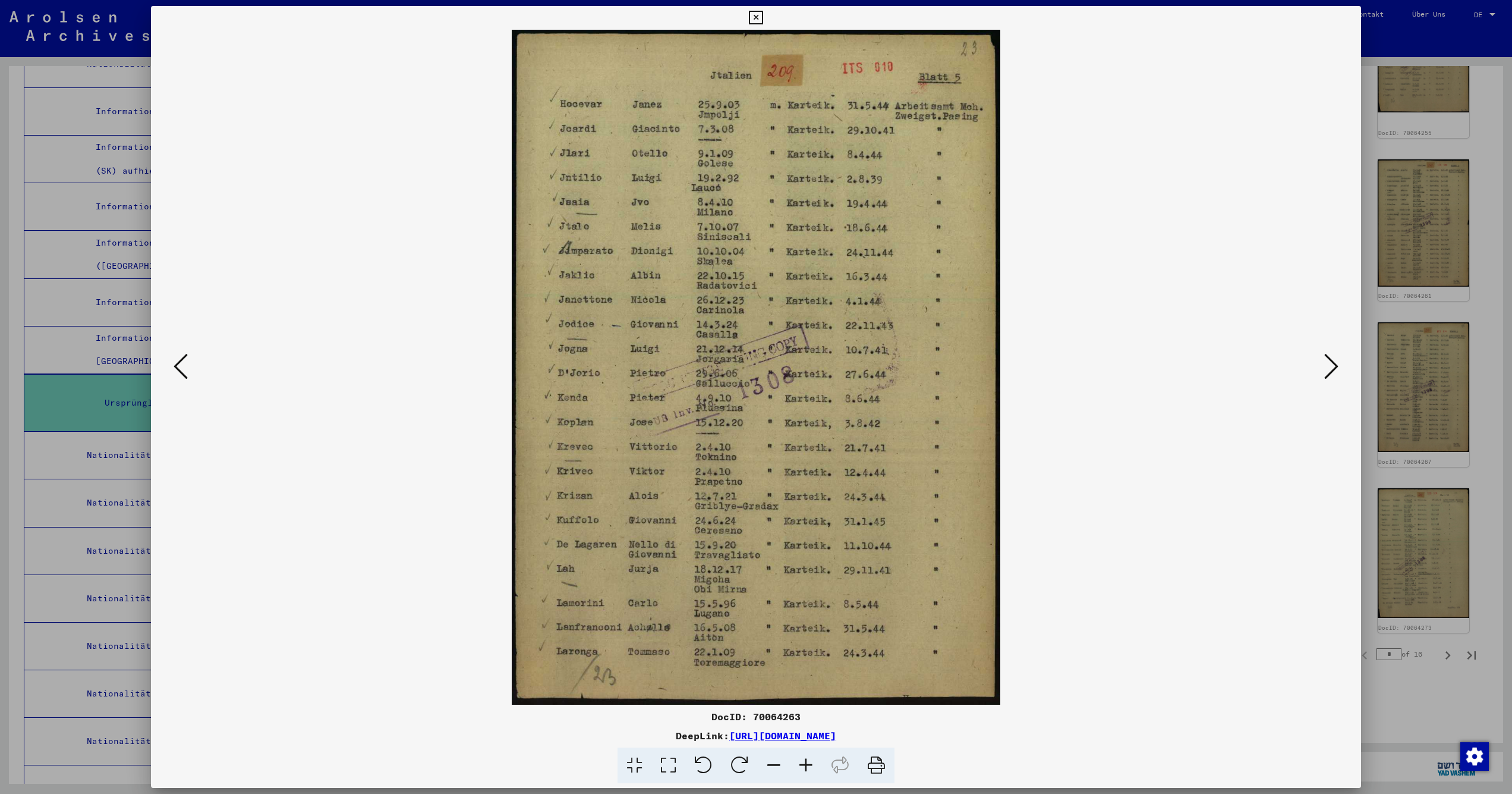
click at [179, 362] on icon at bounding box center [181, 366] width 14 height 29
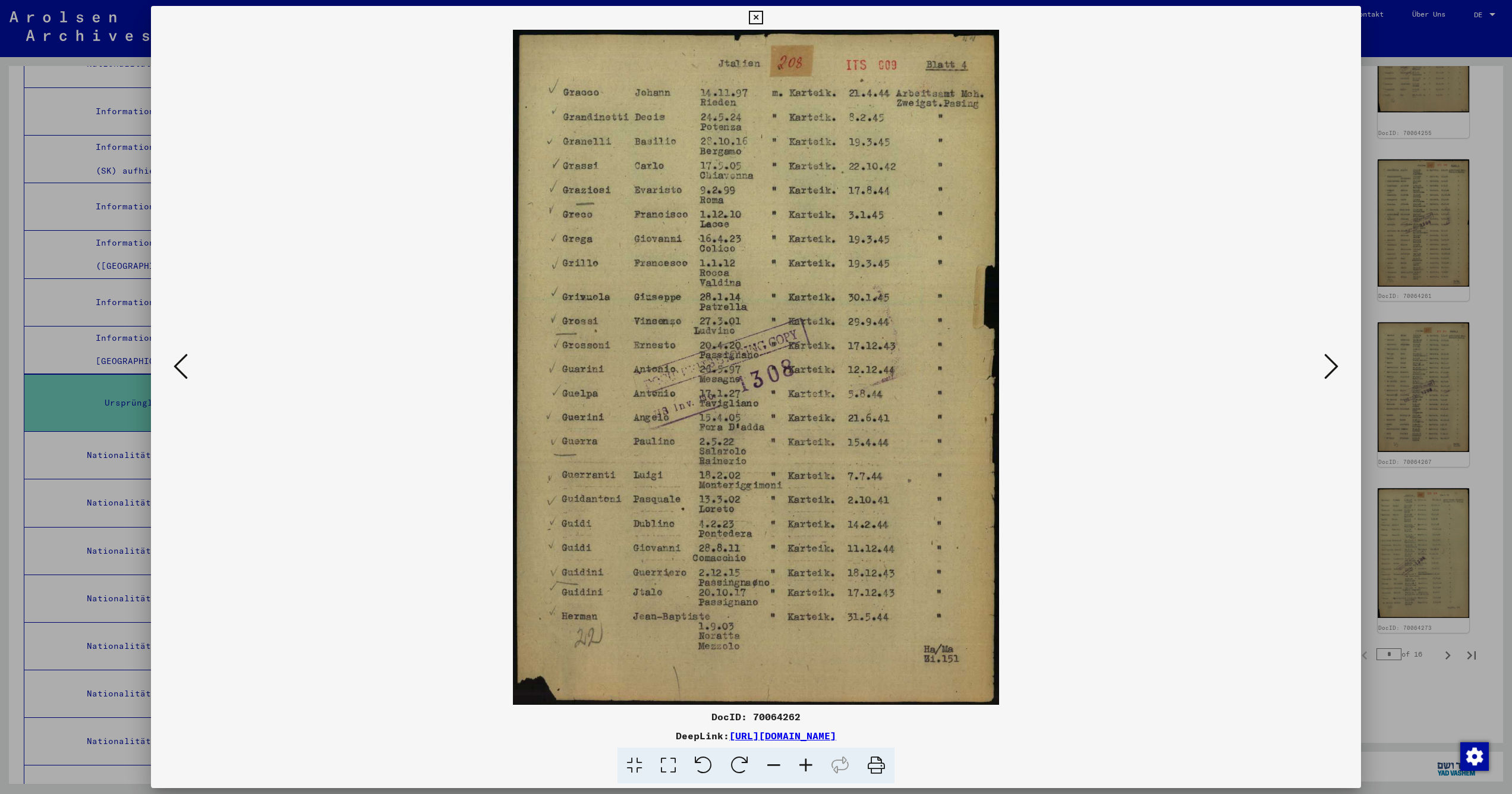
click at [179, 362] on icon at bounding box center [181, 366] width 14 height 29
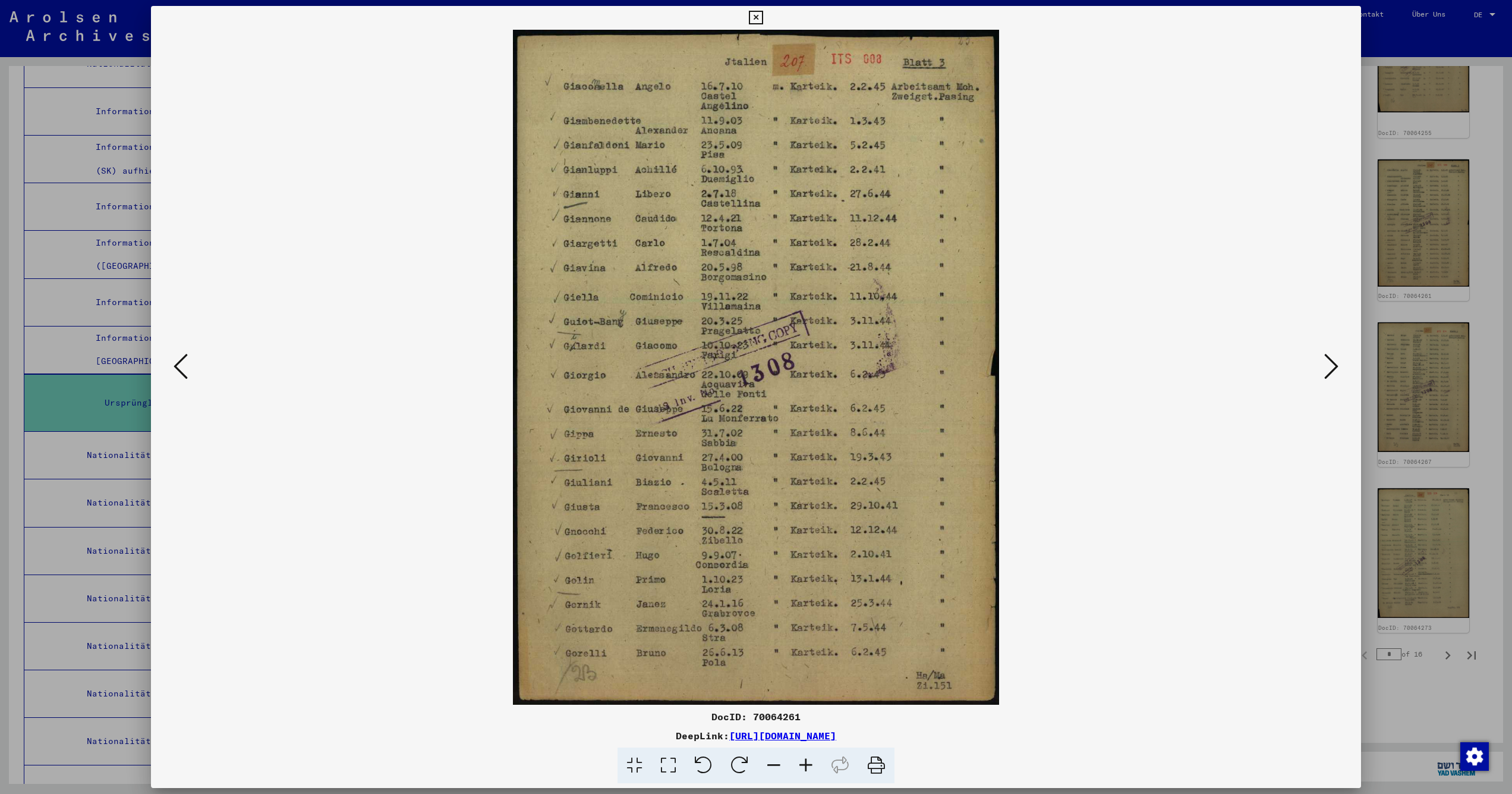
click at [179, 362] on icon at bounding box center [181, 366] width 14 height 29
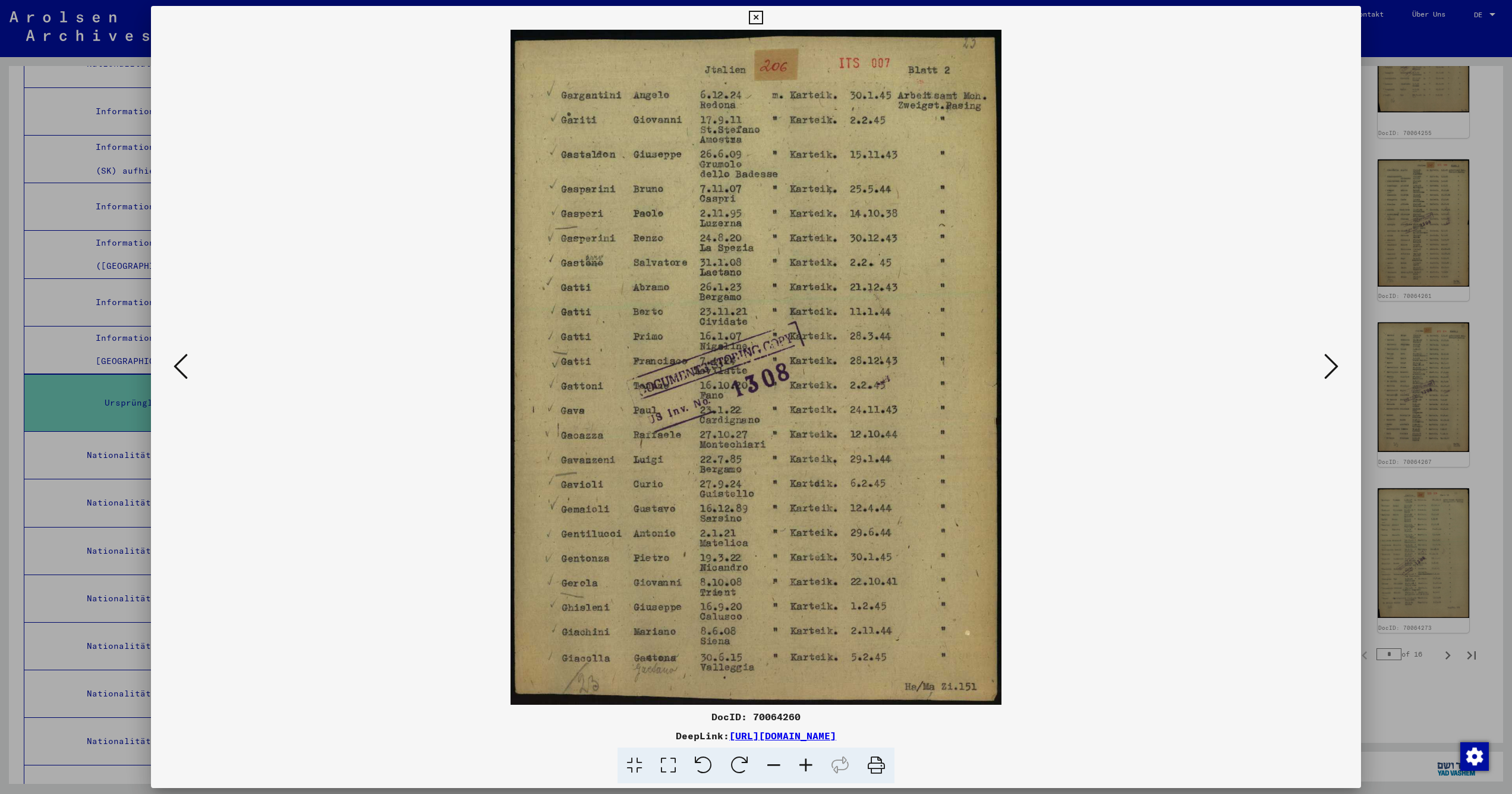
click at [179, 362] on icon at bounding box center [181, 366] width 14 height 29
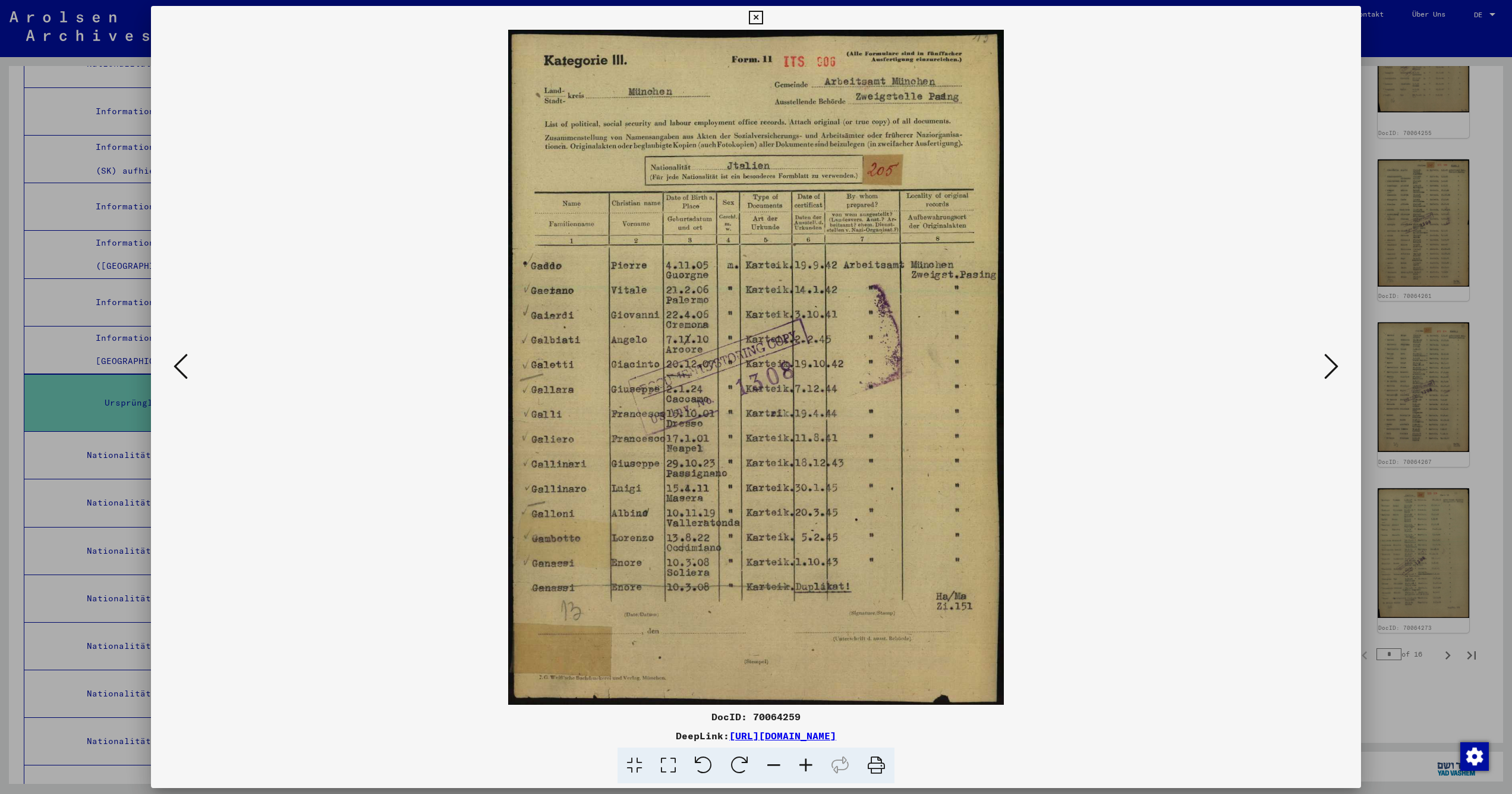
click at [179, 362] on icon at bounding box center [181, 366] width 14 height 29
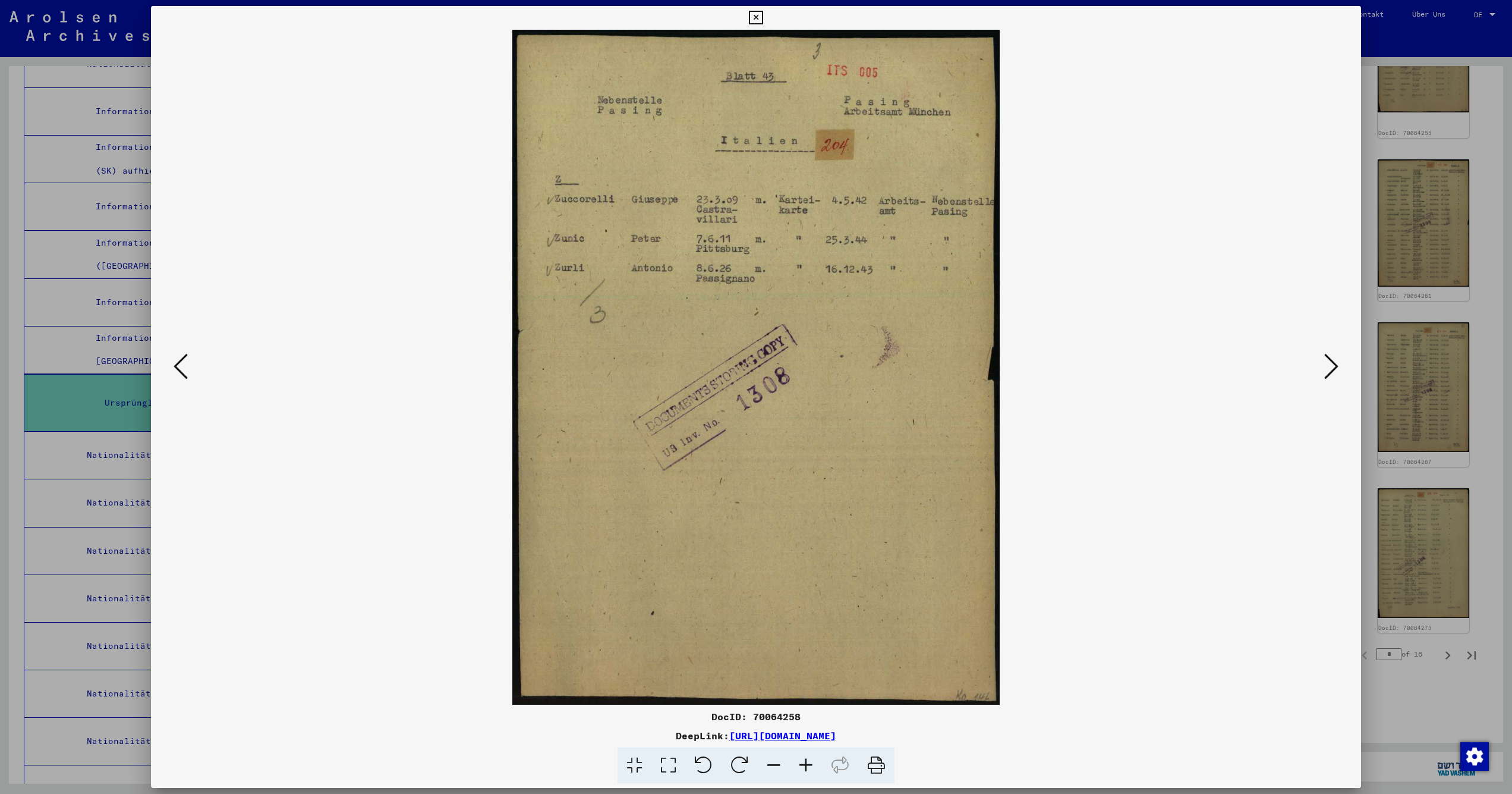
click at [179, 362] on icon at bounding box center [181, 366] width 14 height 29
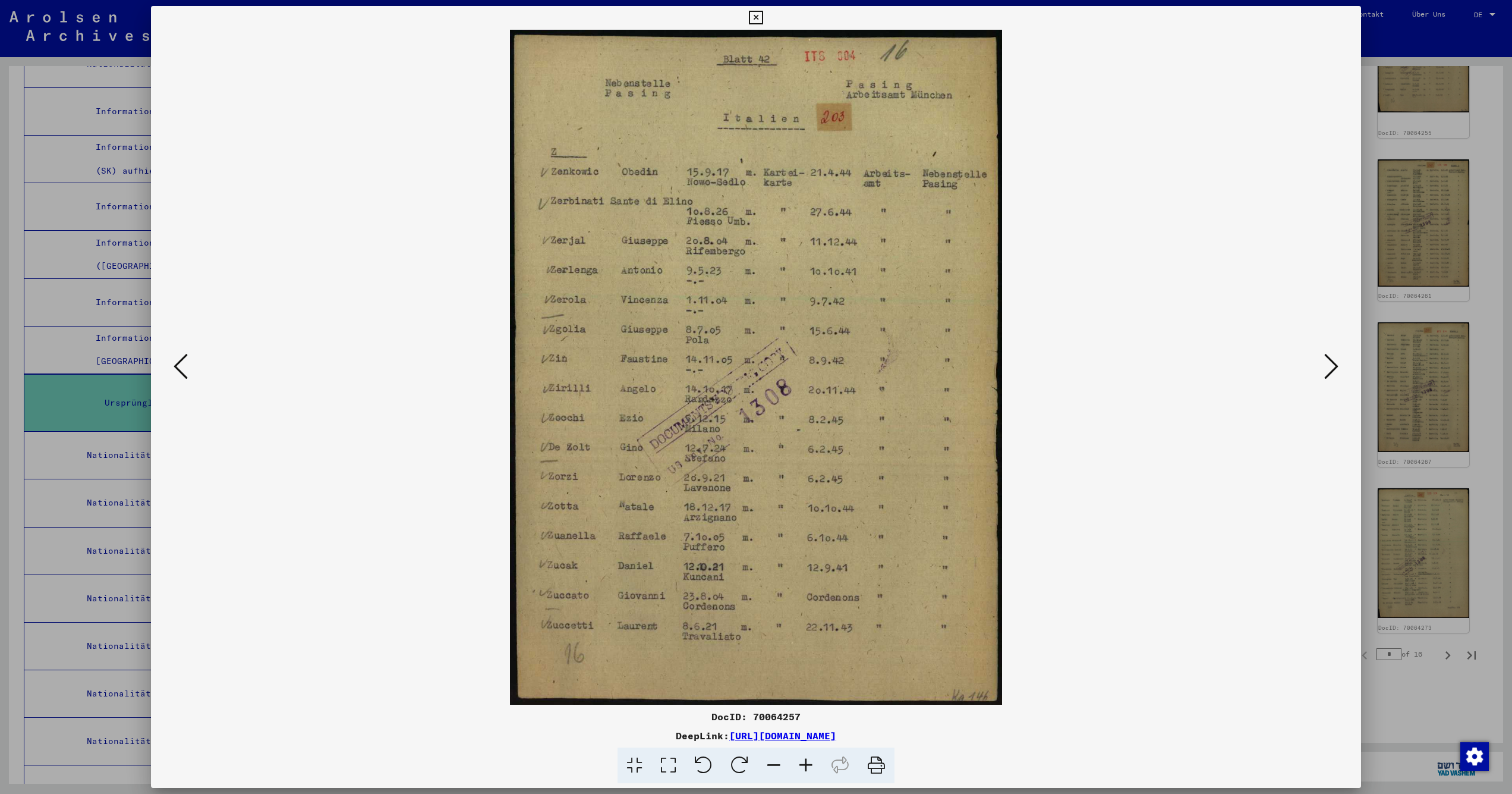
click at [179, 362] on icon at bounding box center [181, 366] width 14 height 29
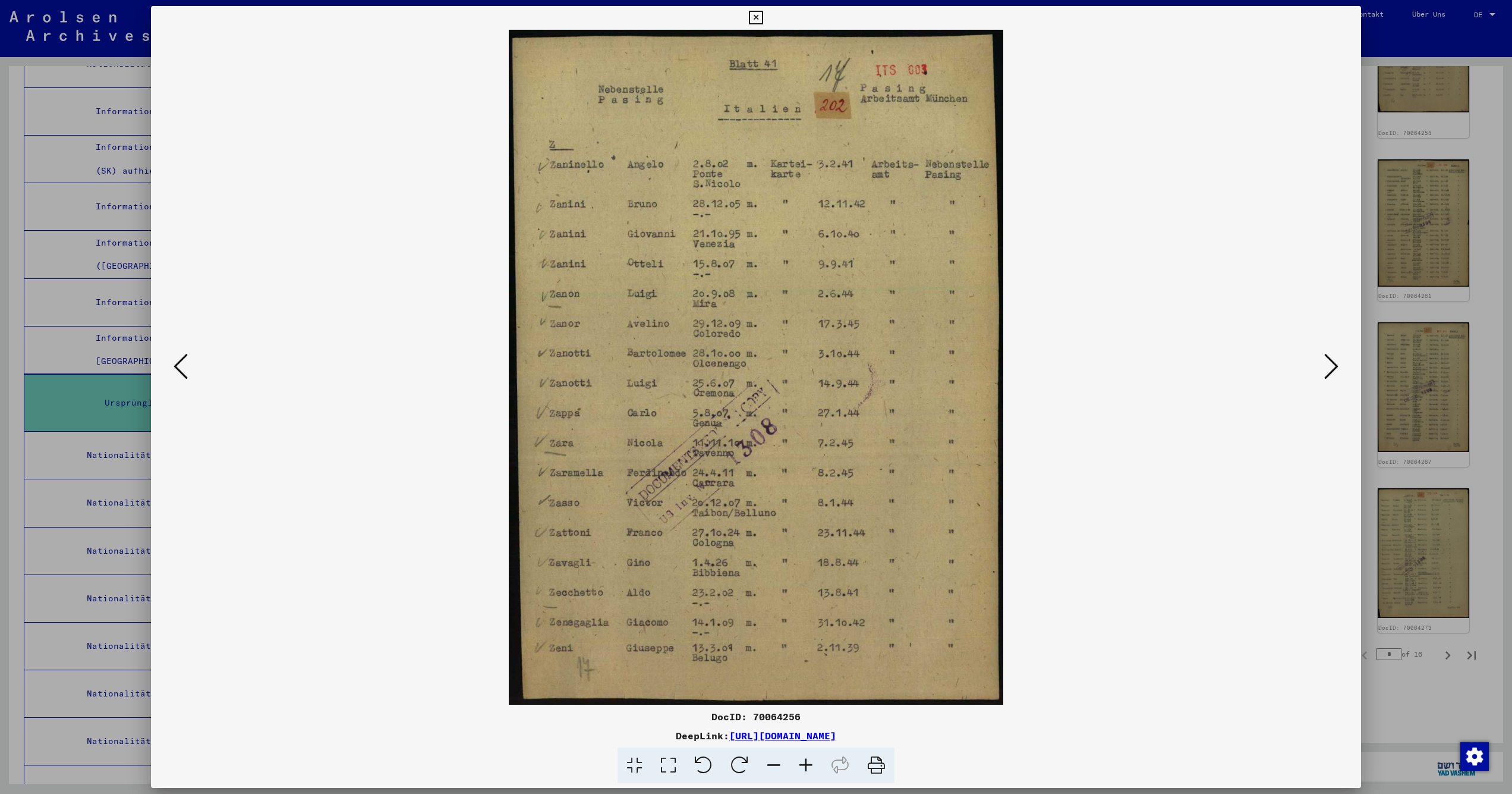
click at [179, 362] on icon at bounding box center [181, 366] width 14 height 29
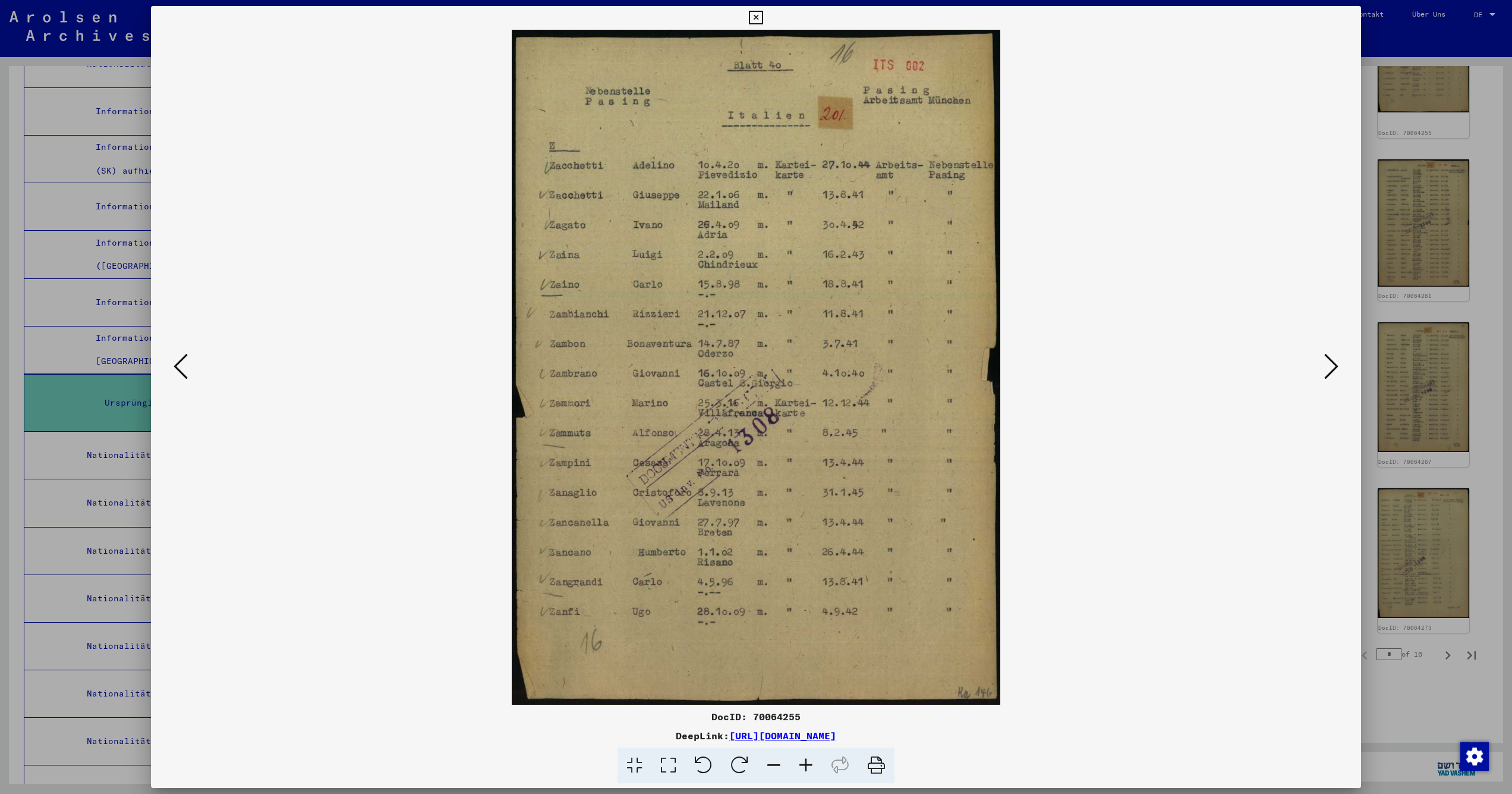
click at [179, 362] on icon at bounding box center [181, 366] width 14 height 29
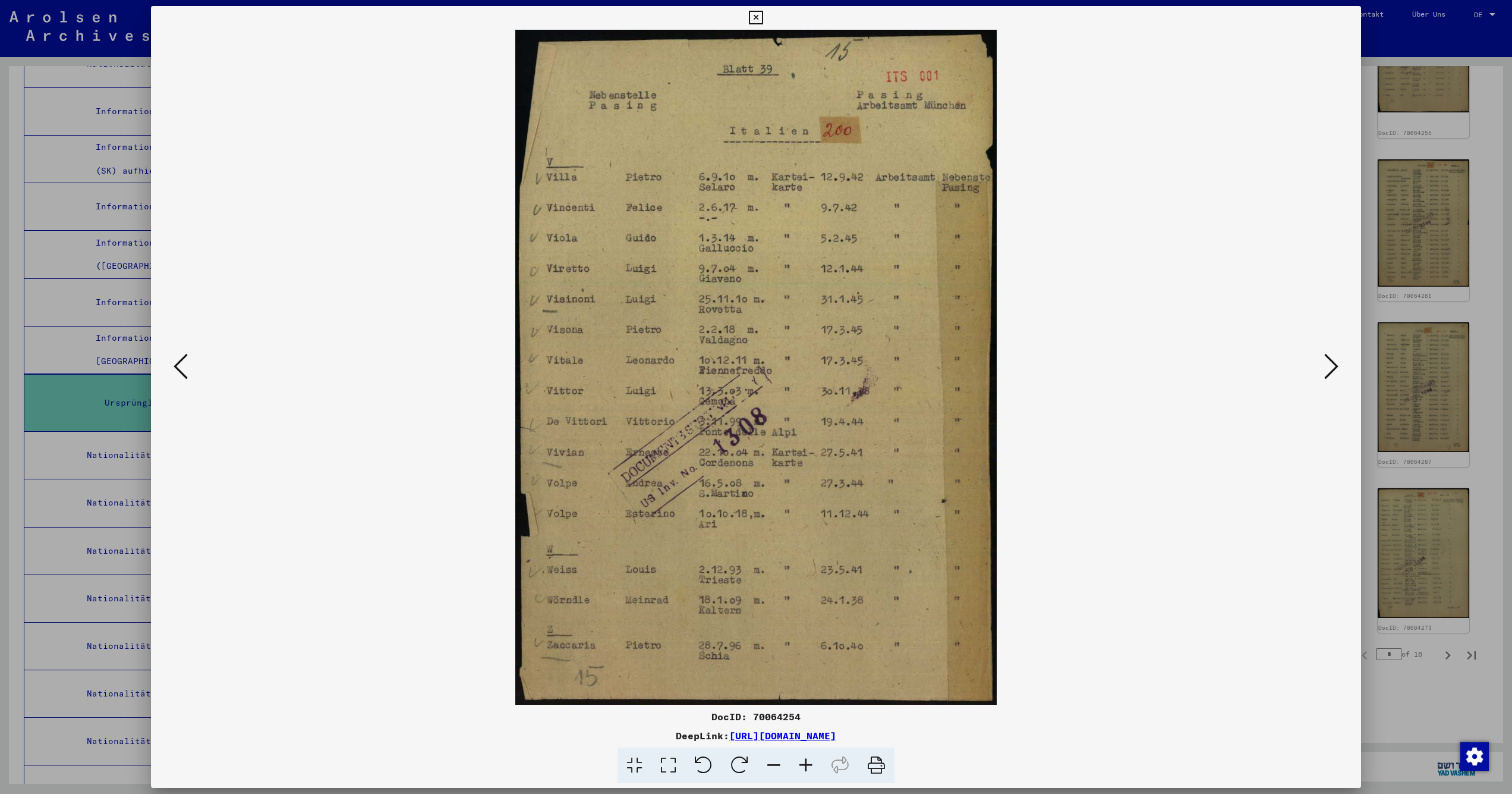
click at [179, 362] on icon at bounding box center [181, 366] width 14 height 29
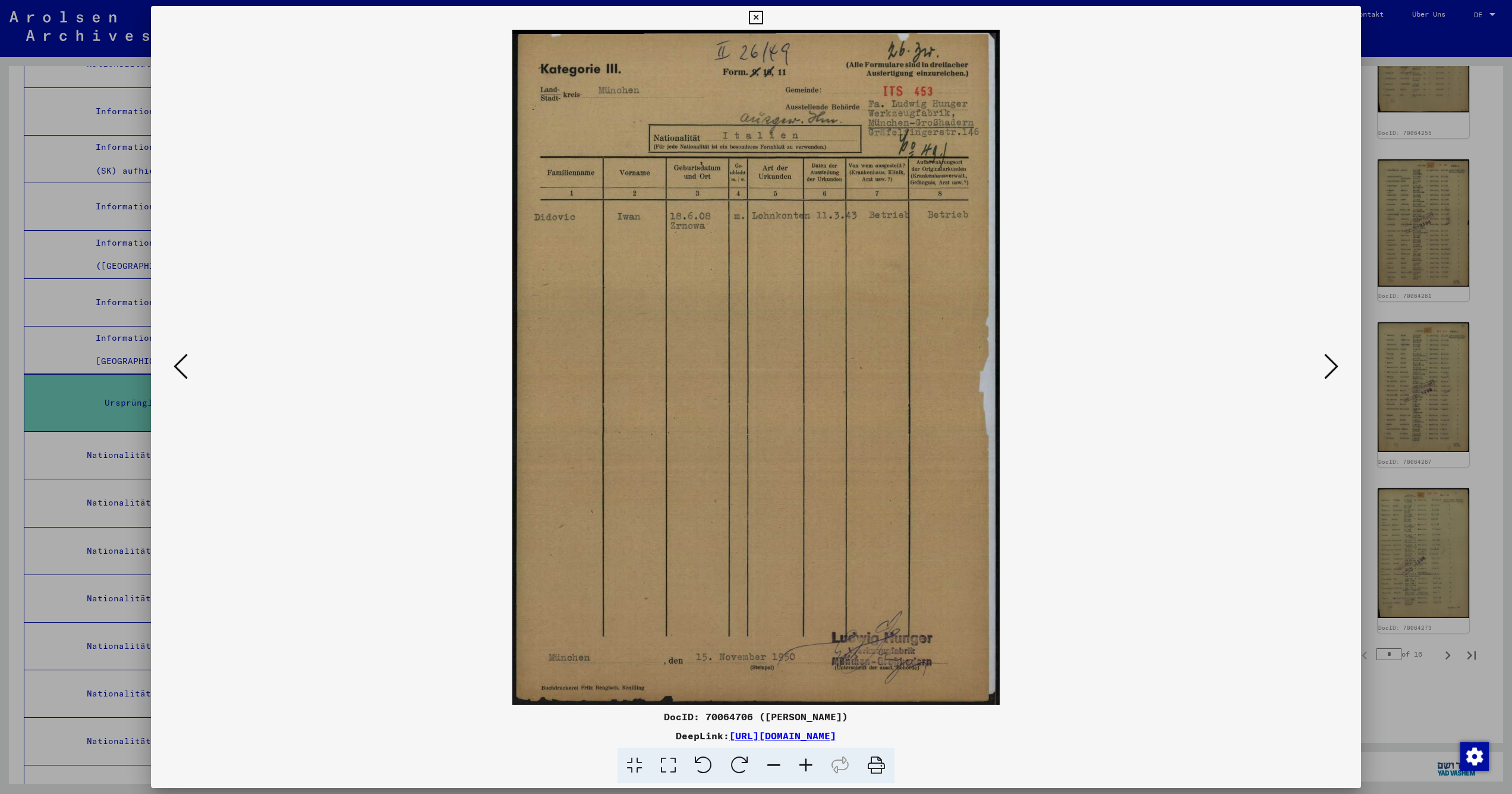
click at [179, 362] on icon at bounding box center [181, 366] width 14 height 29
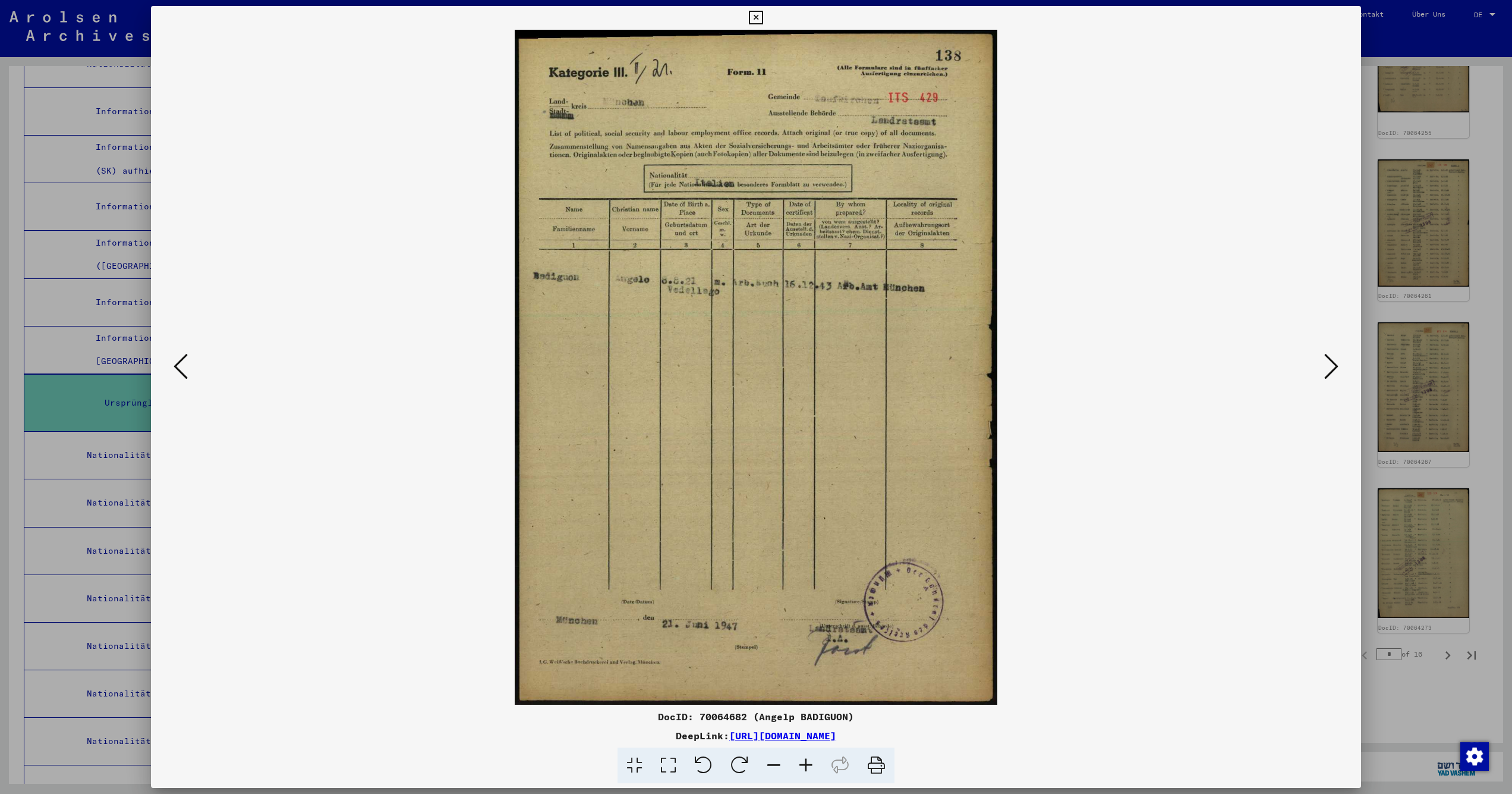
click at [179, 362] on icon at bounding box center [181, 366] width 14 height 29
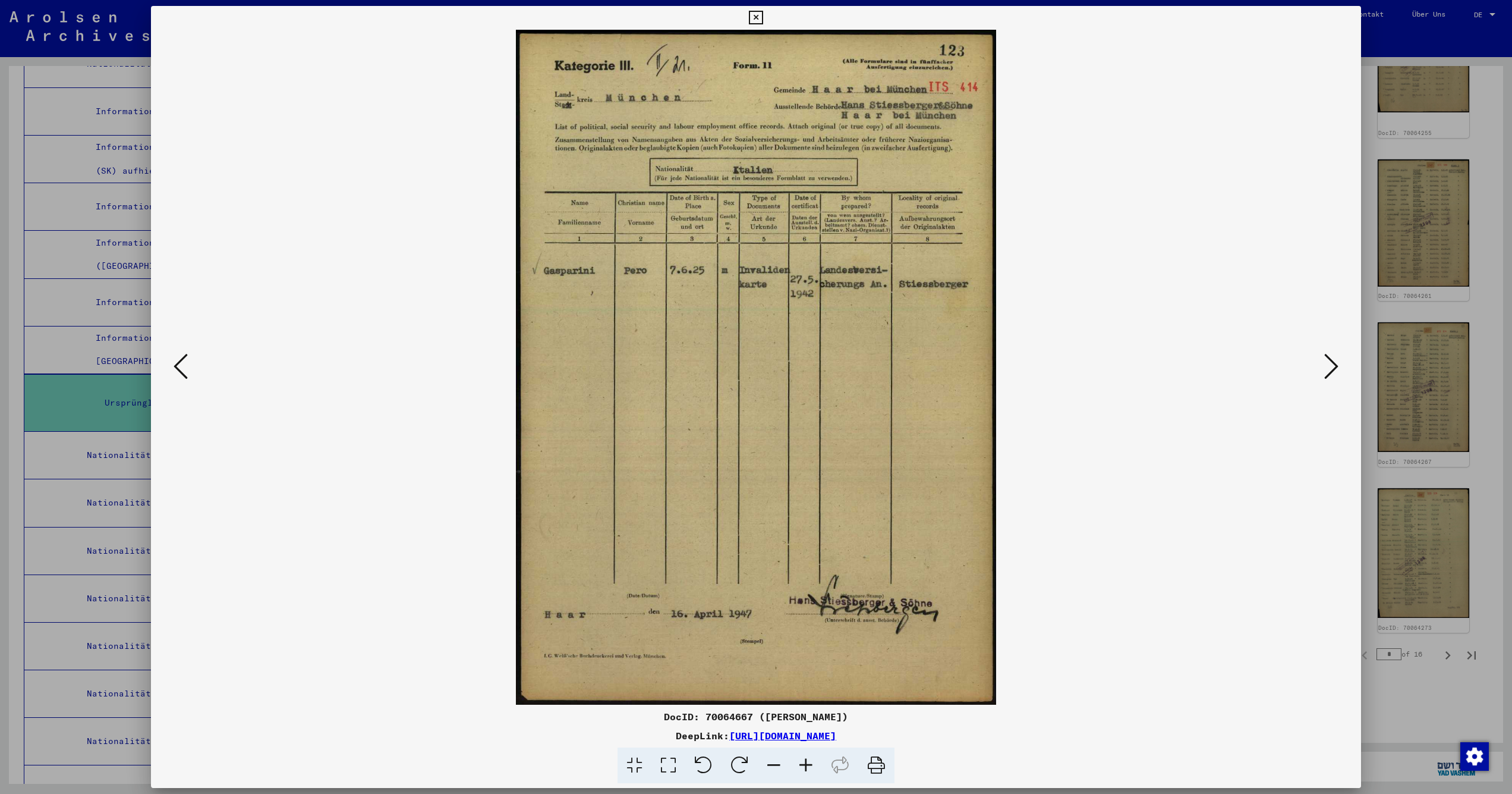
click at [179, 362] on icon at bounding box center [181, 366] width 14 height 29
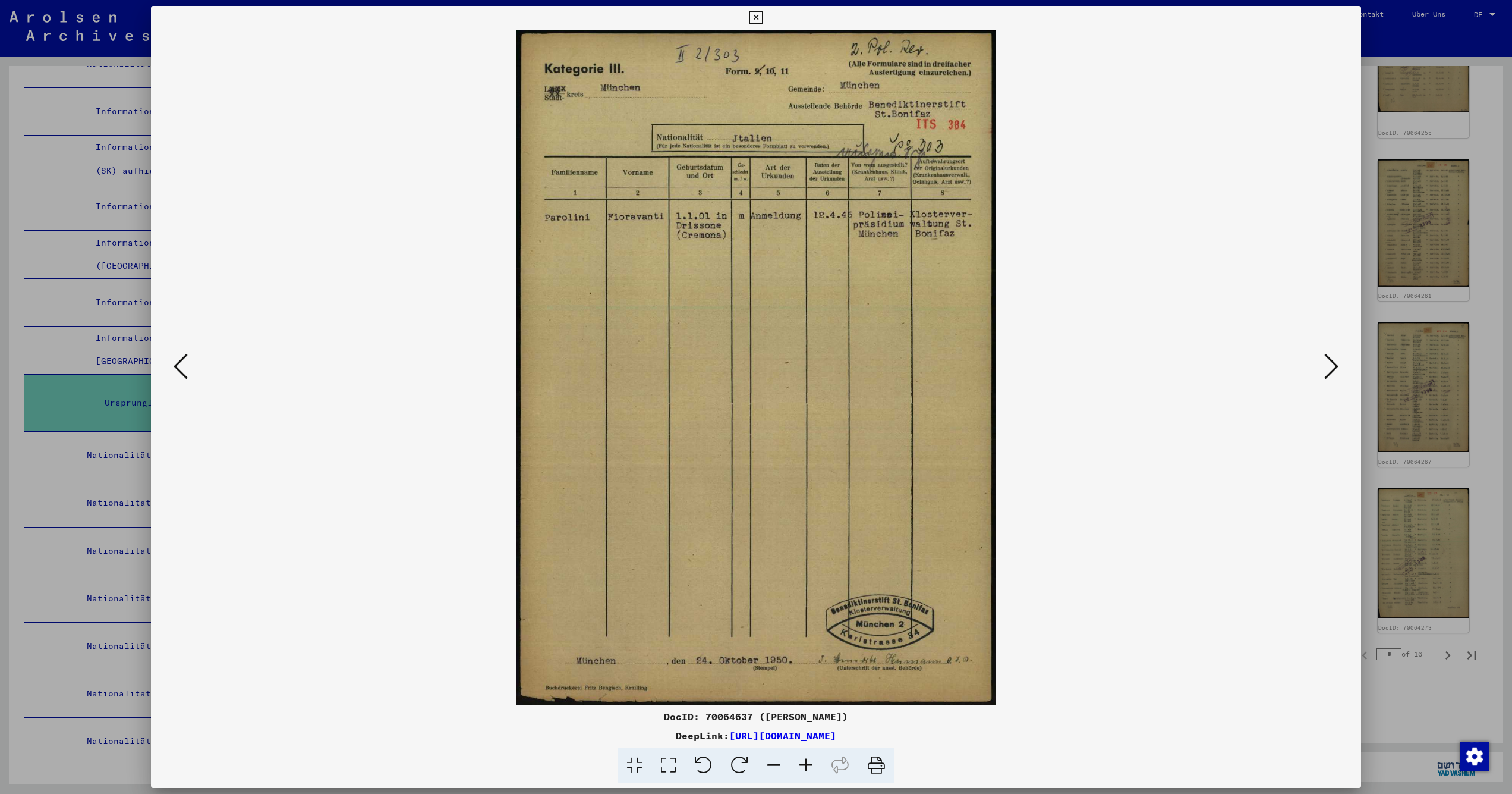
click at [189, 376] on button at bounding box center [181, 367] width 22 height 34
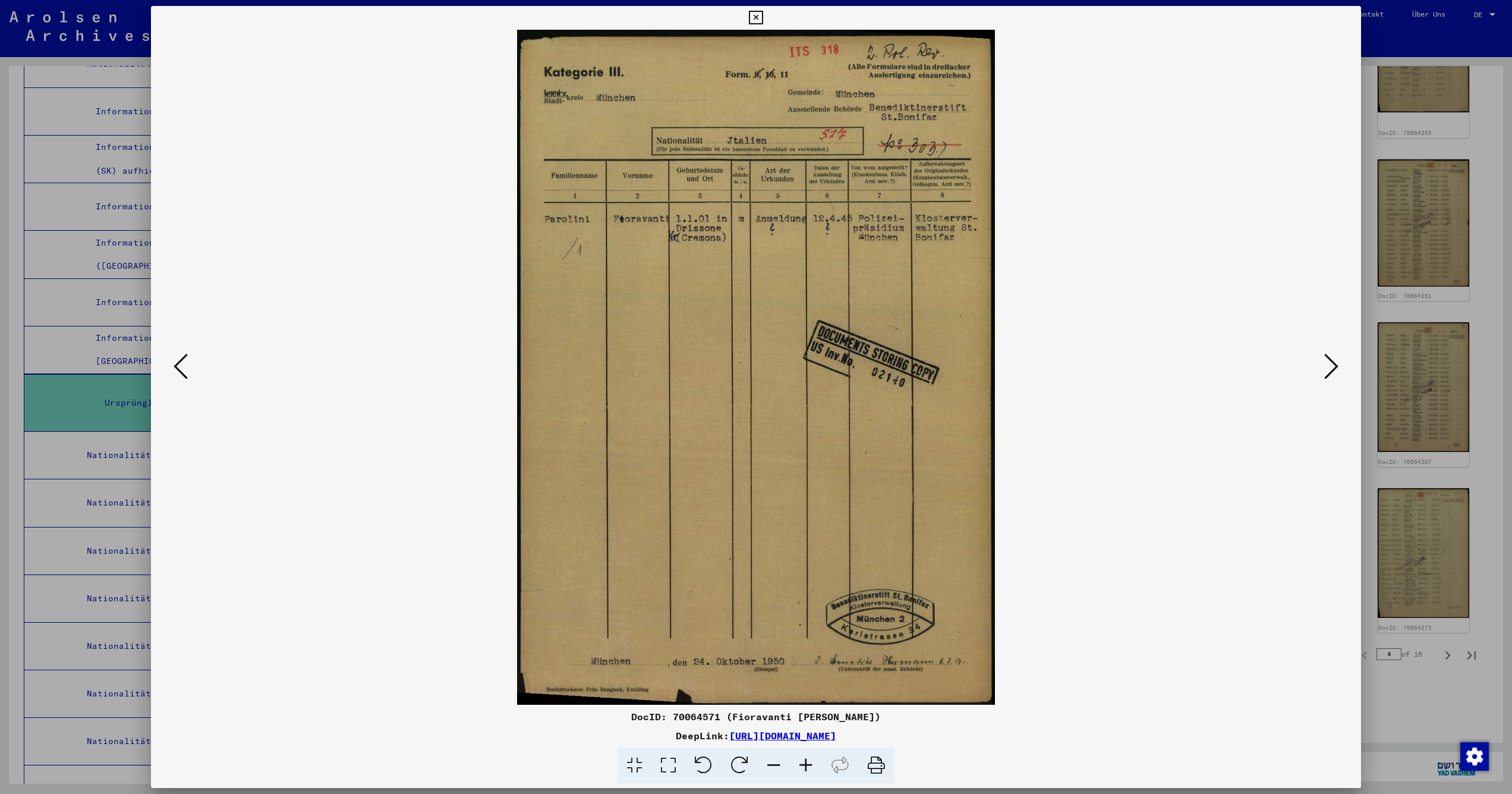
click at [188, 375] on icon at bounding box center [181, 366] width 14 height 29
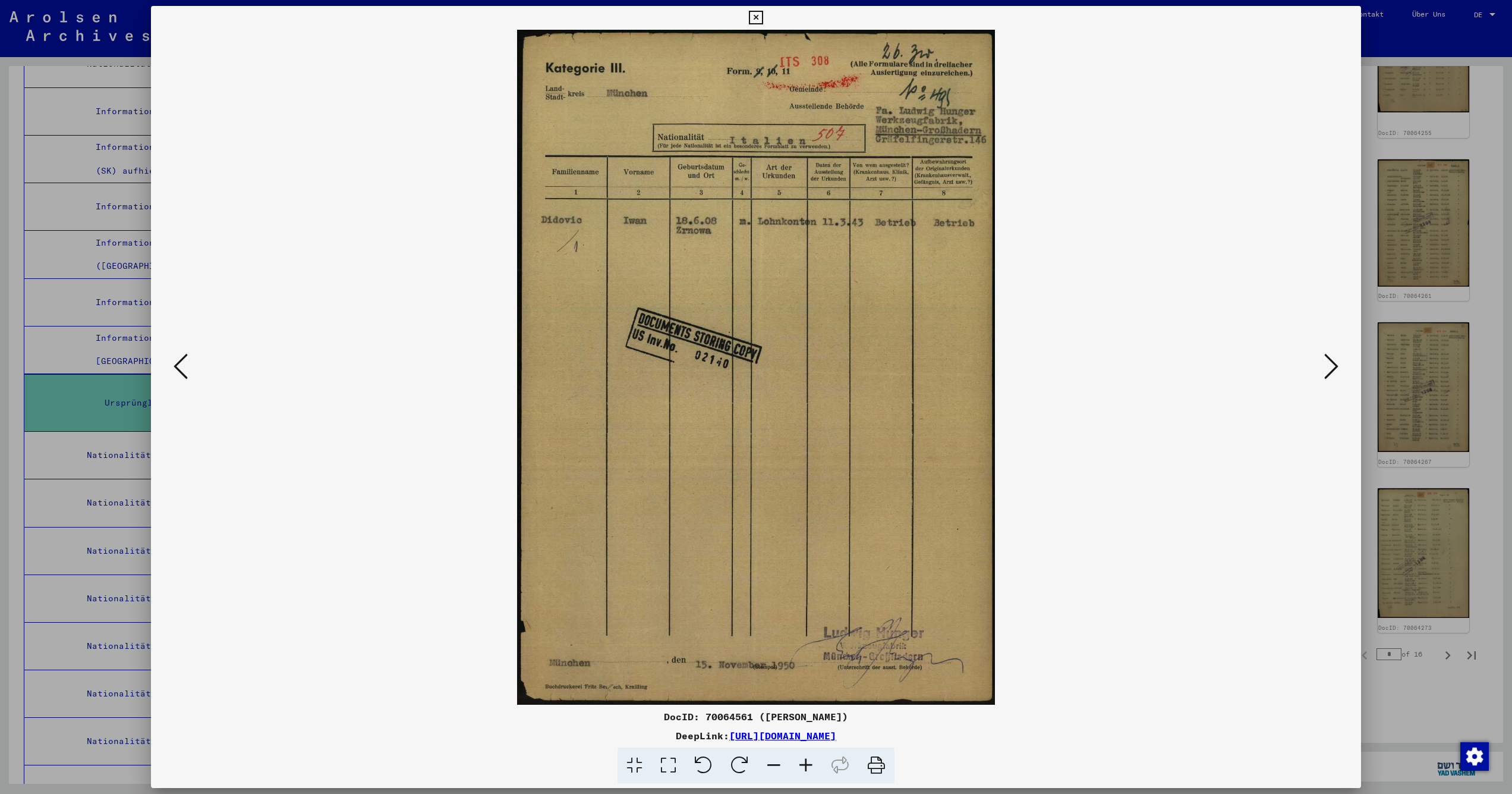
click at [188, 375] on icon at bounding box center [181, 366] width 14 height 29
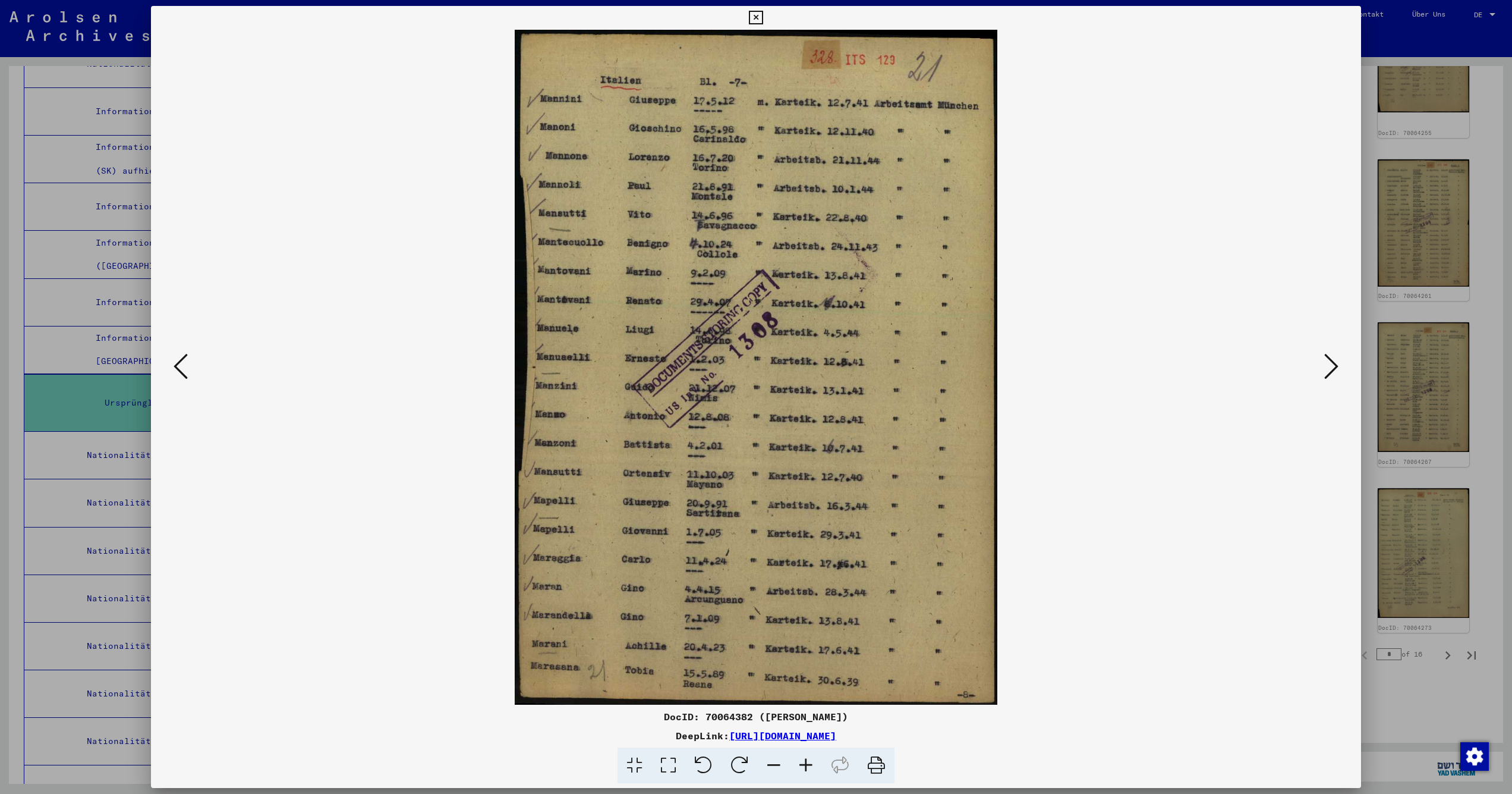
click at [188, 375] on icon at bounding box center [181, 366] width 14 height 29
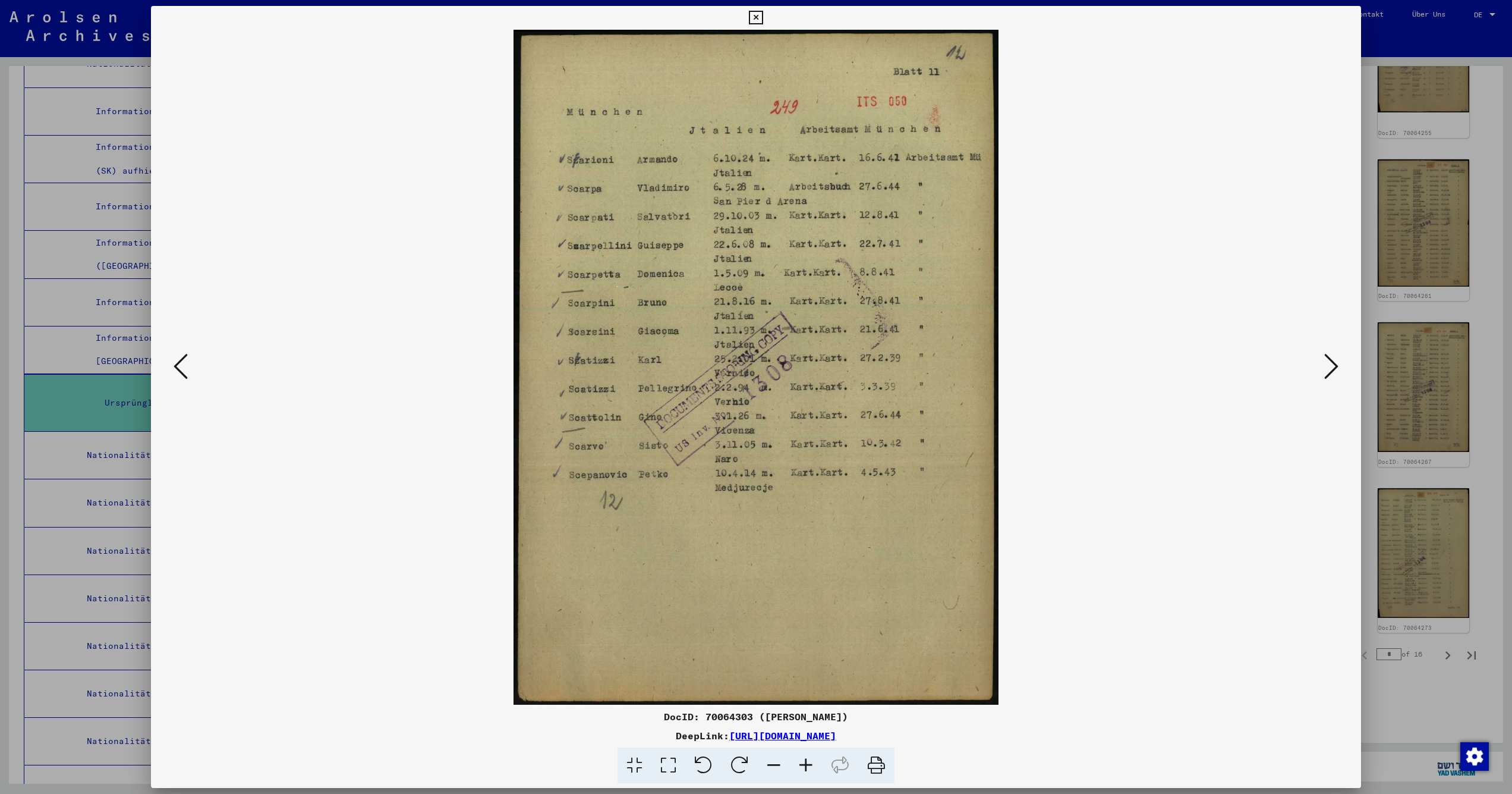
click at [188, 375] on icon at bounding box center [181, 366] width 14 height 29
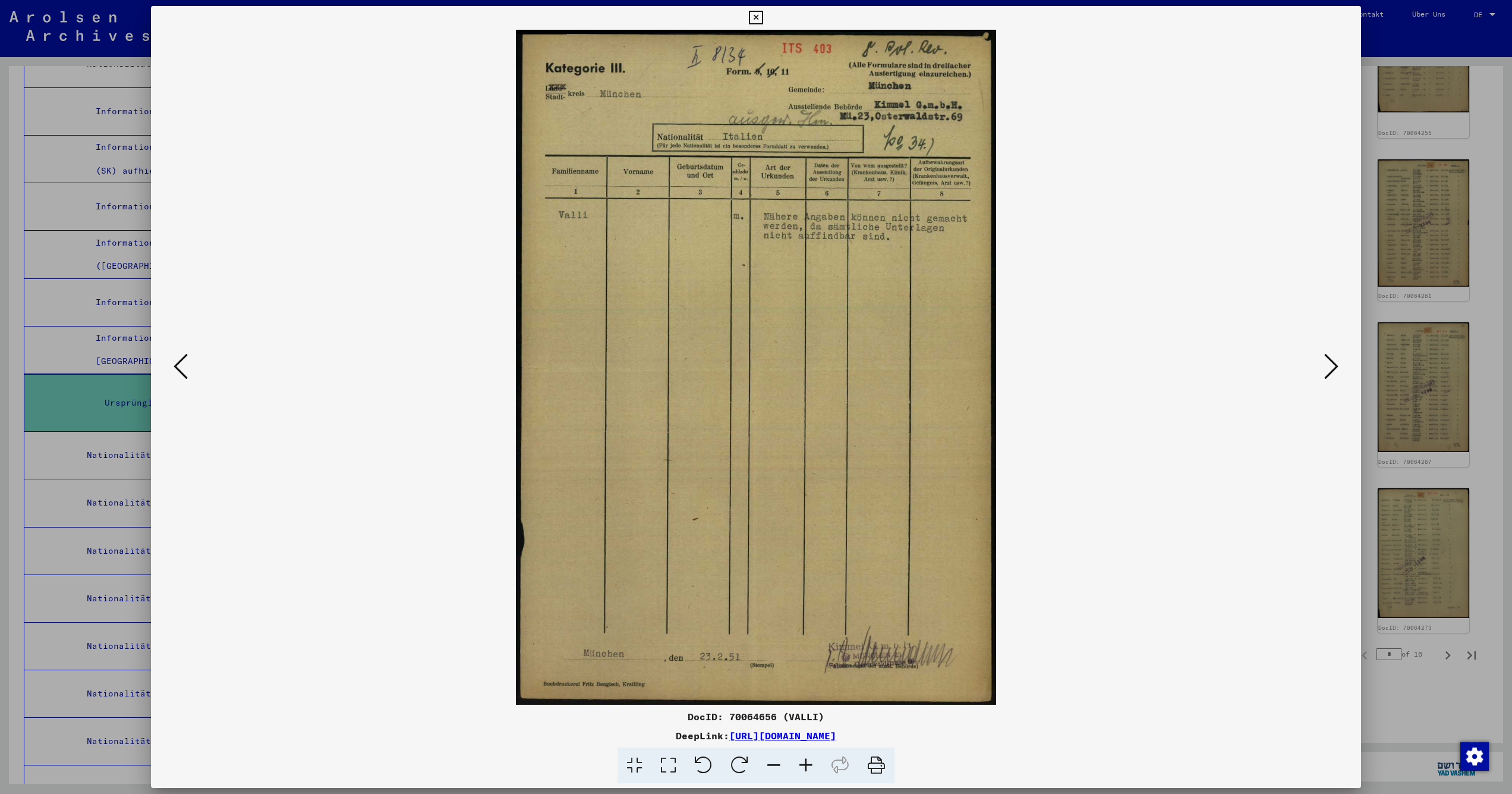
click at [188, 375] on icon at bounding box center [181, 366] width 14 height 29
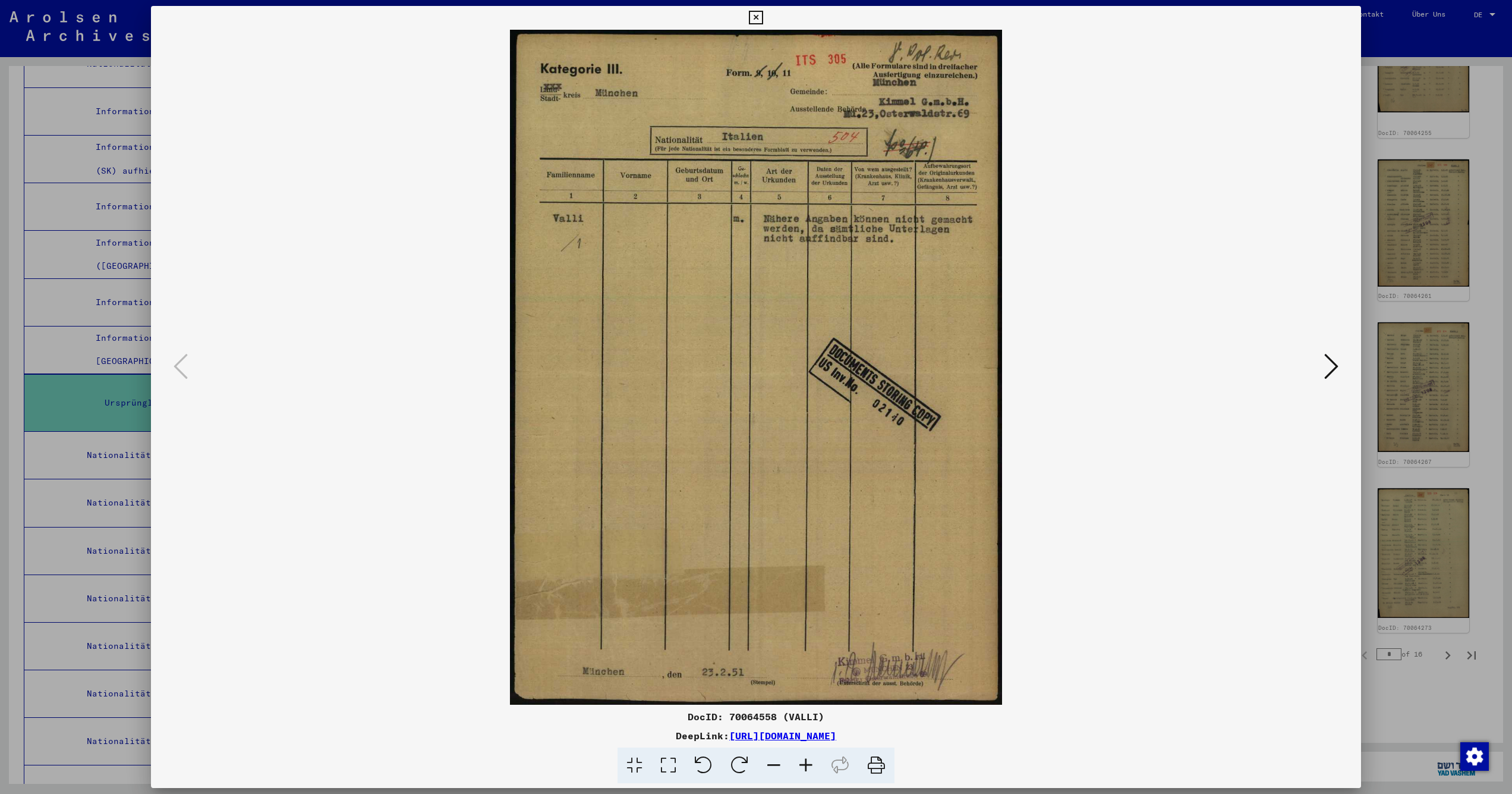
click at [1344, 372] on div at bounding box center [756, 367] width 1210 height 675
click at [1327, 371] on icon at bounding box center [1332, 366] width 14 height 29
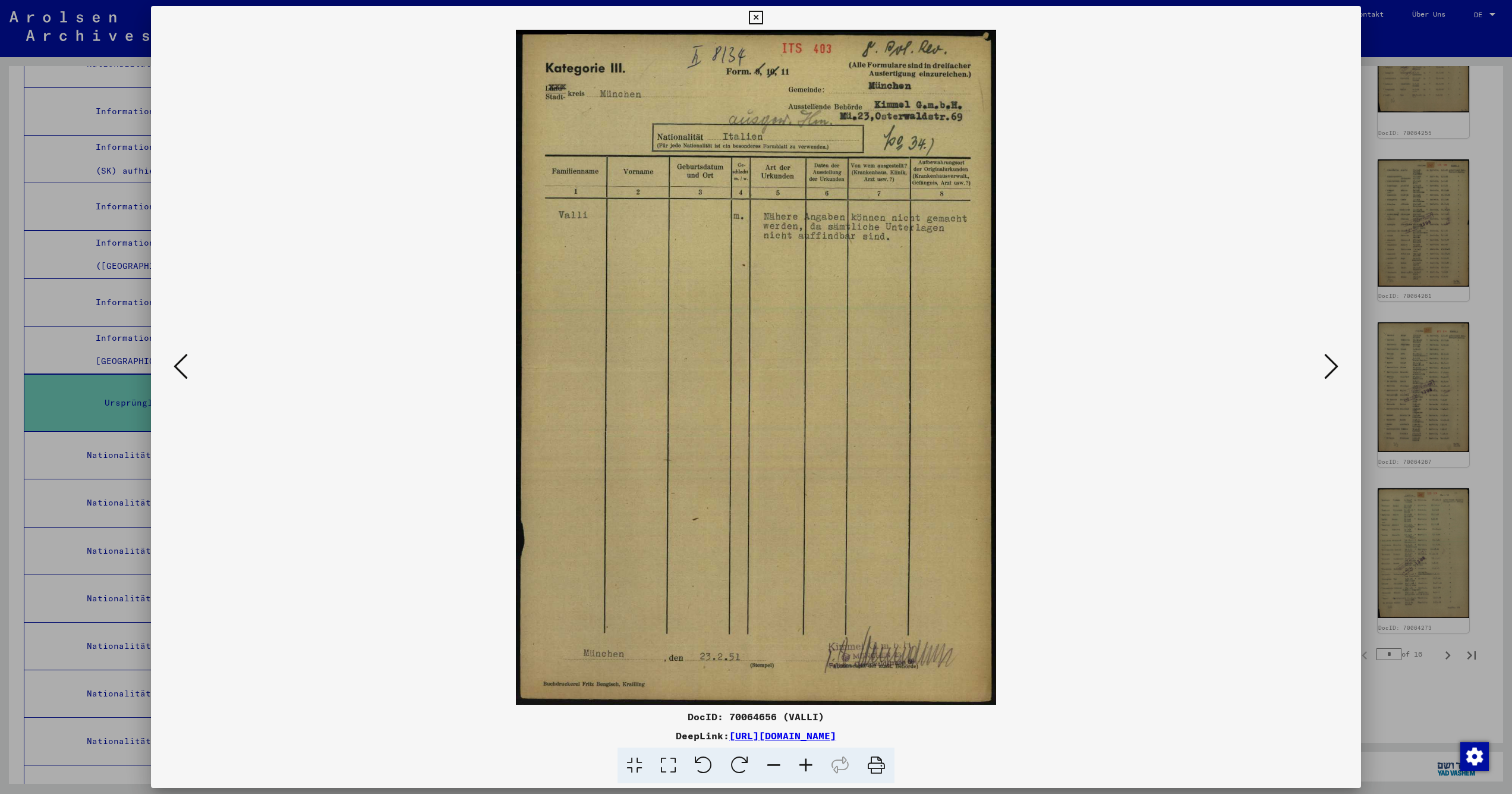
click at [1331, 371] on icon at bounding box center [1332, 366] width 14 height 29
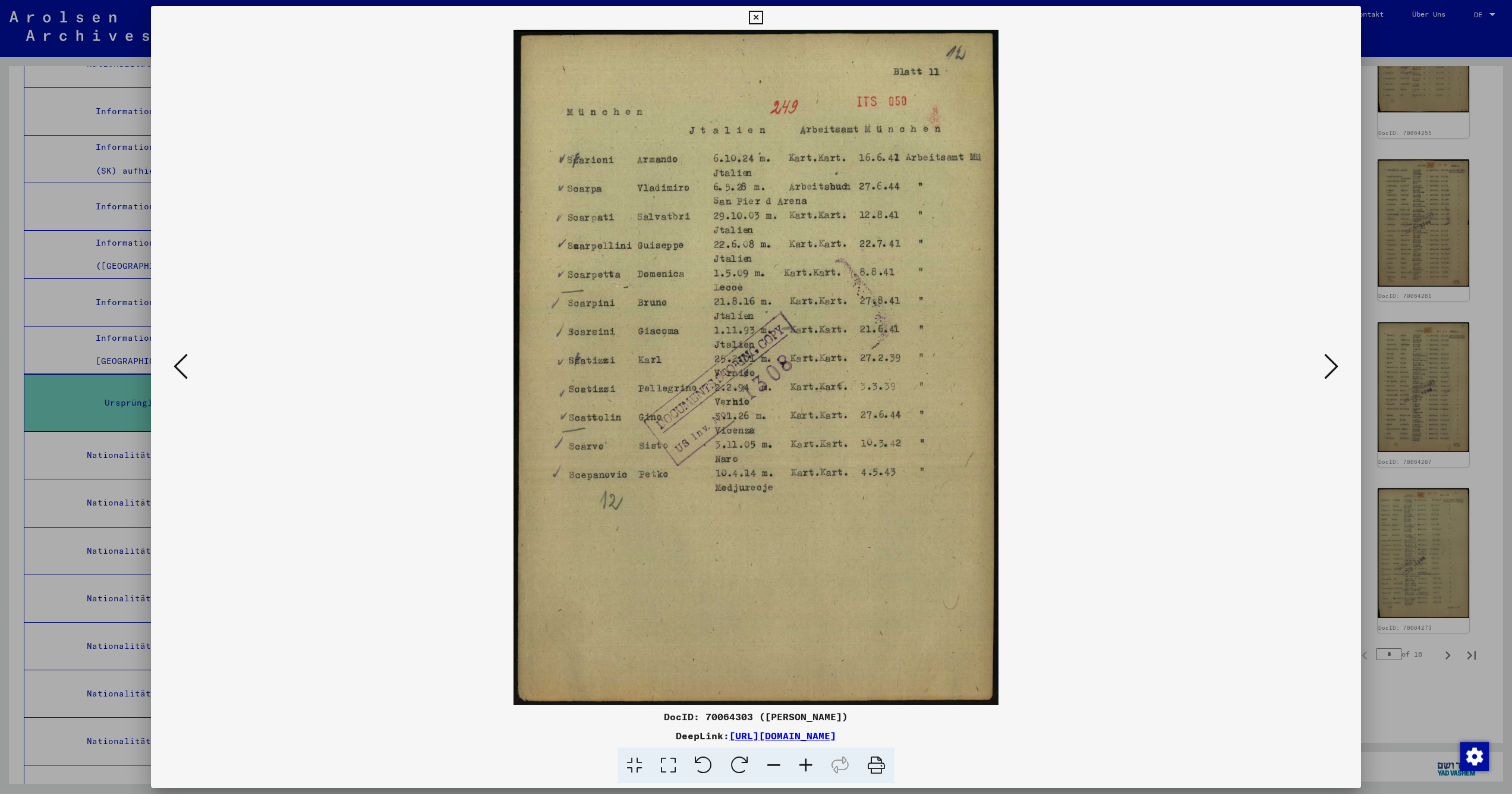
click at [1331, 370] on icon at bounding box center [1332, 366] width 14 height 29
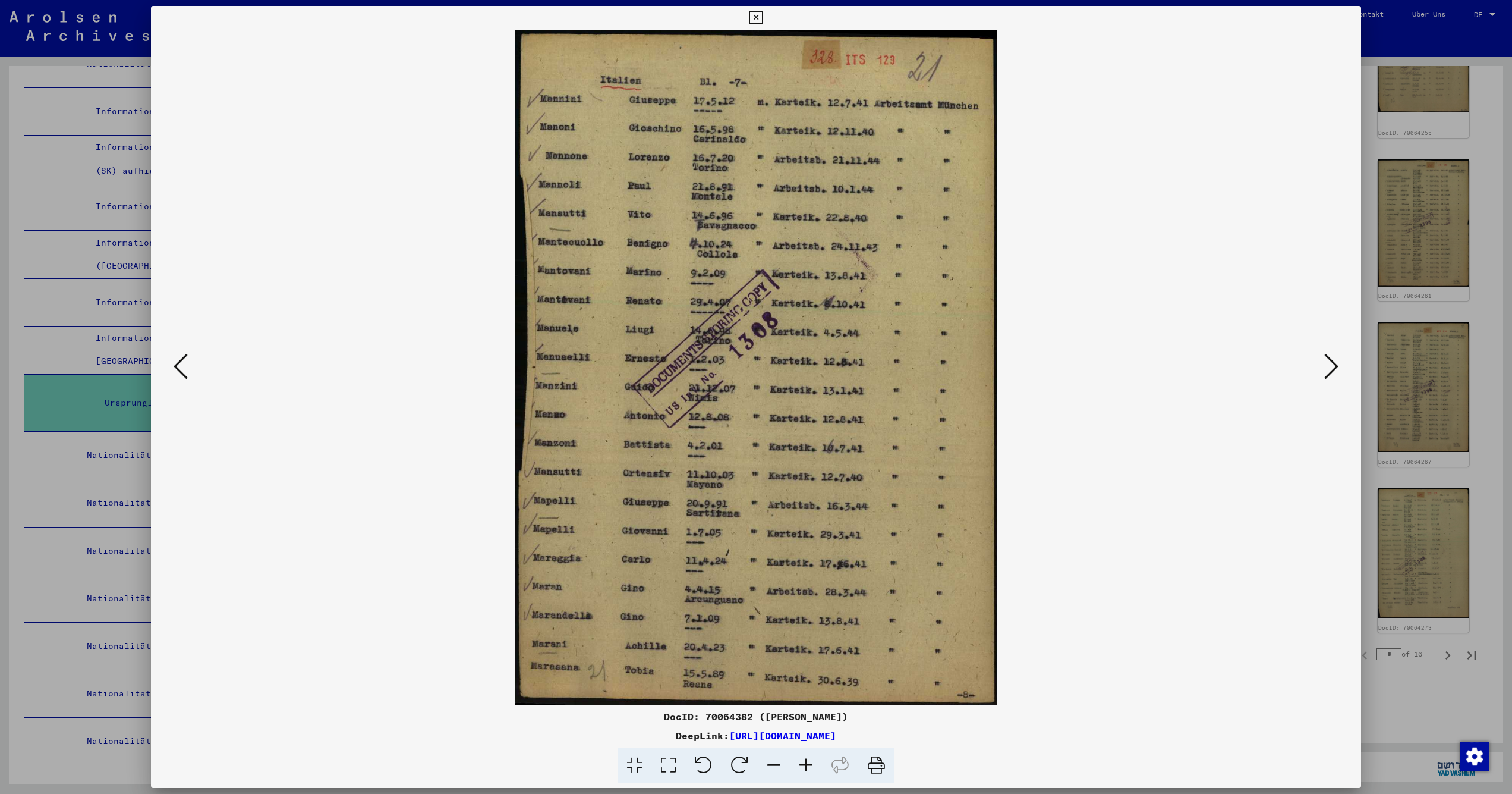
click at [1331, 370] on icon at bounding box center [1332, 366] width 14 height 29
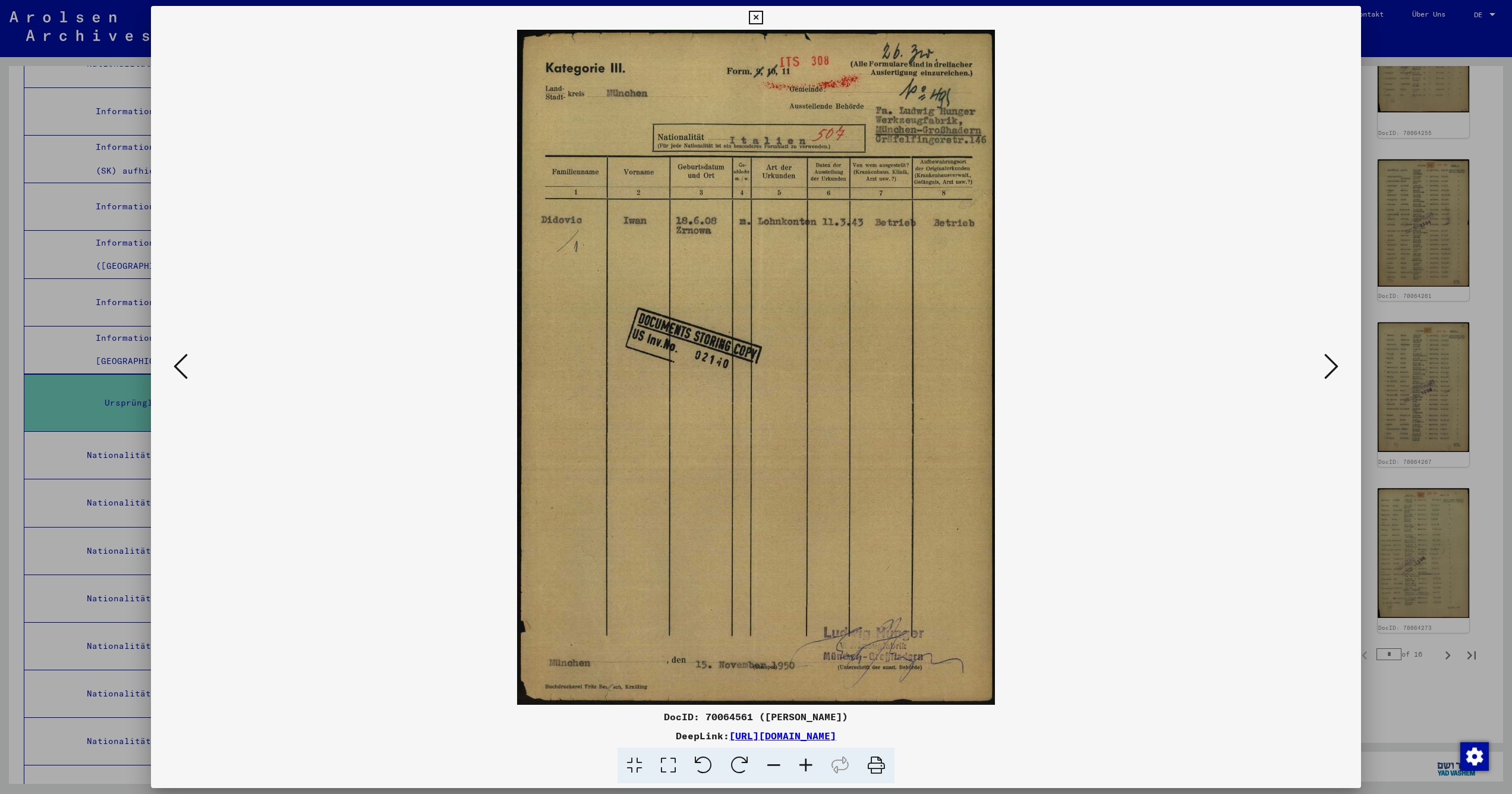
click at [1331, 370] on icon at bounding box center [1332, 366] width 14 height 29
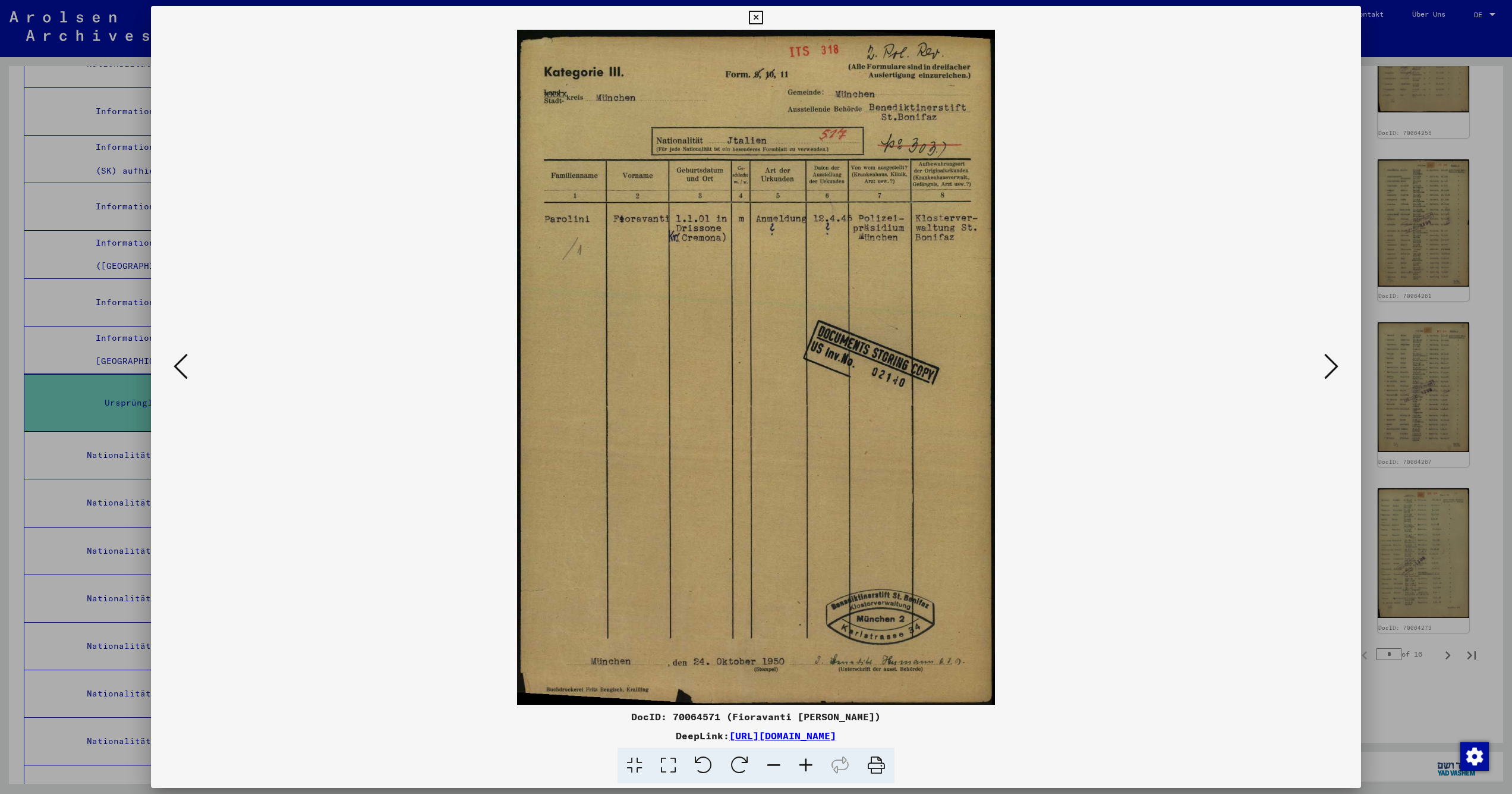
click at [1331, 370] on icon at bounding box center [1332, 366] width 14 height 29
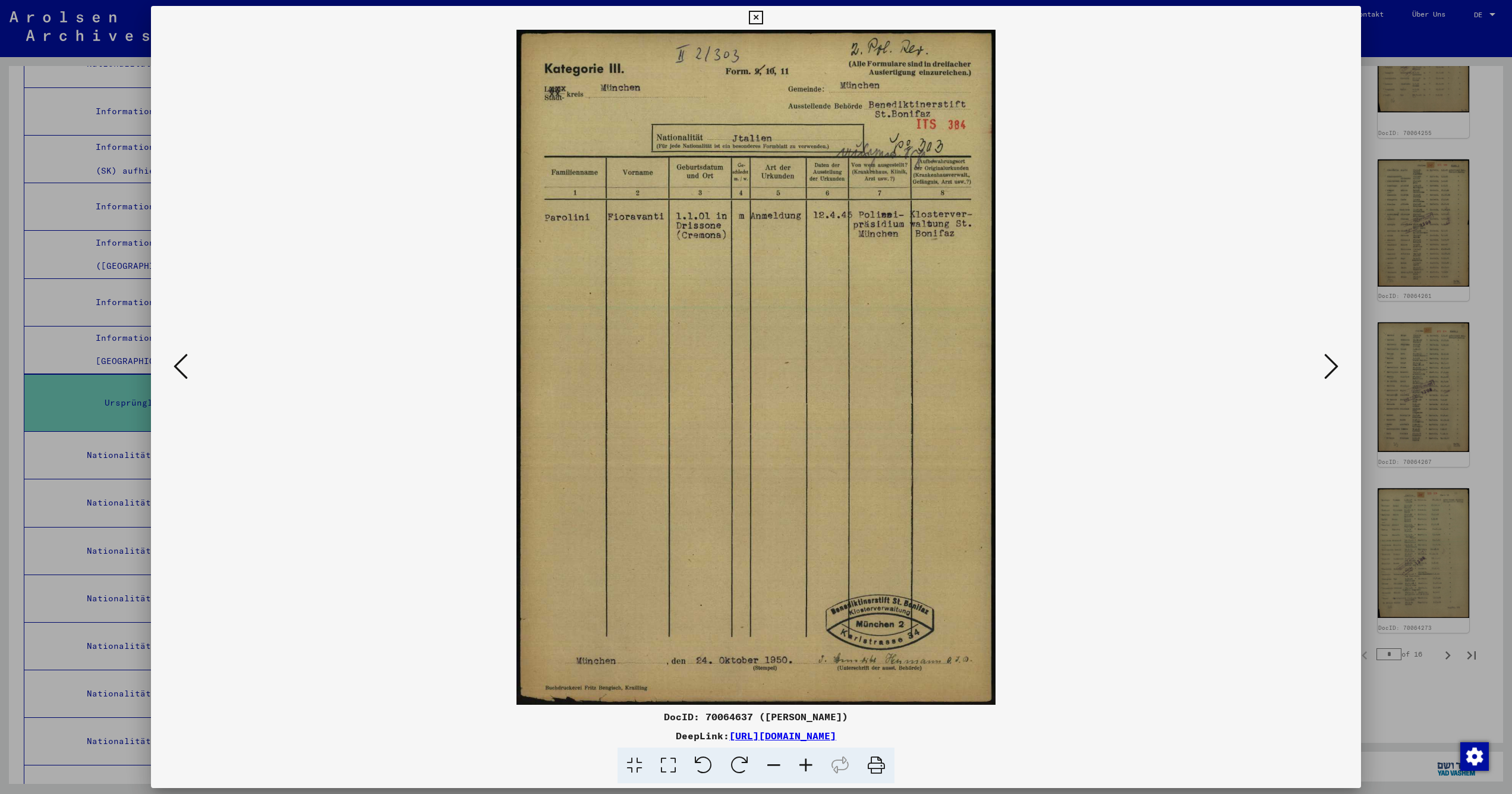
click at [1331, 370] on icon at bounding box center [1332, 366] width 14 height 29
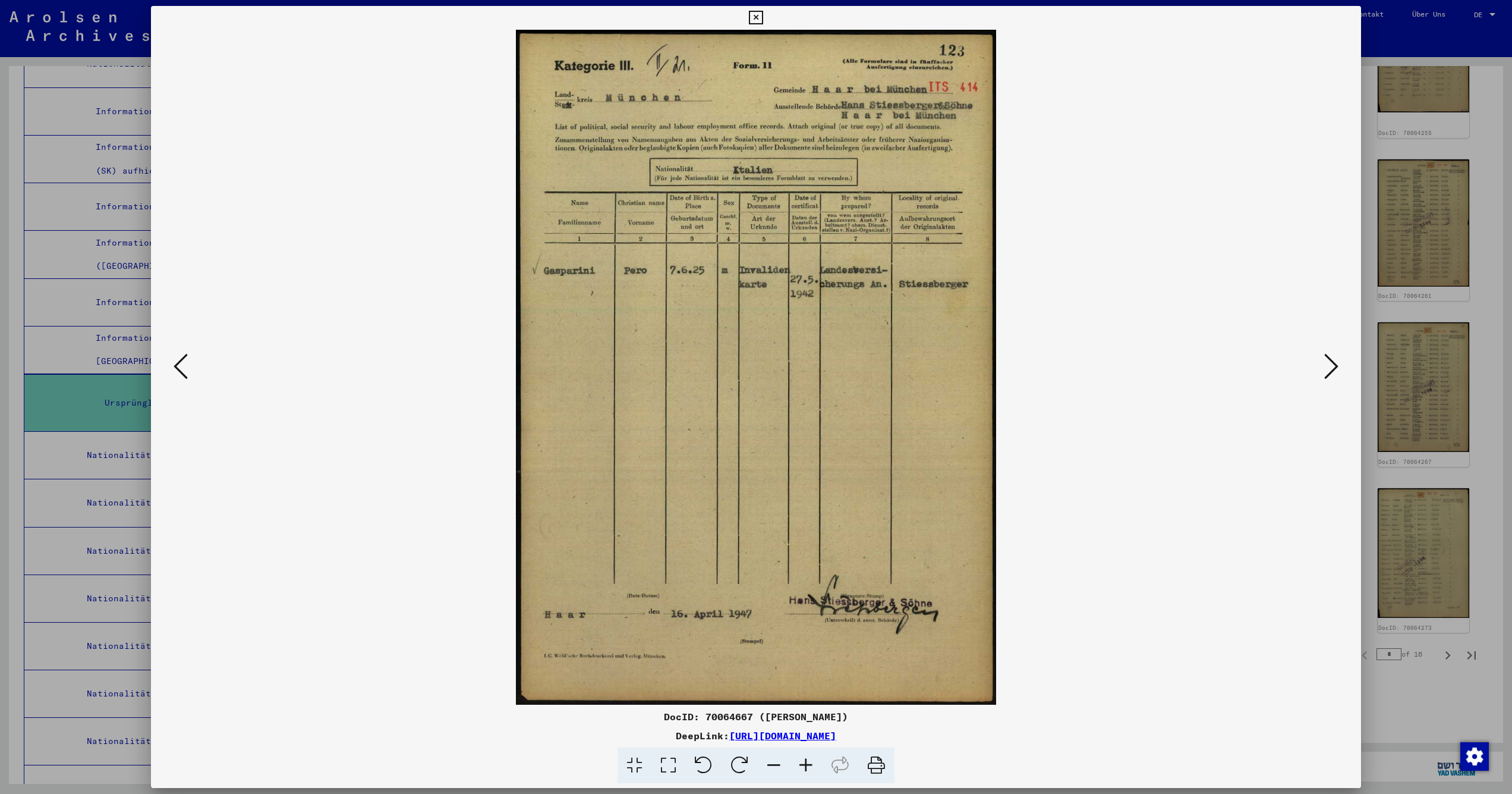
click at [1331, 370] on icon at bounding box center [1332, 366] width 14 height 29
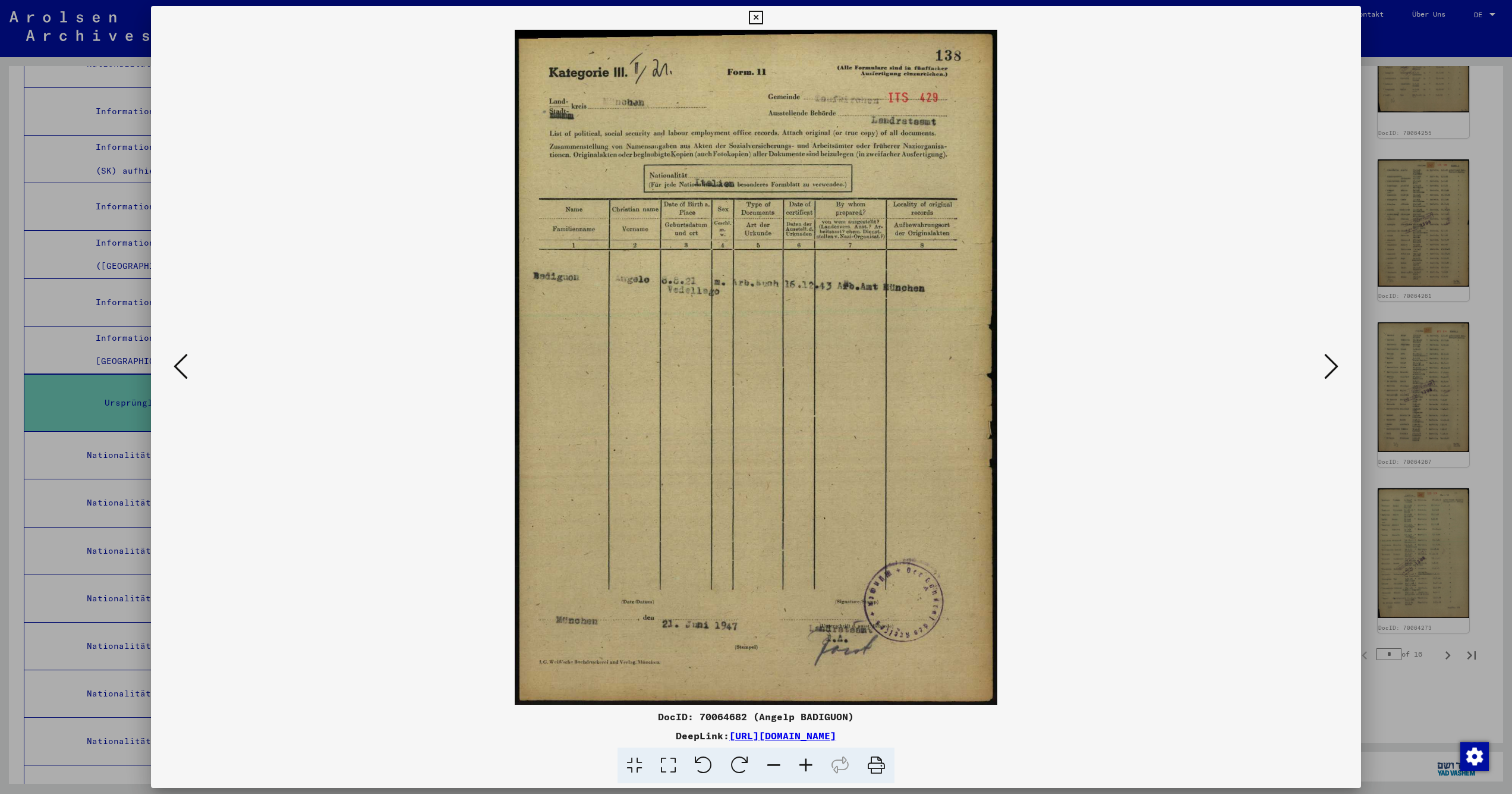
click at [1331, 370] on icon at bounding box center [1332, 366] width 14 height 29
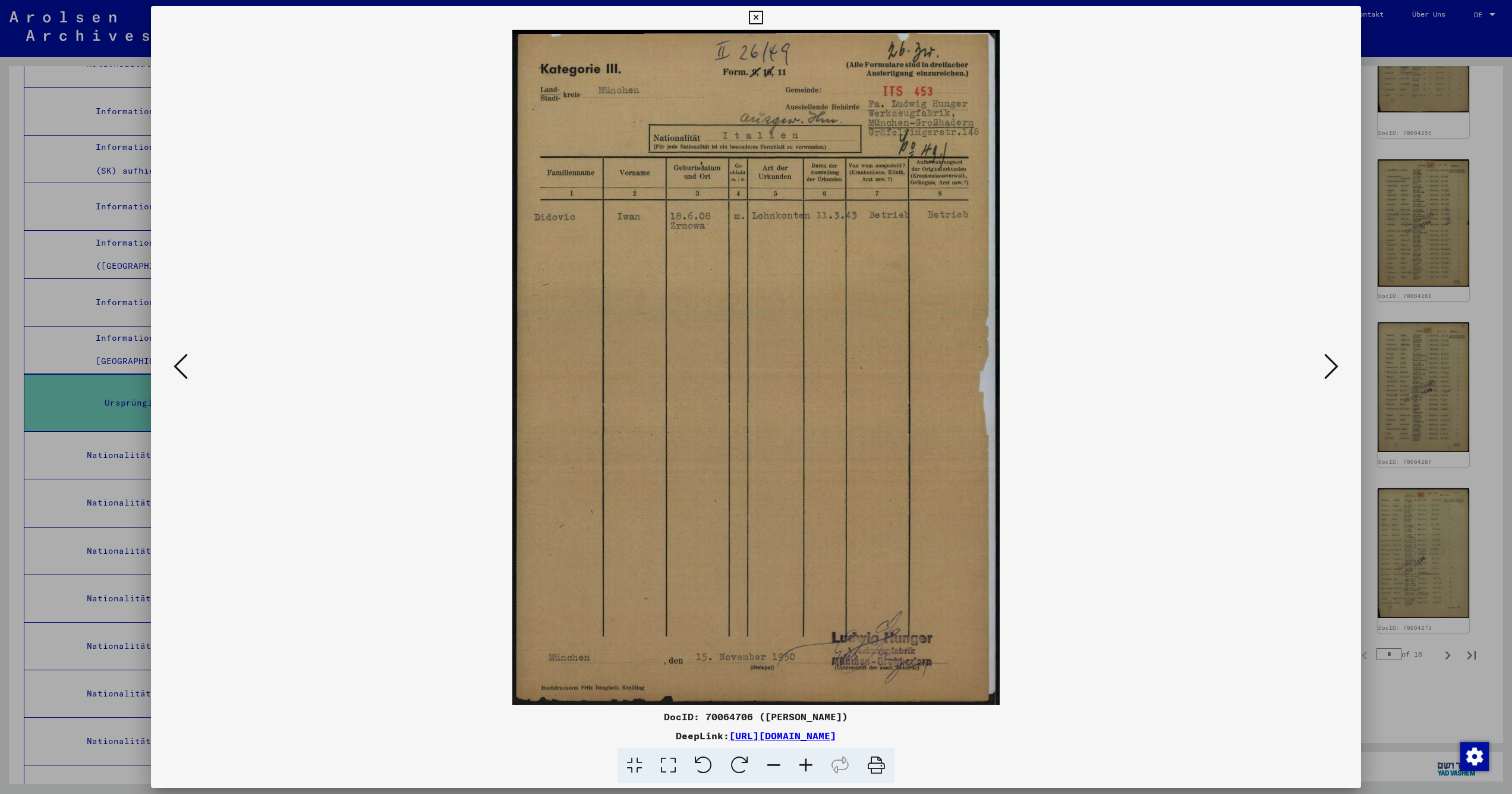
click at [1331, 370] on icon at bounding box center [1332, 366] width 14 height 29
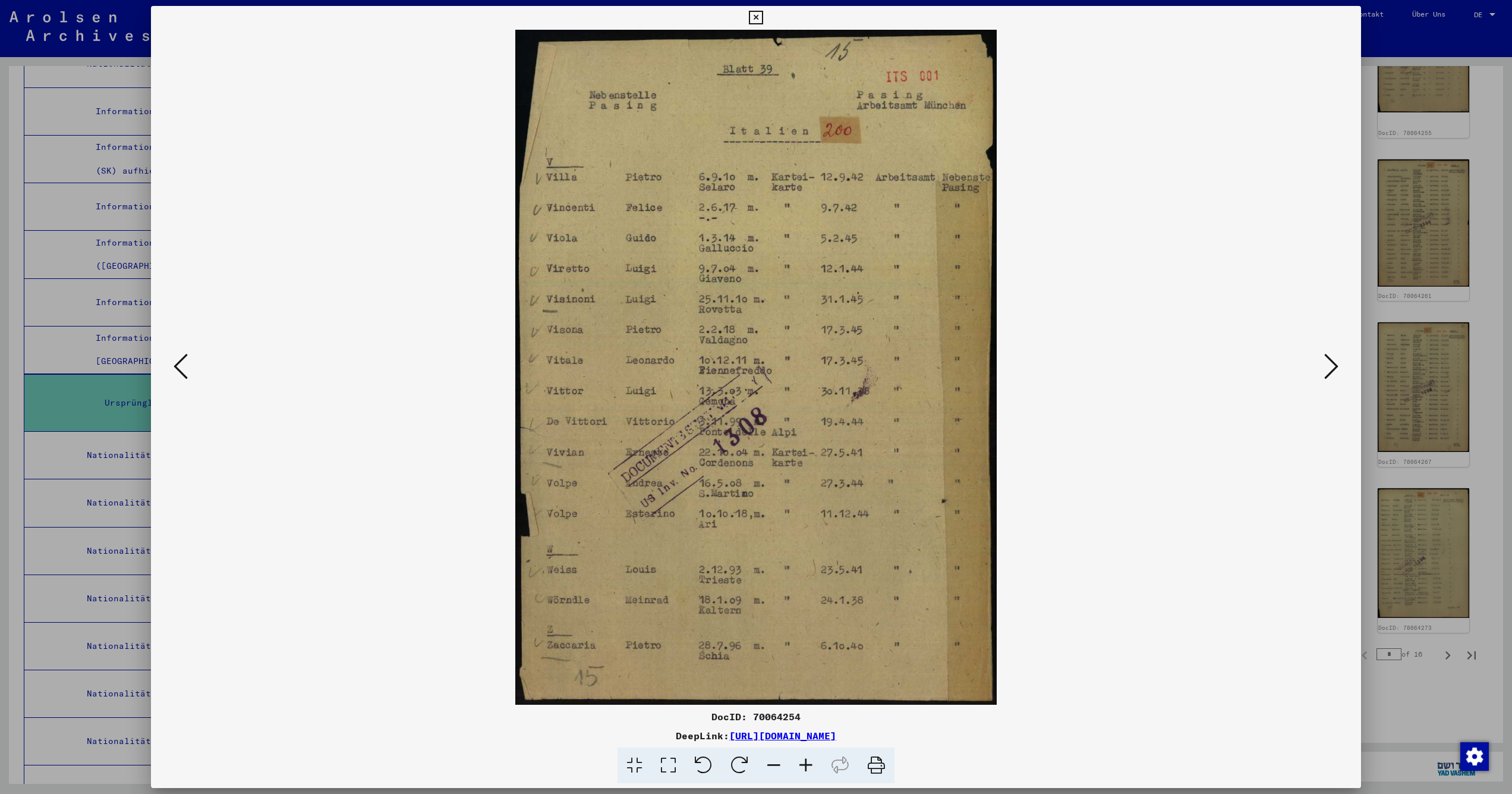
click at [1331, 370] on icon at bounding box center [1332, 366] width 14 height 29
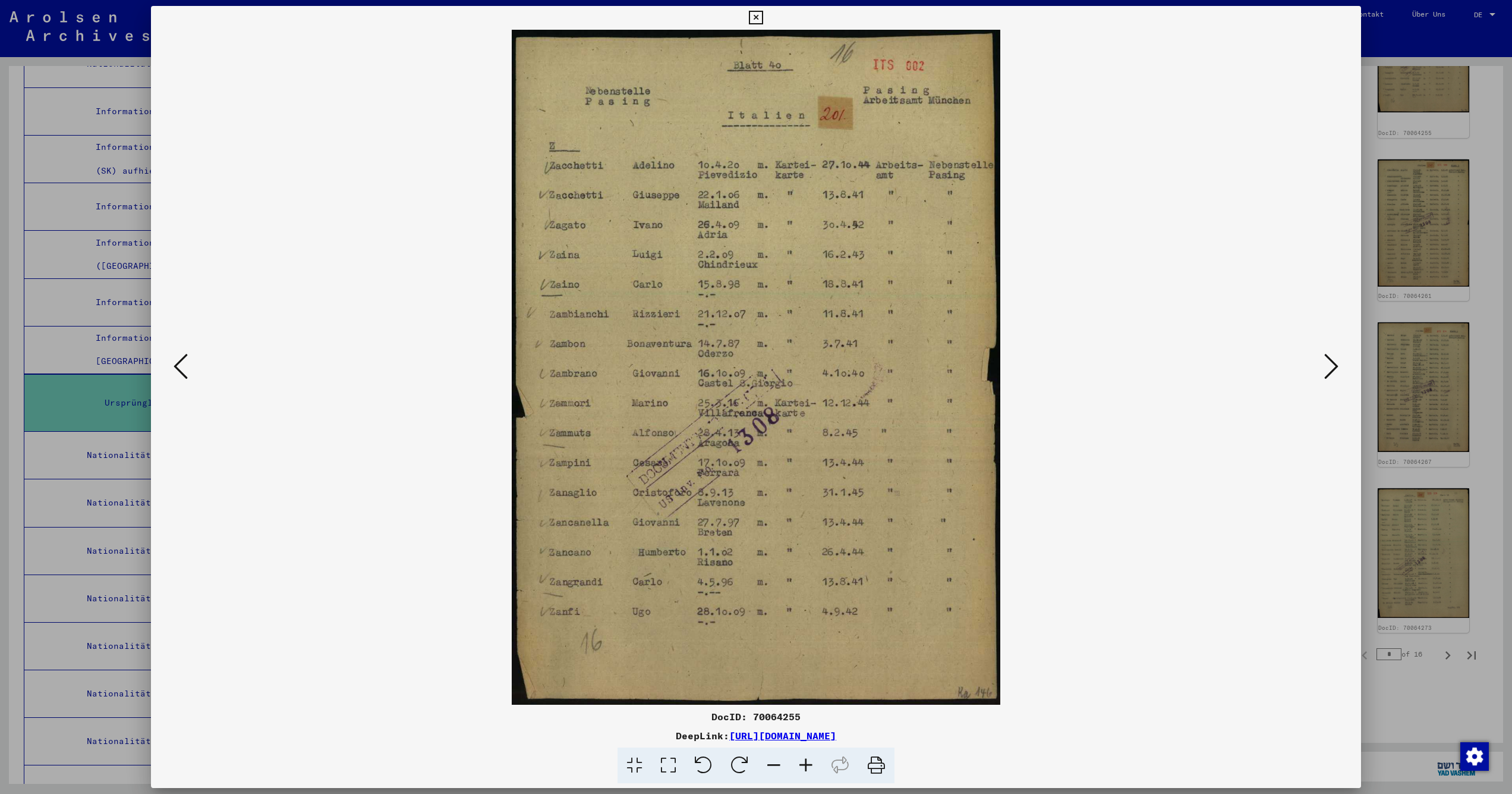
click at [1331, 370] on icon at bounding box center [1332, 366] width 14 height 29
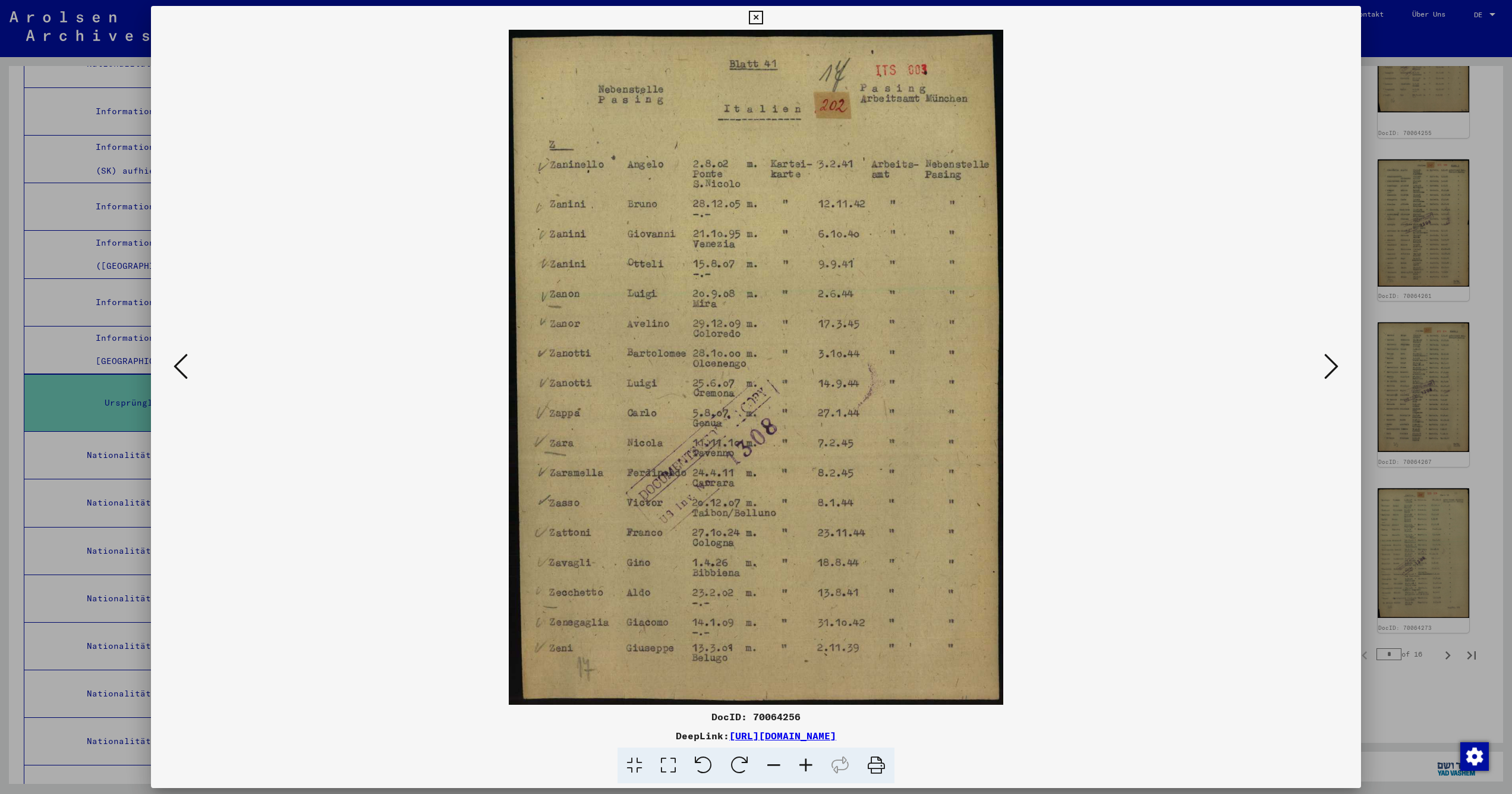
click at [1331, 370] on icon at bounding box center [1332, 366] width 14 height 29
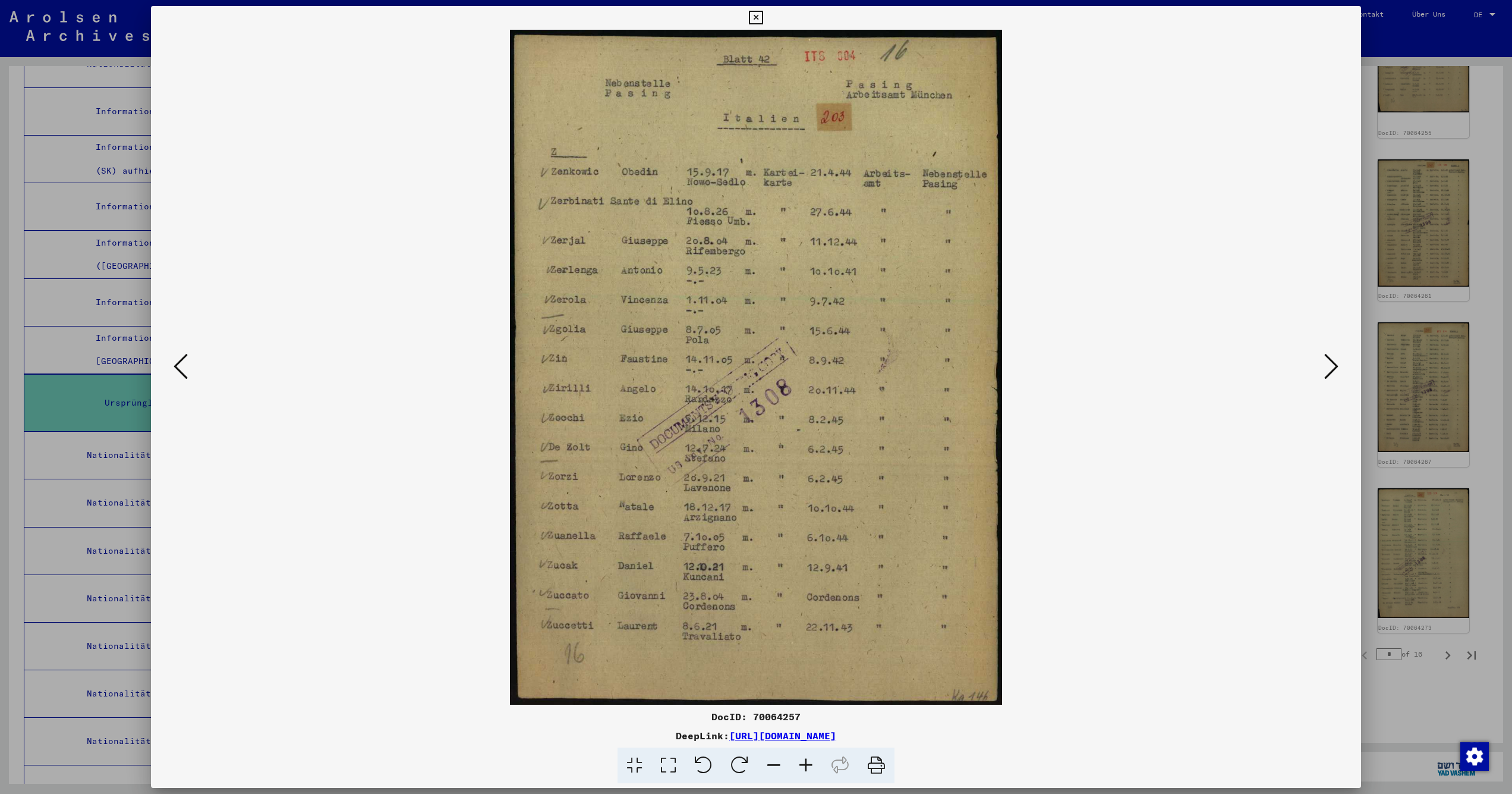
click at [1331, 370] on icon at bounding box center [1332, 366] width 14 height 29
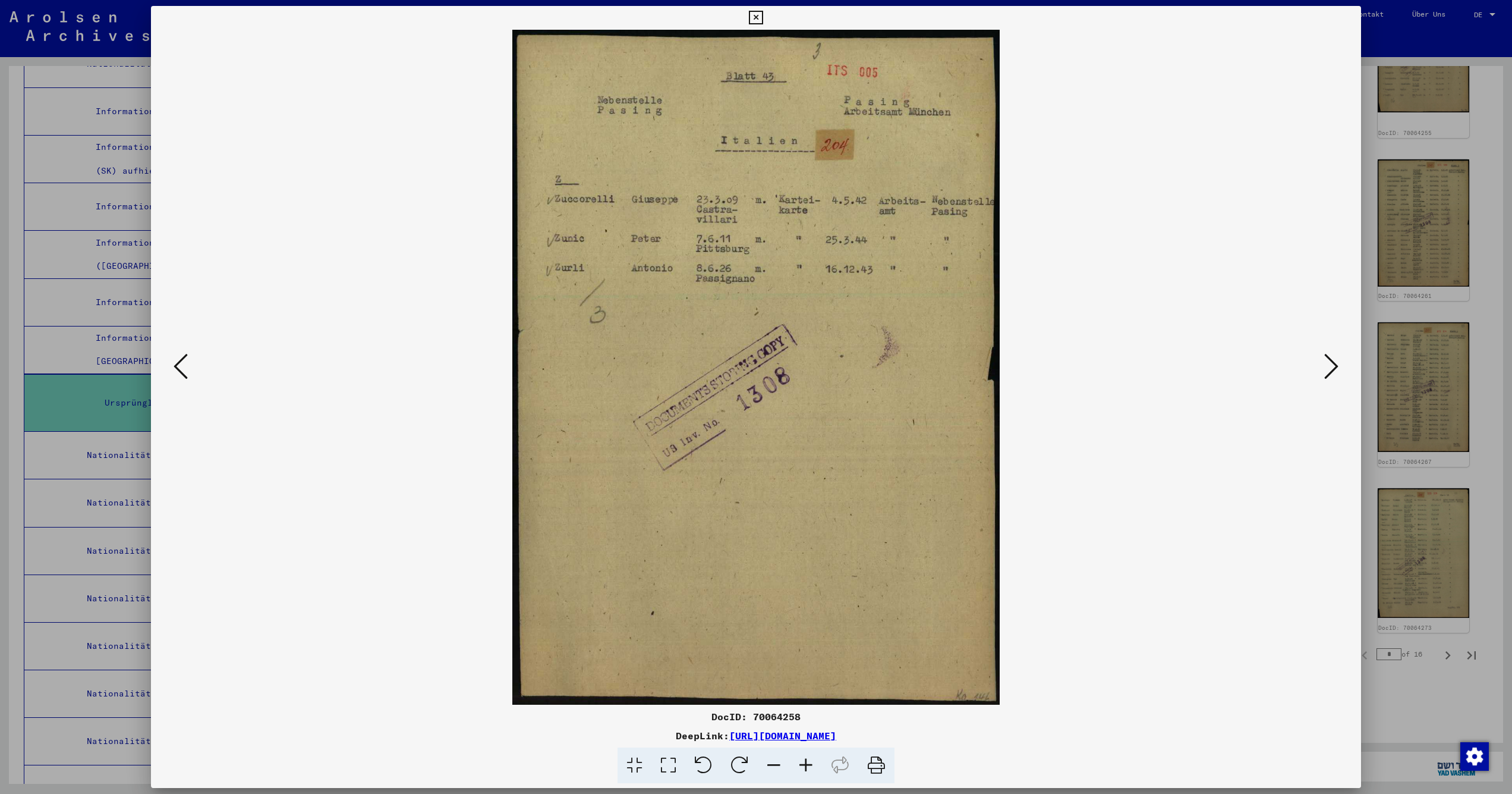
click at [1331, 370] on icon at bounding box center [1332, 366] width 14 height 29
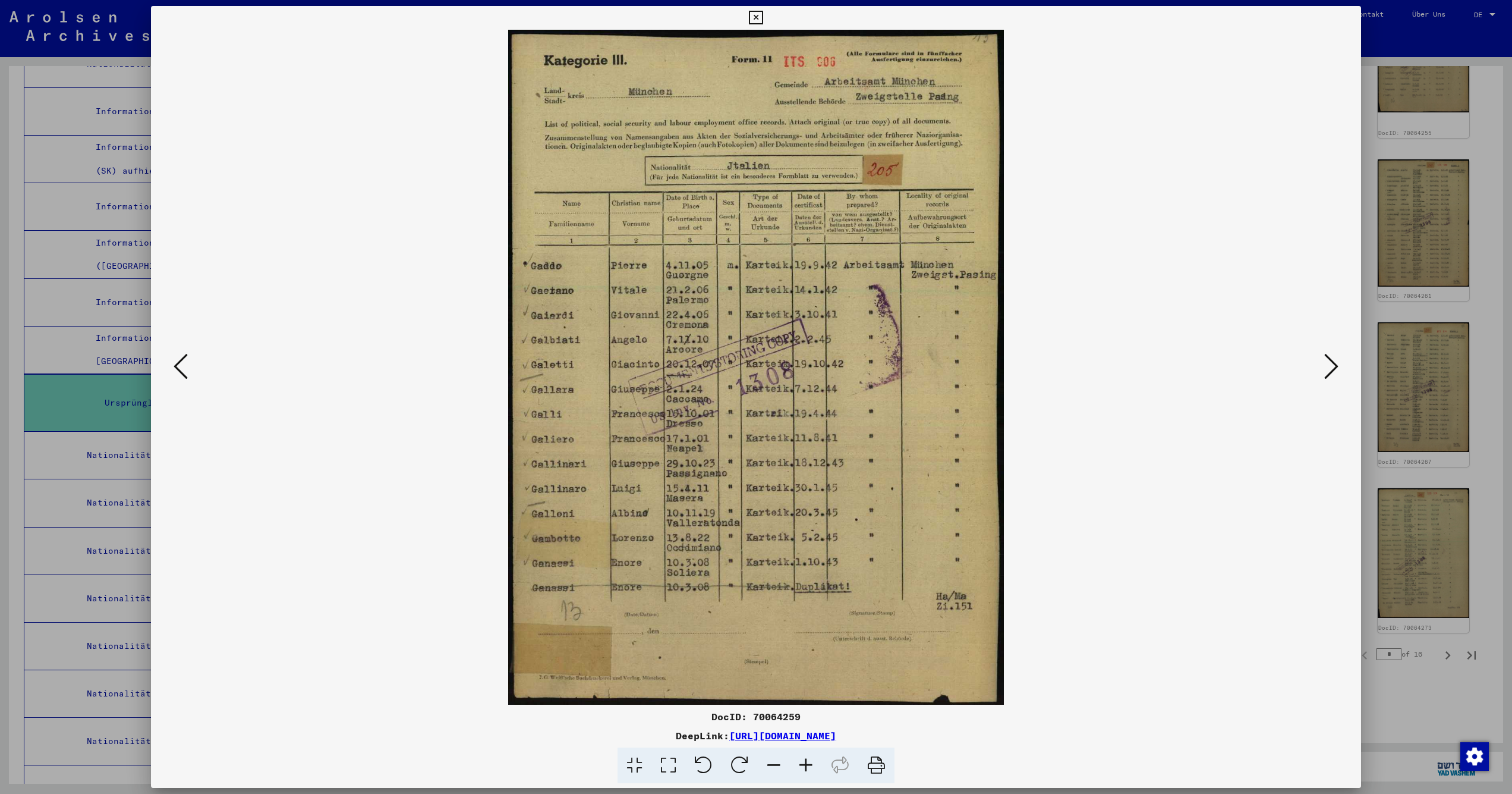
click at [1331, 370] on icon at bounding box center [1332, 366] width 14 height 29
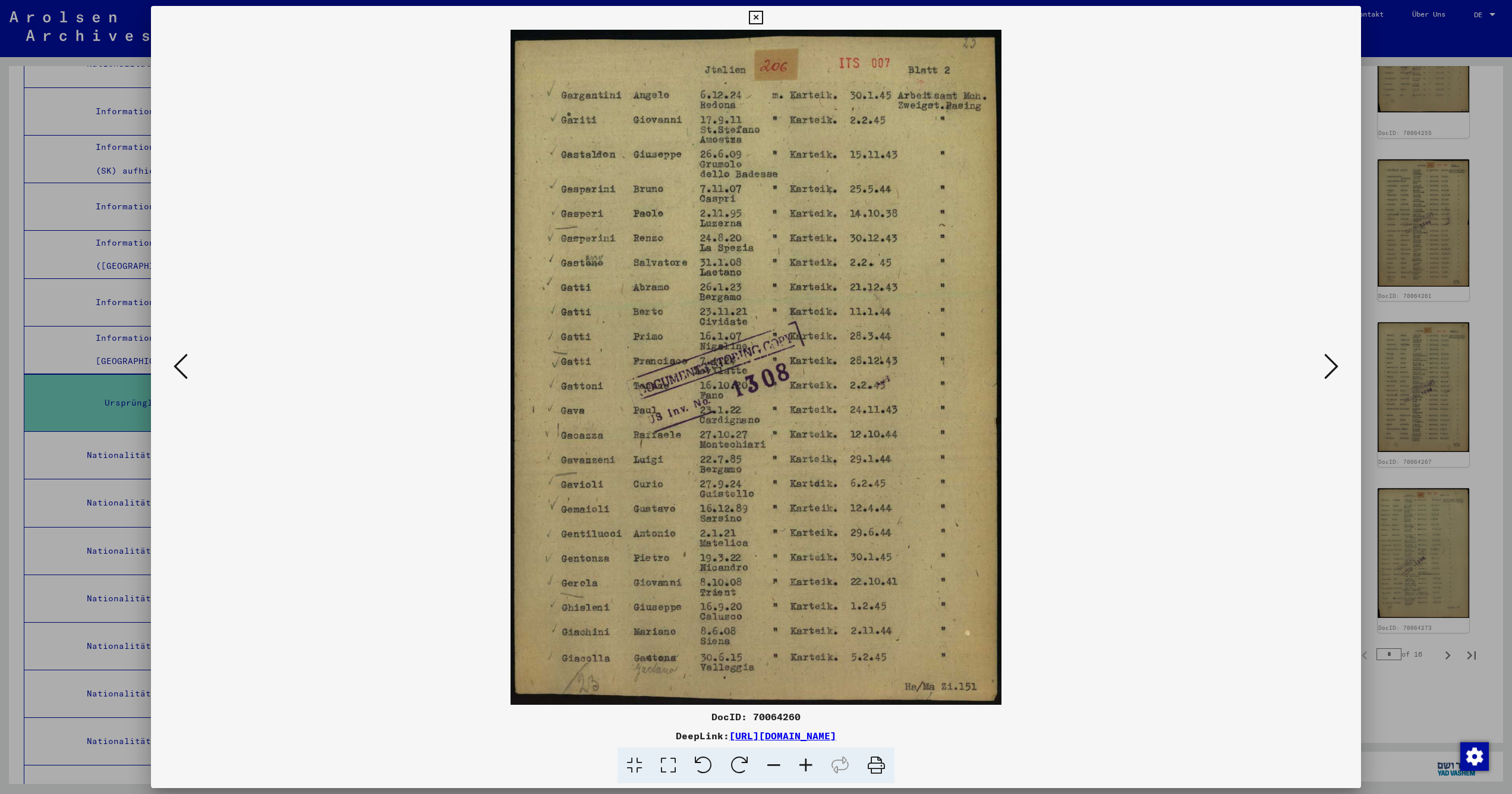
click at [1331, 370] on icon at bounding box center [1332, 366] width 14 height 29
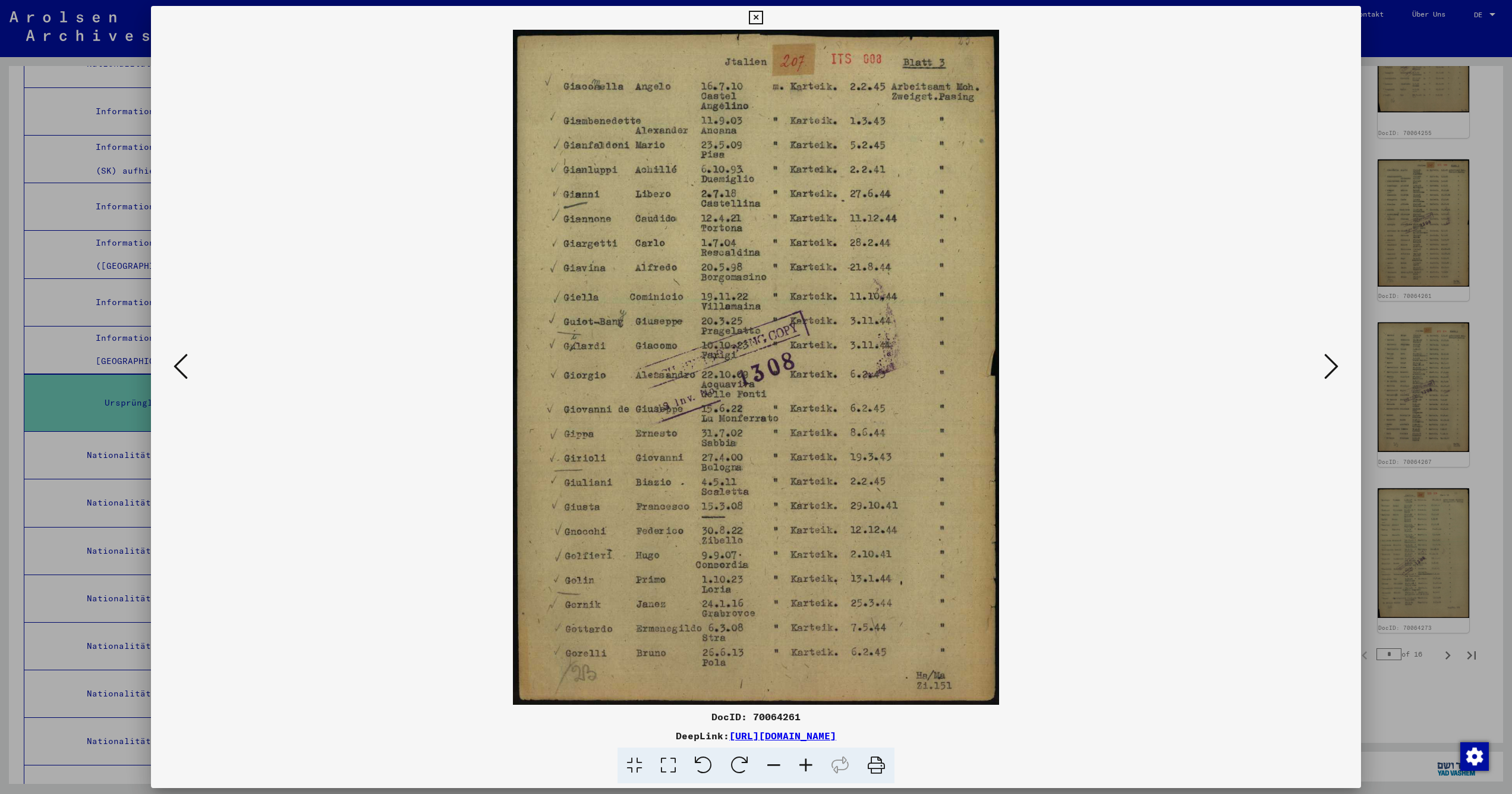
click at [1331, 370] on icon at bounding box center [1332, 366] width 14 height 29
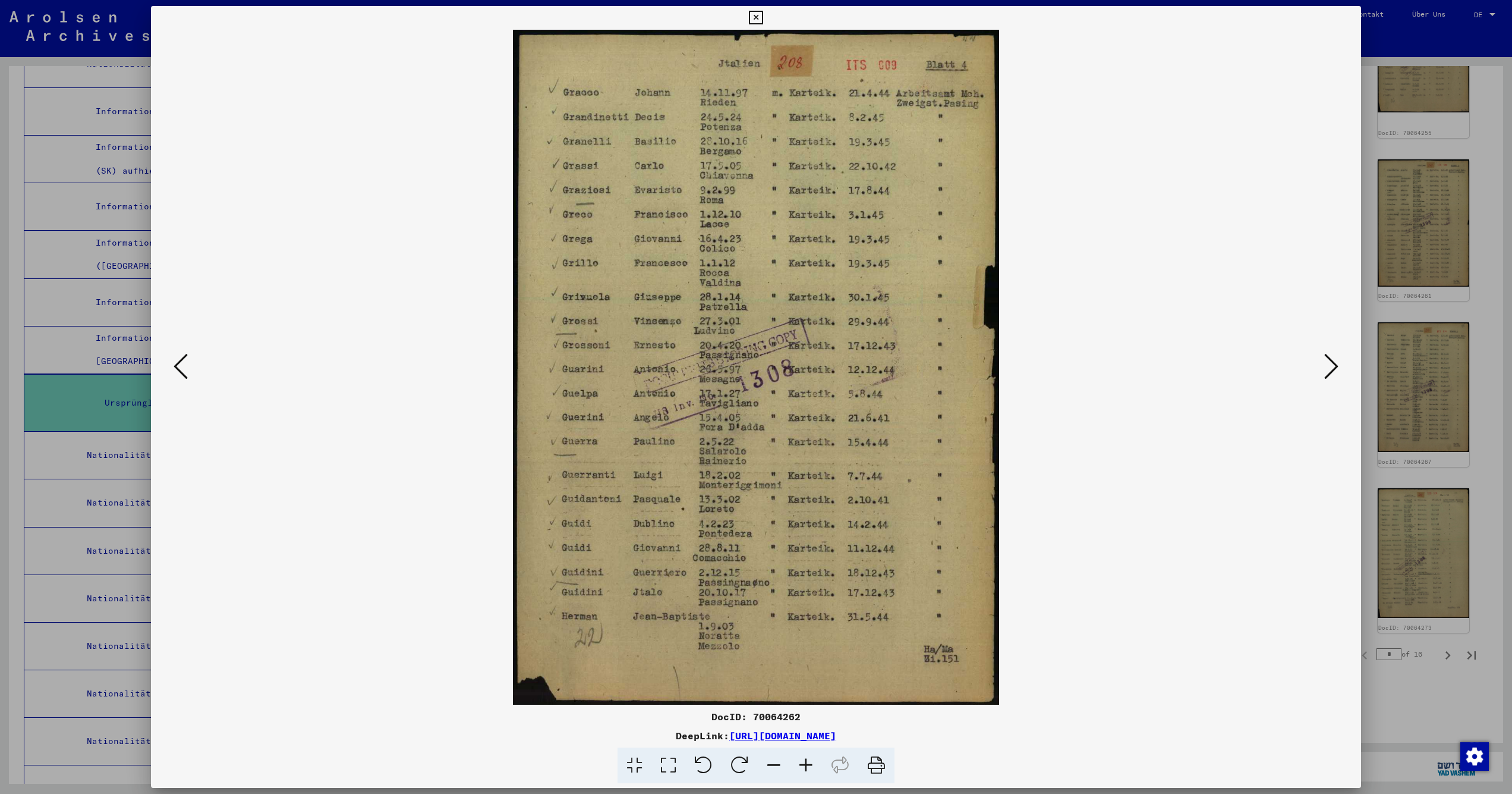
click at [1331, 370] on icon at bounding box center [1332, 366] width 14 height 29
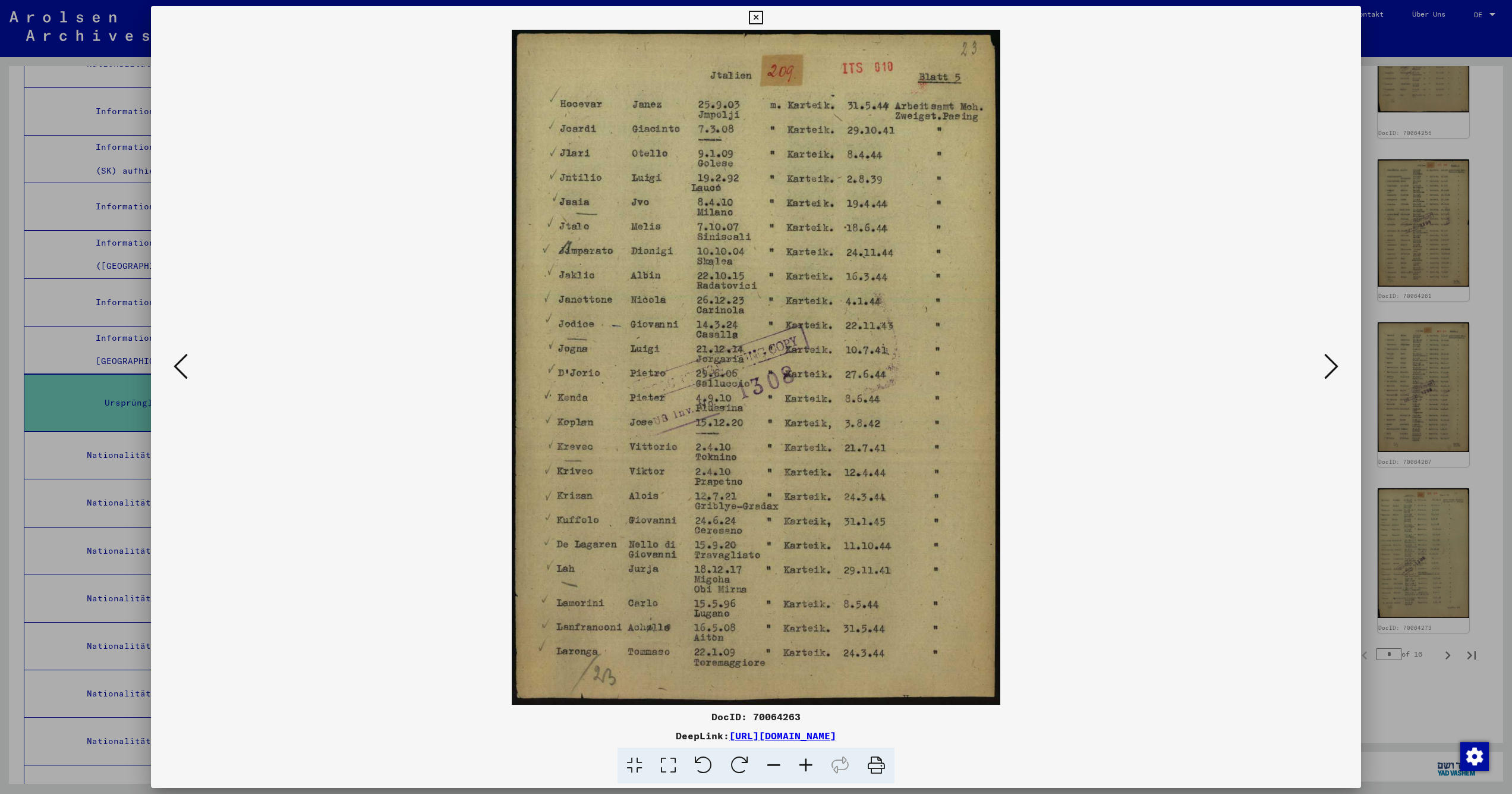
click at [763, 17] on icon at bounding box center [755, 18] width 14 height 14
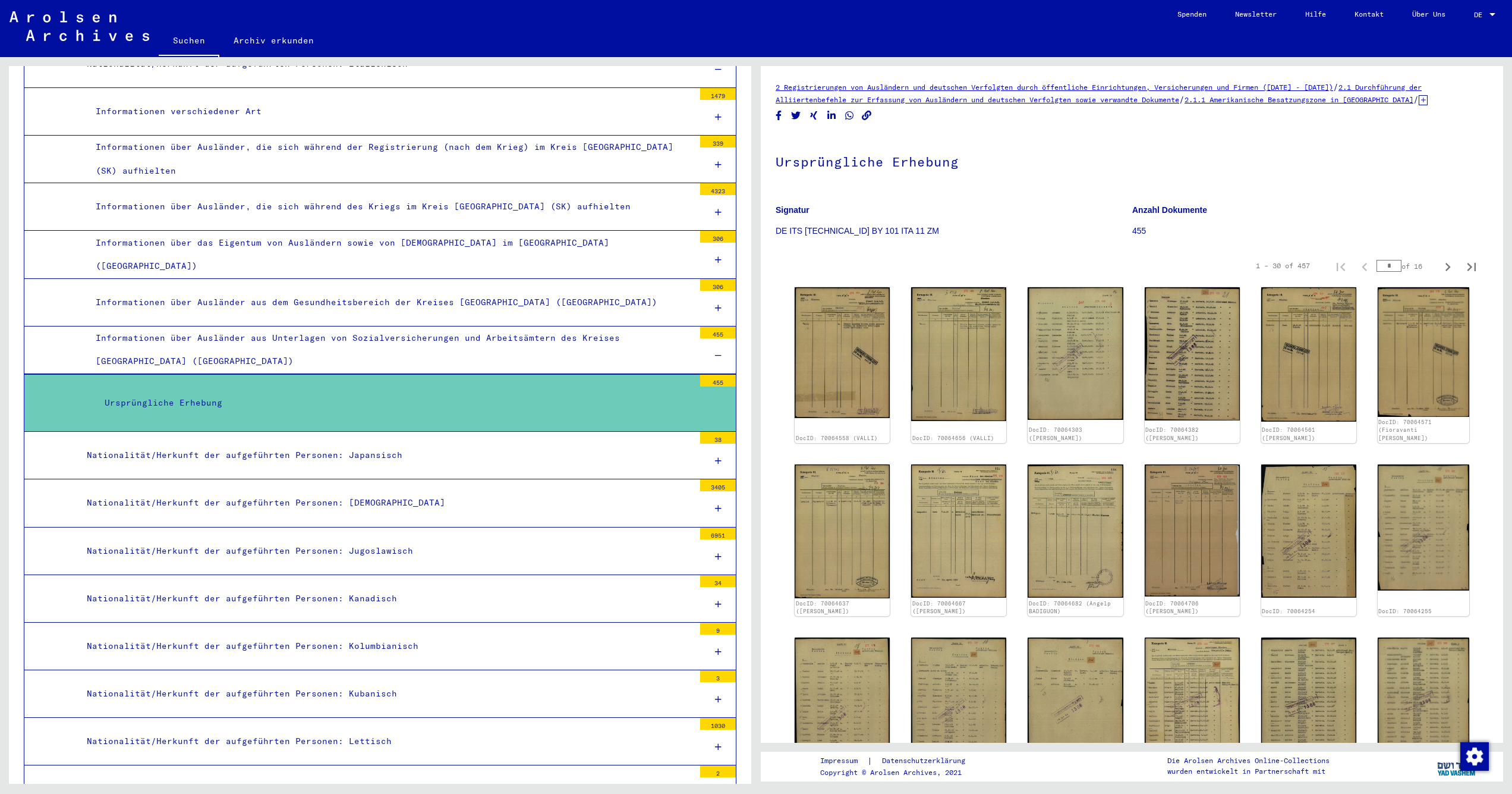
scroll to position [0, 0]
click at [63, 29] on img at bounding box center [79, 26] width 140 height 30
